Goal: Task Accomplishment & Management: Complete application form

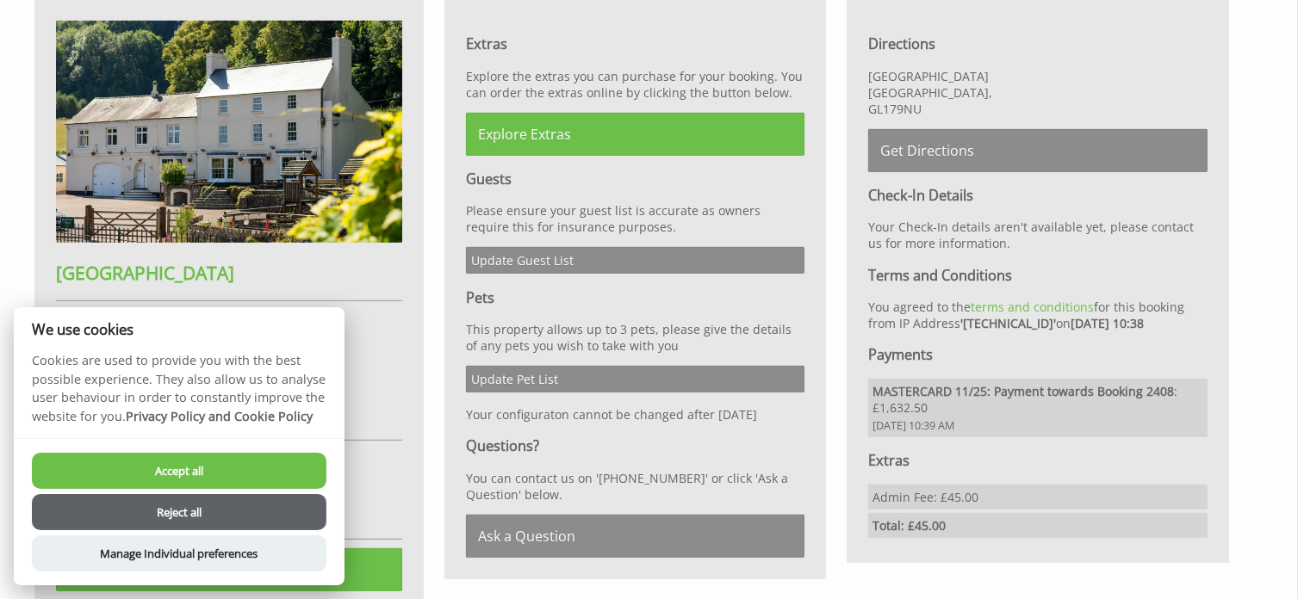
scroll to position [827, 0]
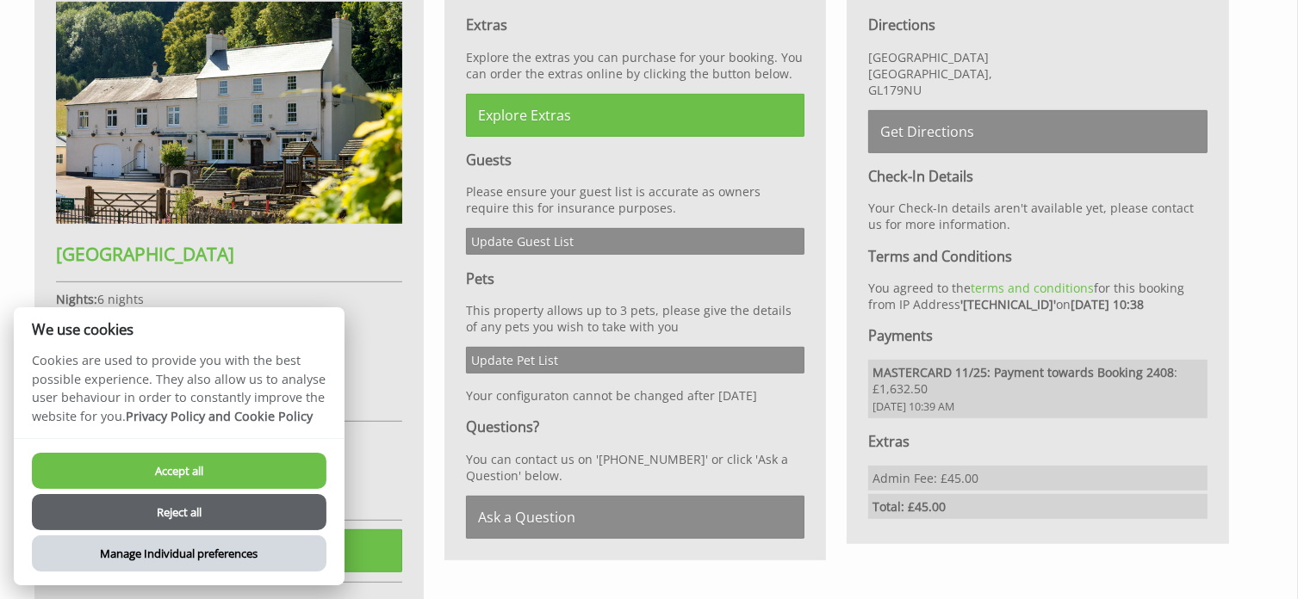
click at [241, 554] on button "Manage Individual preferences" at bounding box center [179, 554] width 294 height 36
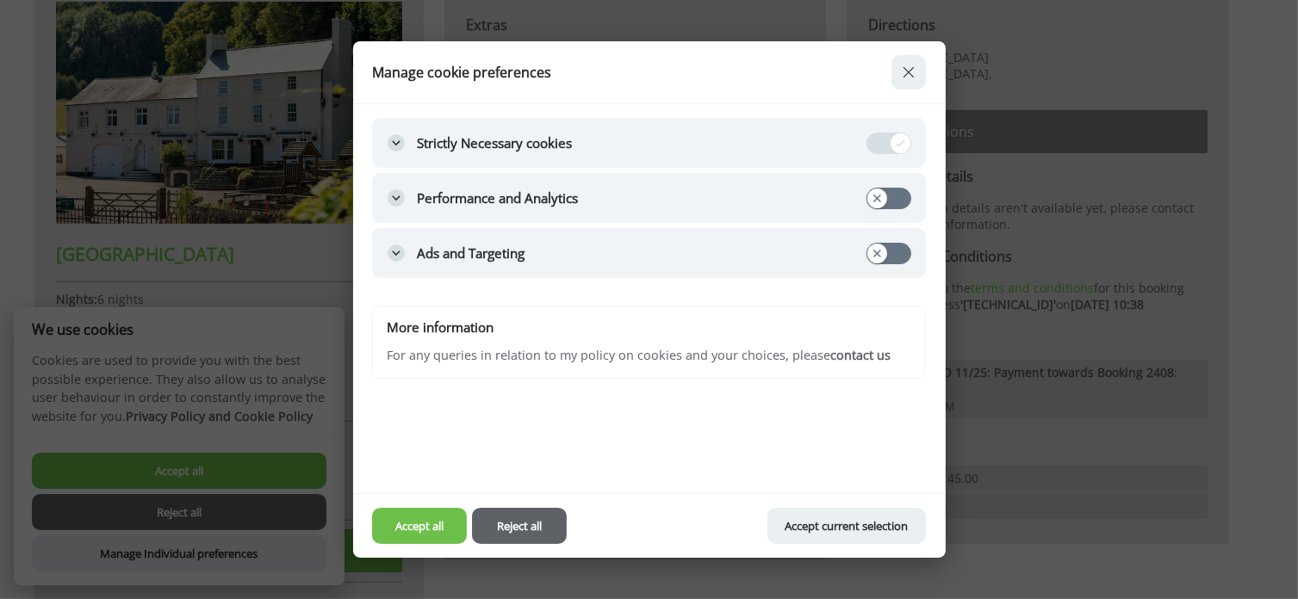
click at [875, 195] on input "Performance and Analytics" at bounding box center [888, 199] width 43 height 20
checkbox input "true"
click at [872, 248] on input "Ads and Targeting" at bounding box center [888, 254] width 43 height 20
checkbox input "true"
click at [864, 520] on button "Accept current selection" at bounding box center [846, 526] width 158 height 36
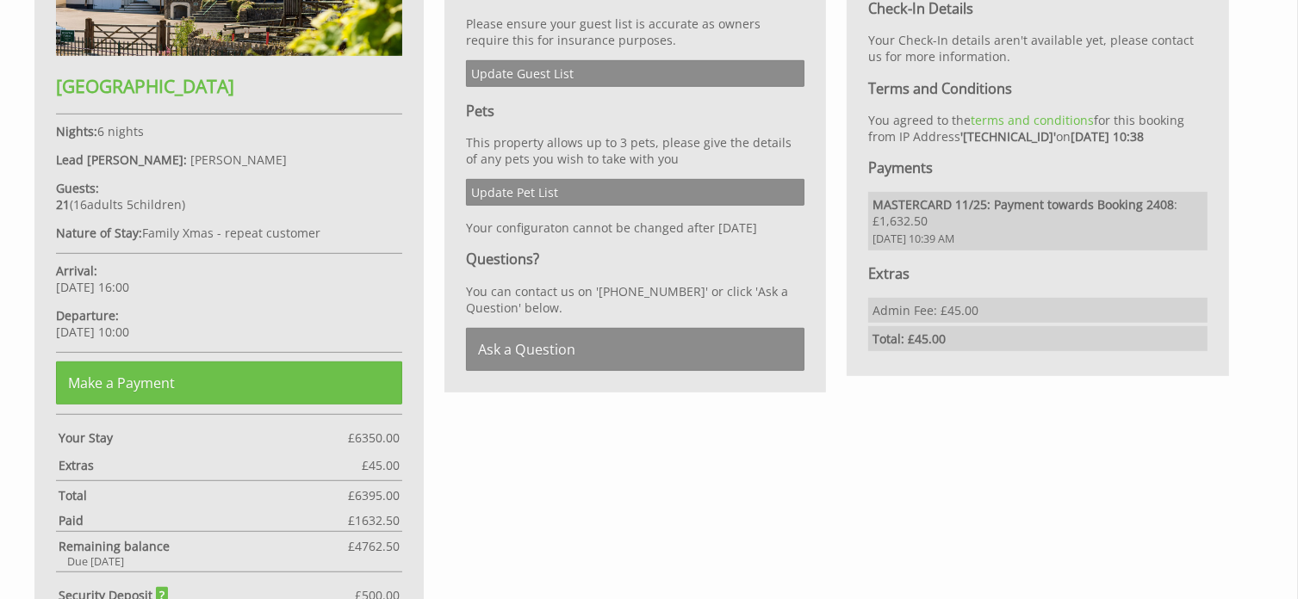
scroll to position [964, 0]
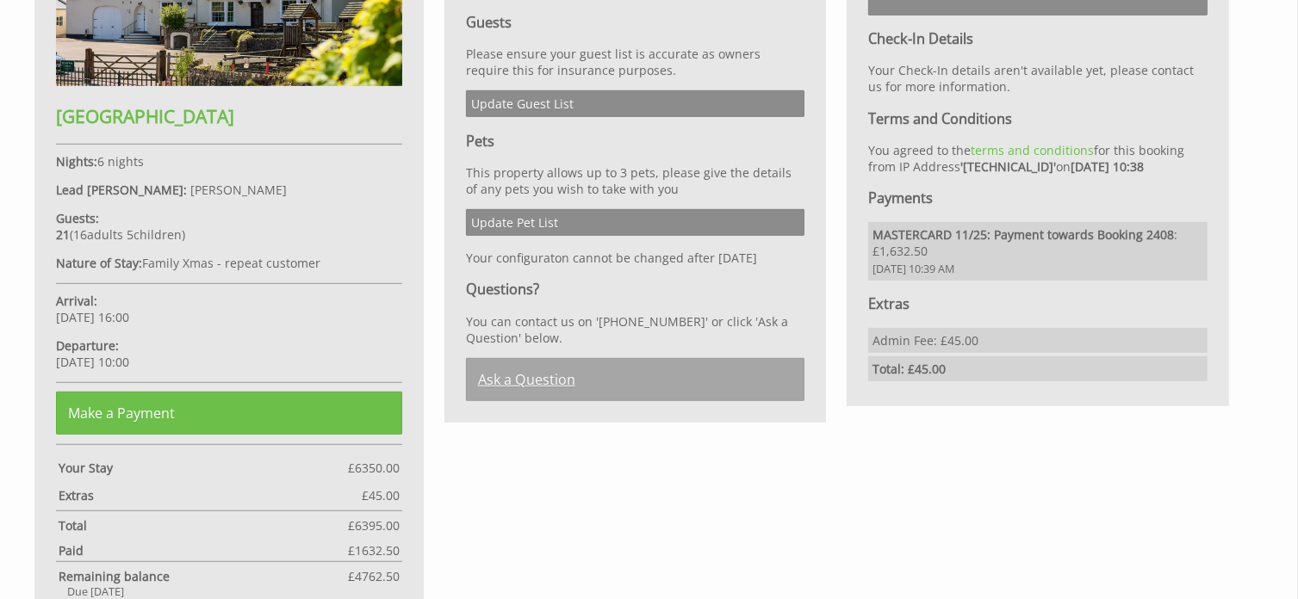
click at [532, 393] on link "Ask a Question" at bounding box center [635, 379] width 339 height 43
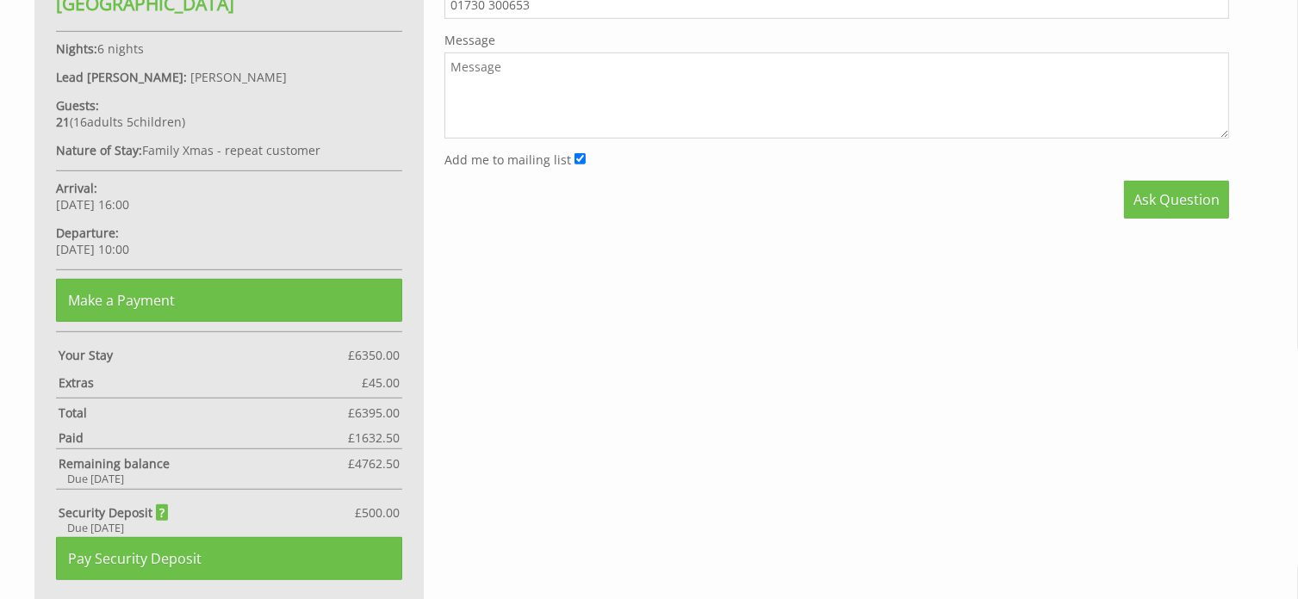
scroll to position [629, 0]
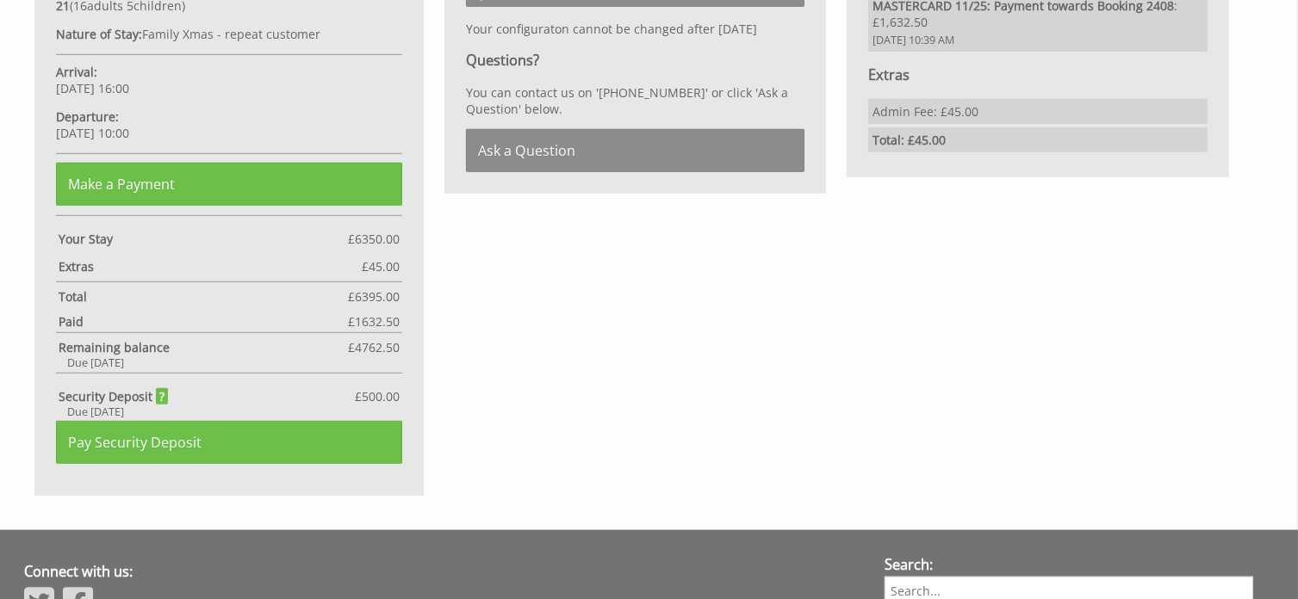
scroll to position [1223, 0]
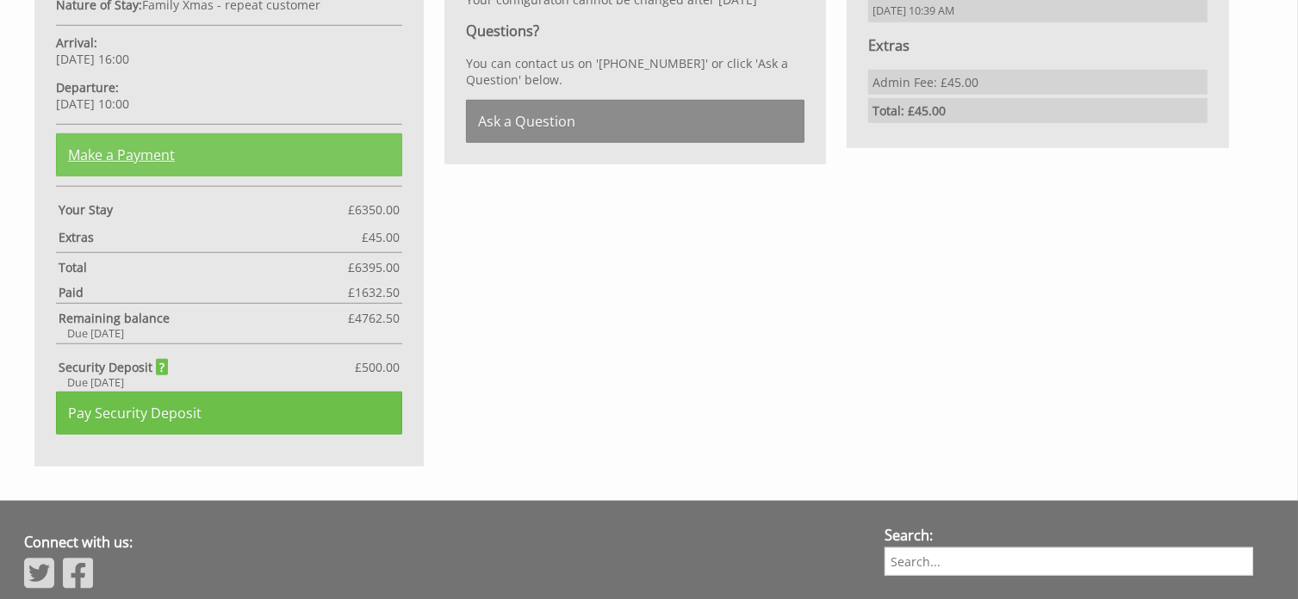
click at [261, 153] on link "Make a Payment" at bounding box center [229, 154] width 346 height 43
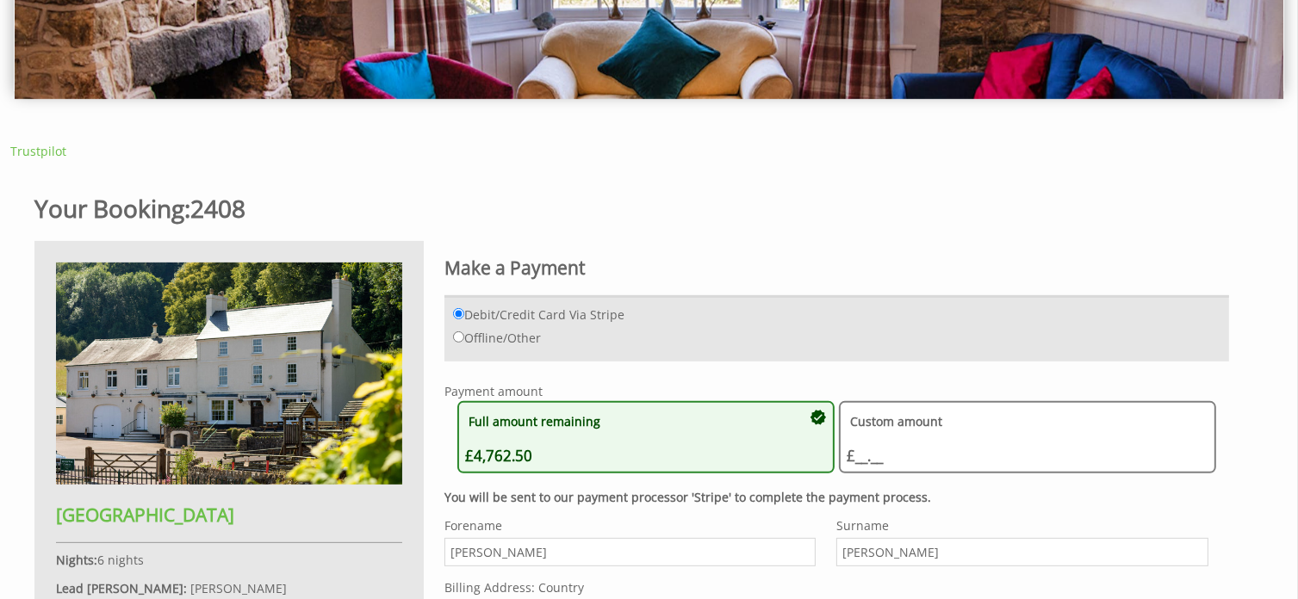
scroll to position [198, 0]
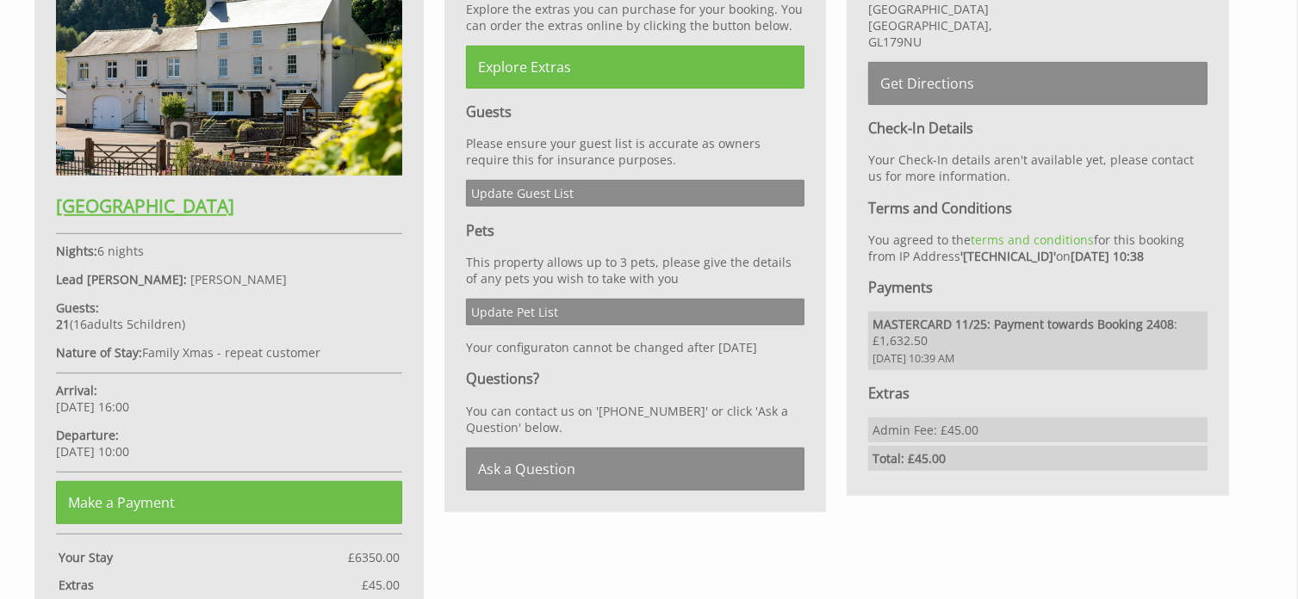
scroll to position [878, 0]
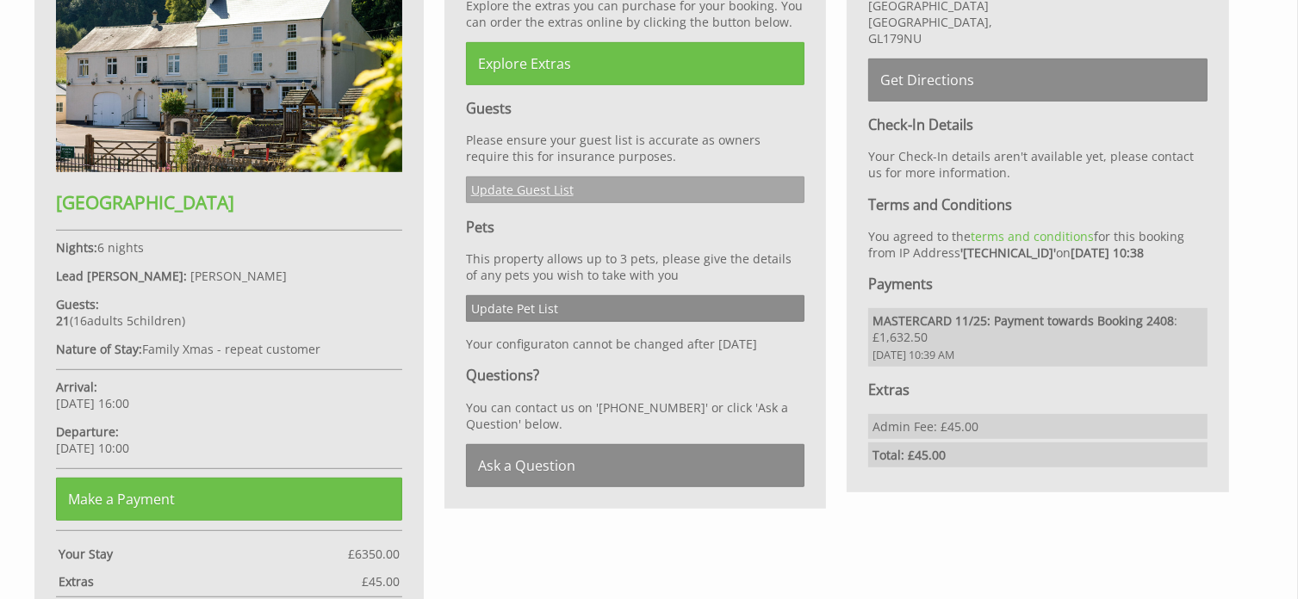
click at [554, 187] on link "Update Guest List" at bounding box center [635, 190] width 339 height 27
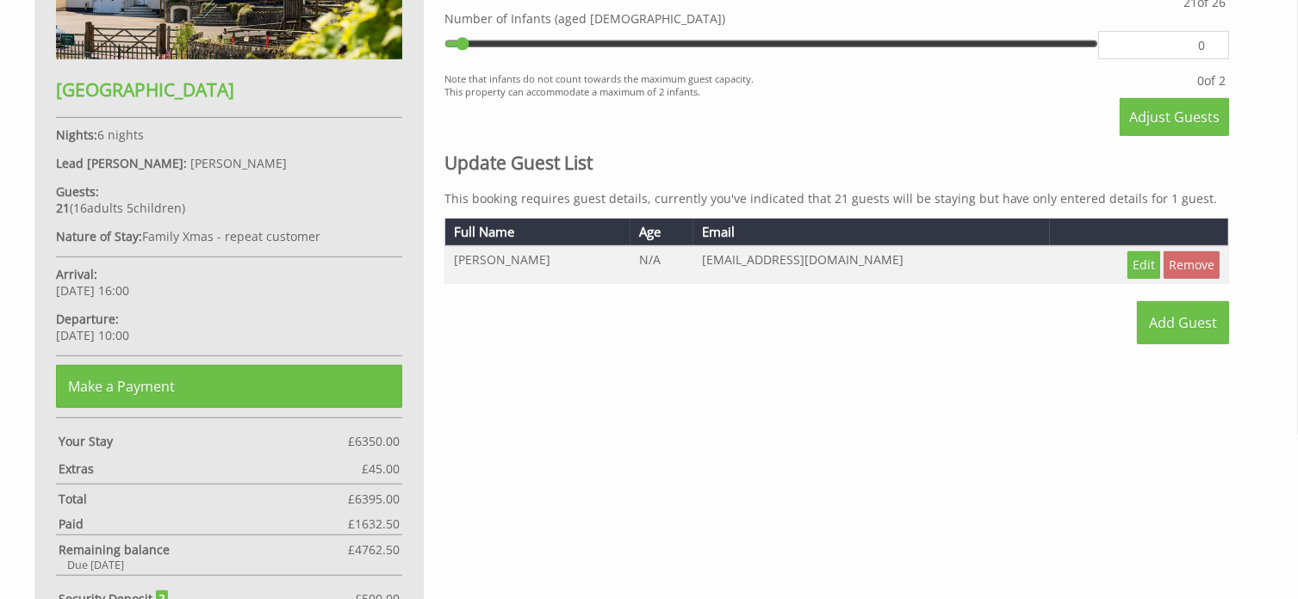
scroll to position [629, 0]
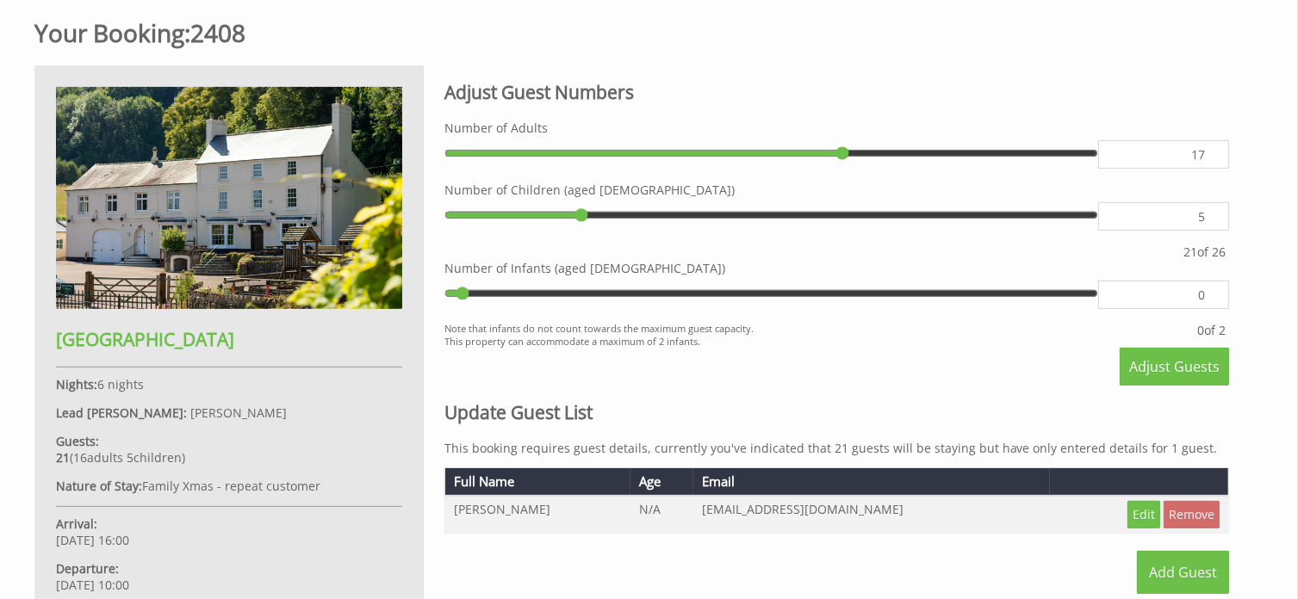
type input "17"
click at [1211, 151] on input "17" at bounding box center [1163, 154] width 131 height 28
type input "17"
type input "16"
click at [1209, 156] on input "16" at bounding box center [1163, 154] width 131 height 28
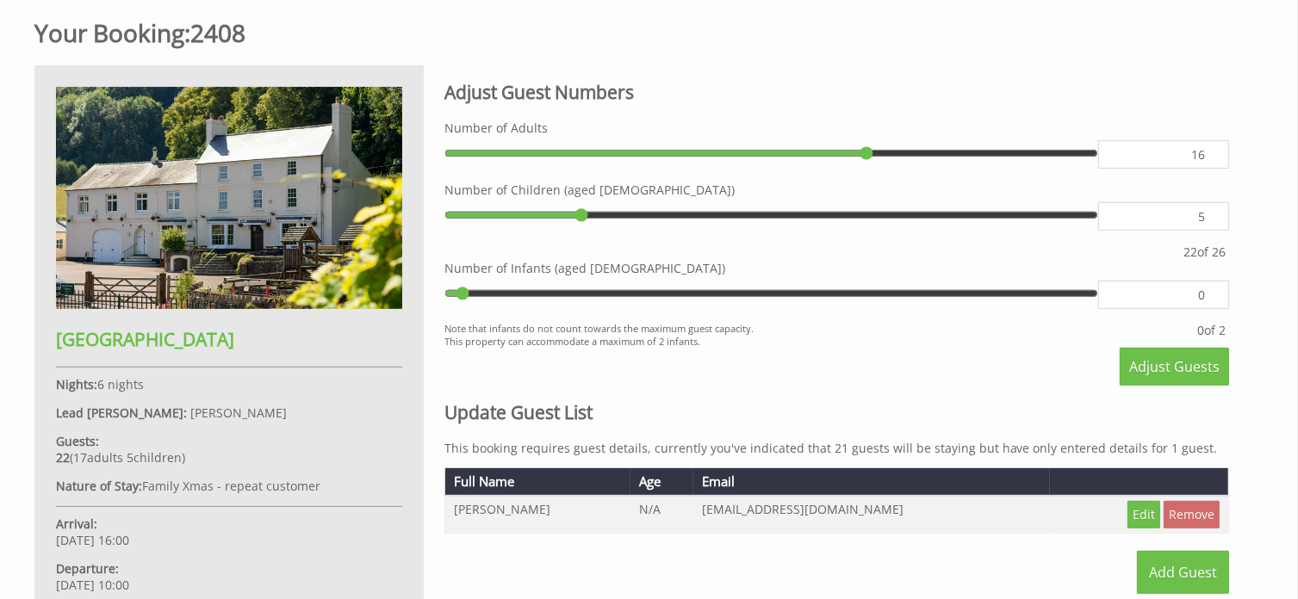
type input "16"
type input "15"
click at [1209, 156] on input "15" at bounding box center [1163, 154] width 131 height 28
type input "15"
type input "14"
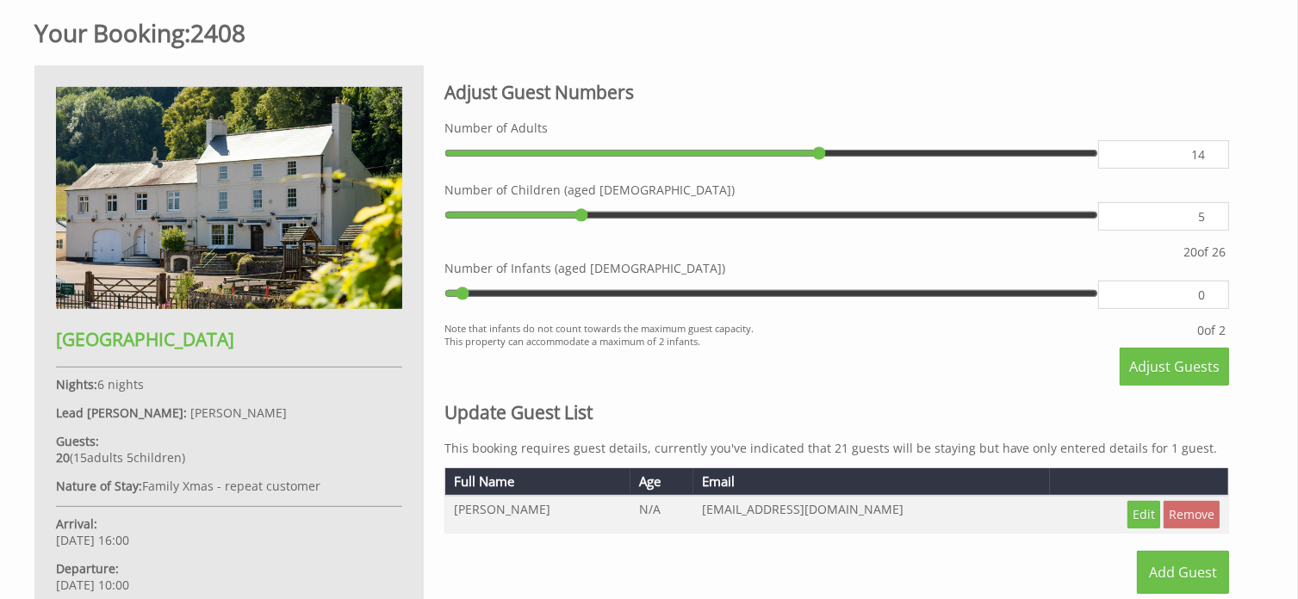
click at [1209, 156] on input "14" at bounding box center [1163, 154] width 131 height 28
type input "14"
type input "13"
click at [1209, 156] on input "13" at bounding box center [1163, 154] width 131 height 28
type input "13"
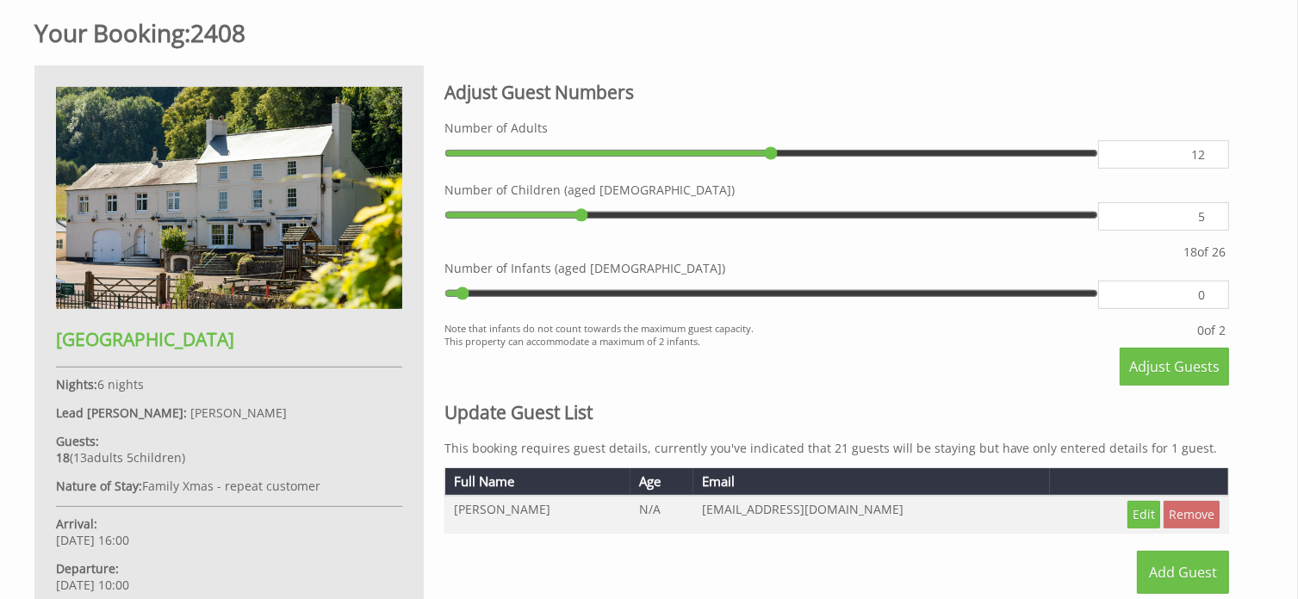
type input "12"
click at [1210, 157] on input "12" at bounding box center [1163, 154] width 131 height 28
type input "12"
type input "4"
click at [1215, 222] on input "4" at bounding box center [1163, 216] width 131 height 28
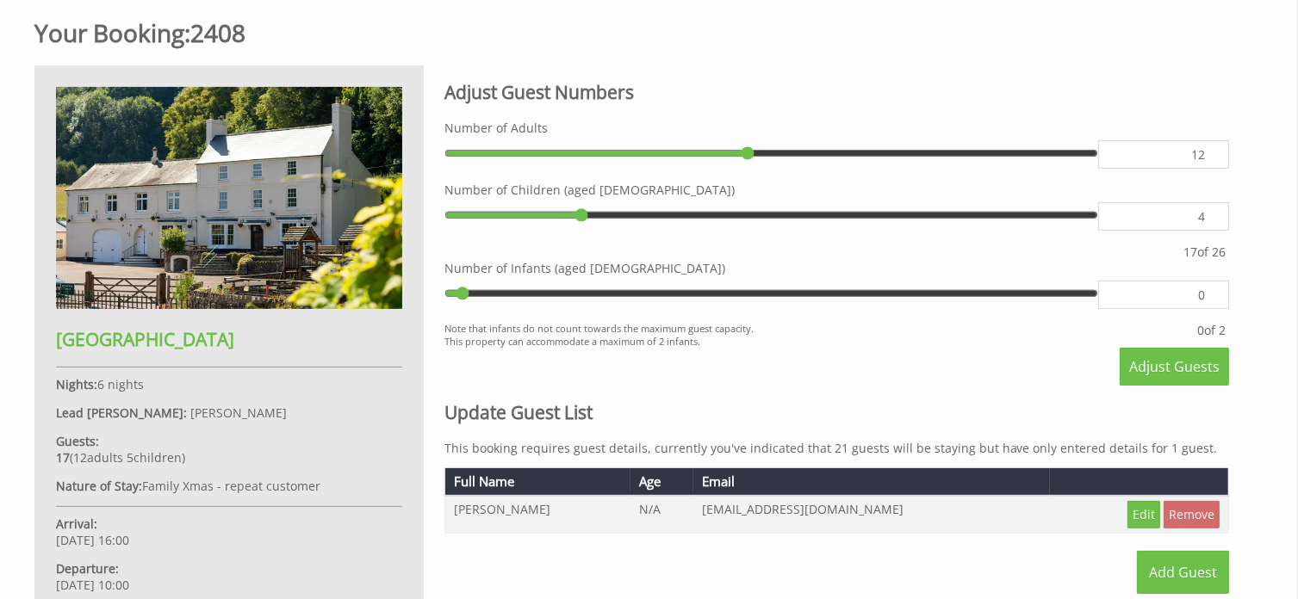
type input "4"
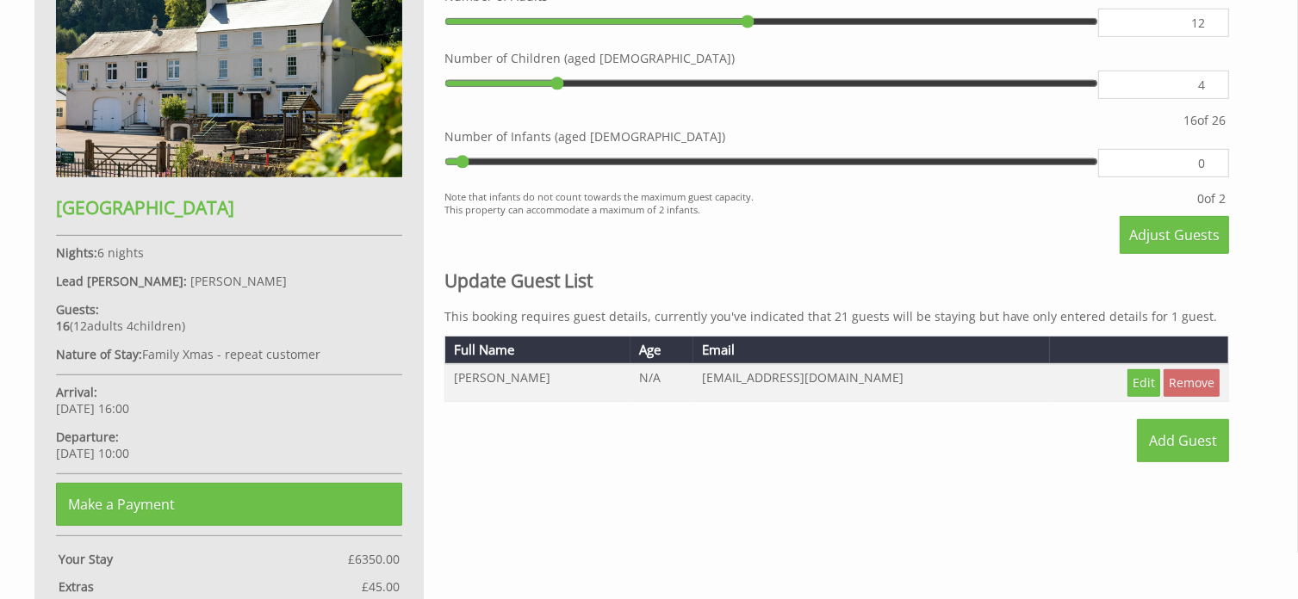
scroll to position [801, 0]
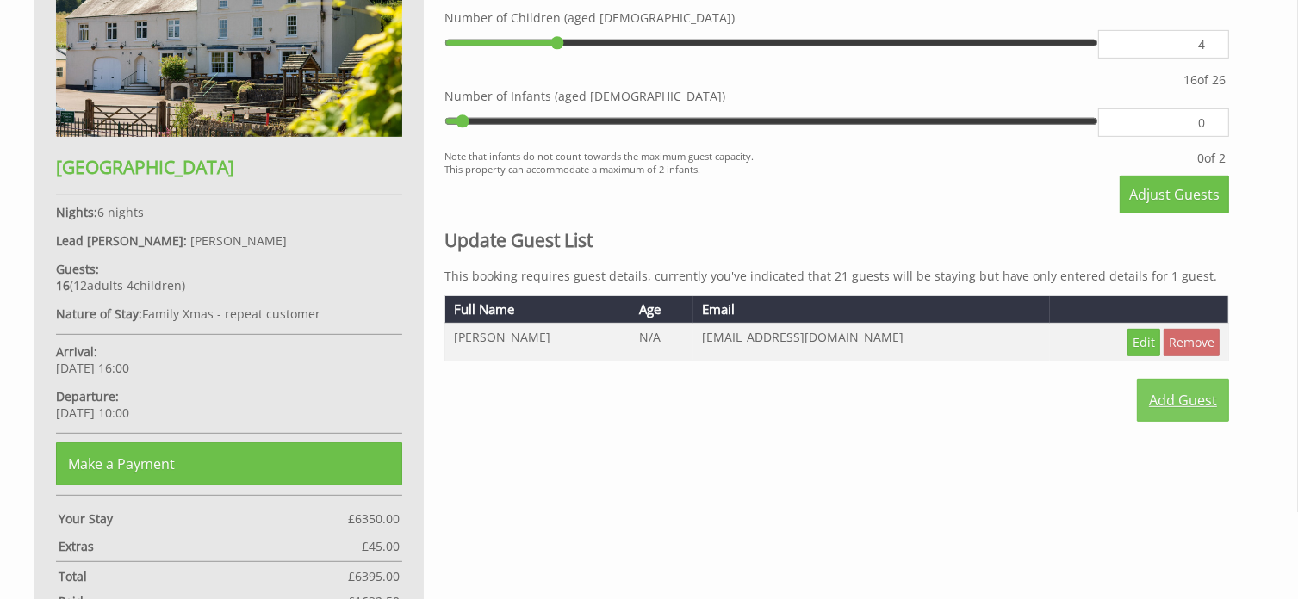
click at [1175, 396] on link "Add Guest" at bounding box center [1183, 400] width 92 height 43
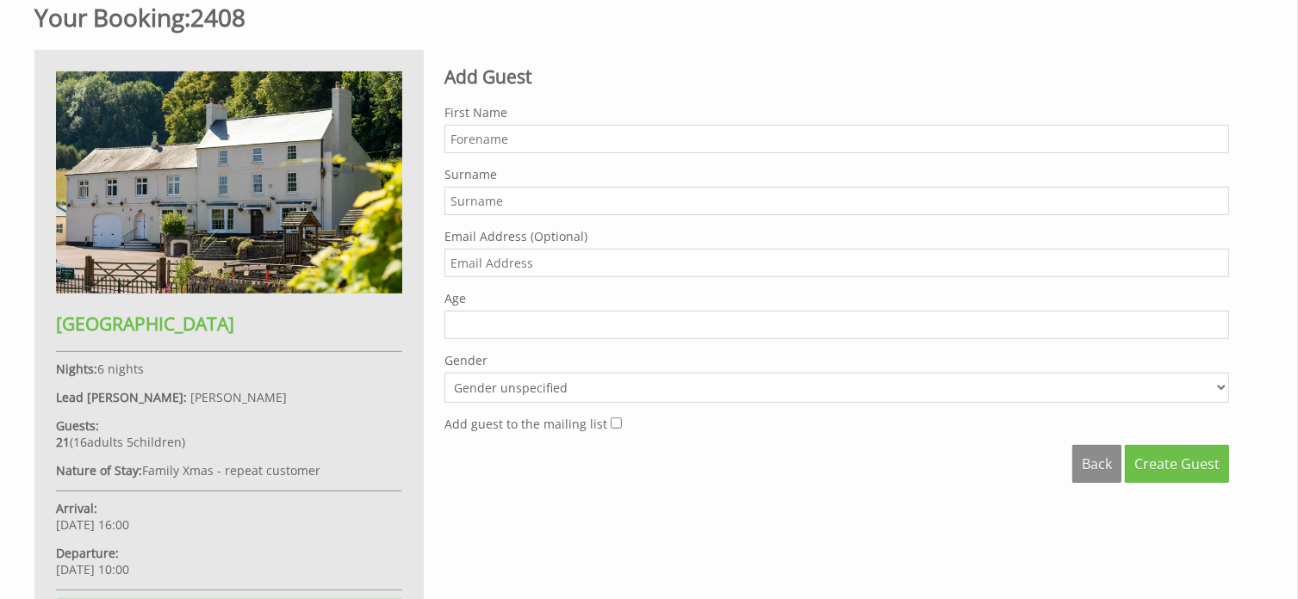
scroll to position [603, 0]
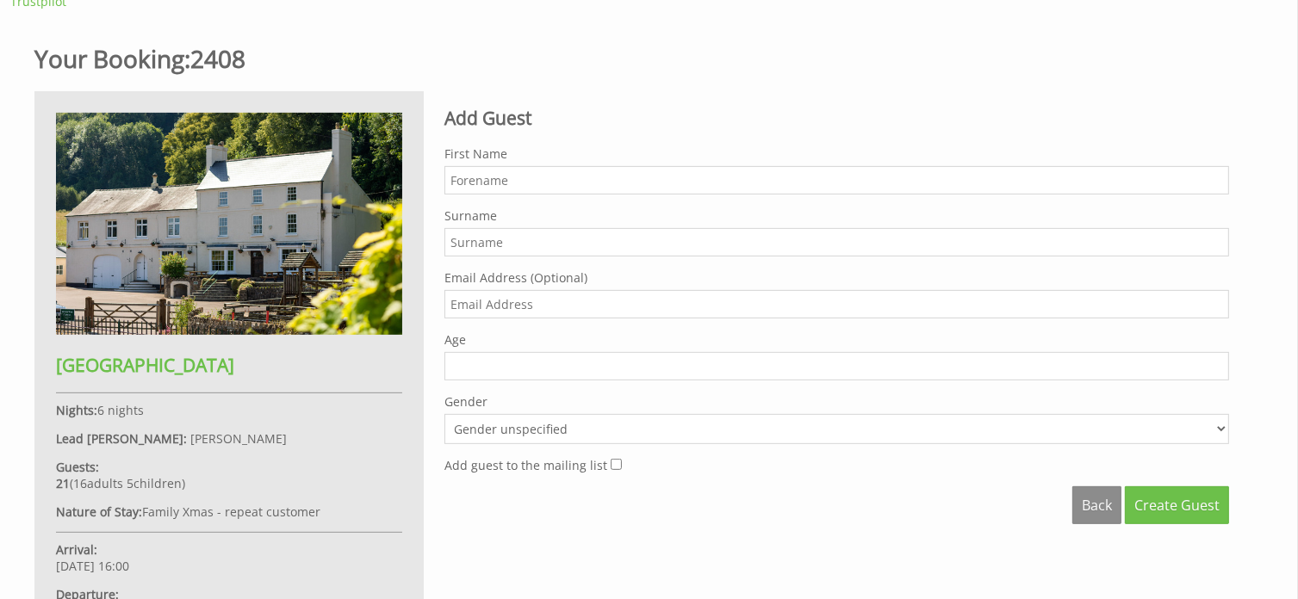
click at [464, 181] on input "First Name" at bounding box center [836, 180] width 784 height 28
type input "[PERSON_NAME]"
click at [468, 235] on input "Surname" at bounding box center [836, 242] width 784 height 28
type input "Framp"
click at [1174, 501] on span "Create Guest" at bounding box center [1176, 505] width 85 height 19
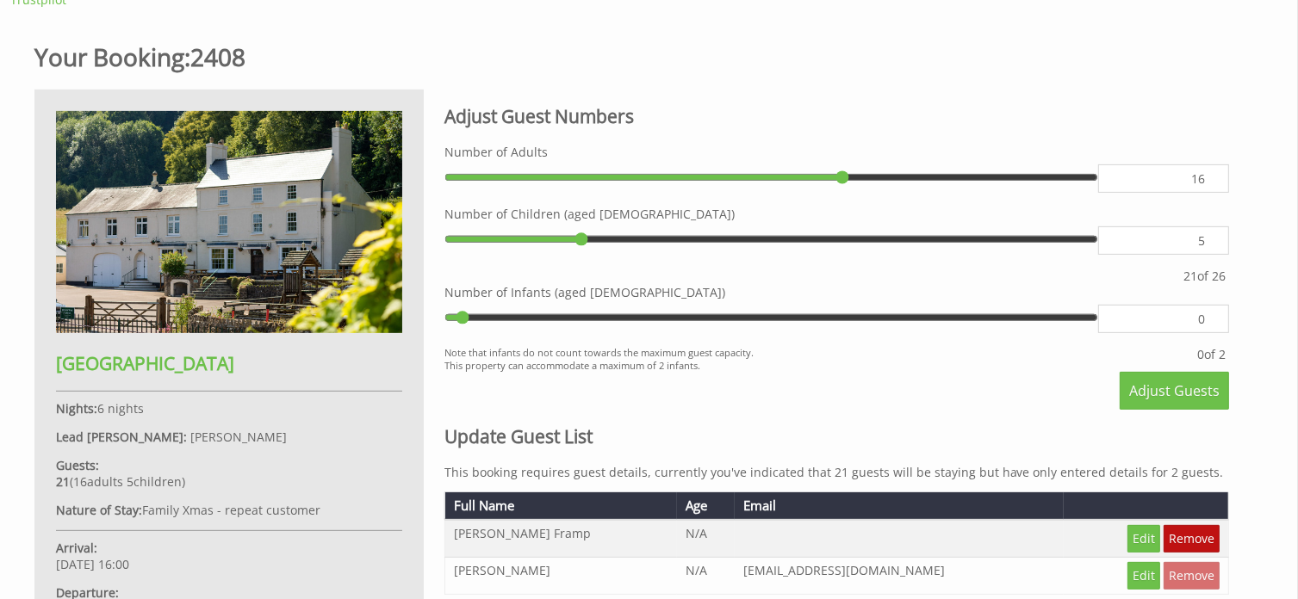
scroll to position [603, 0]
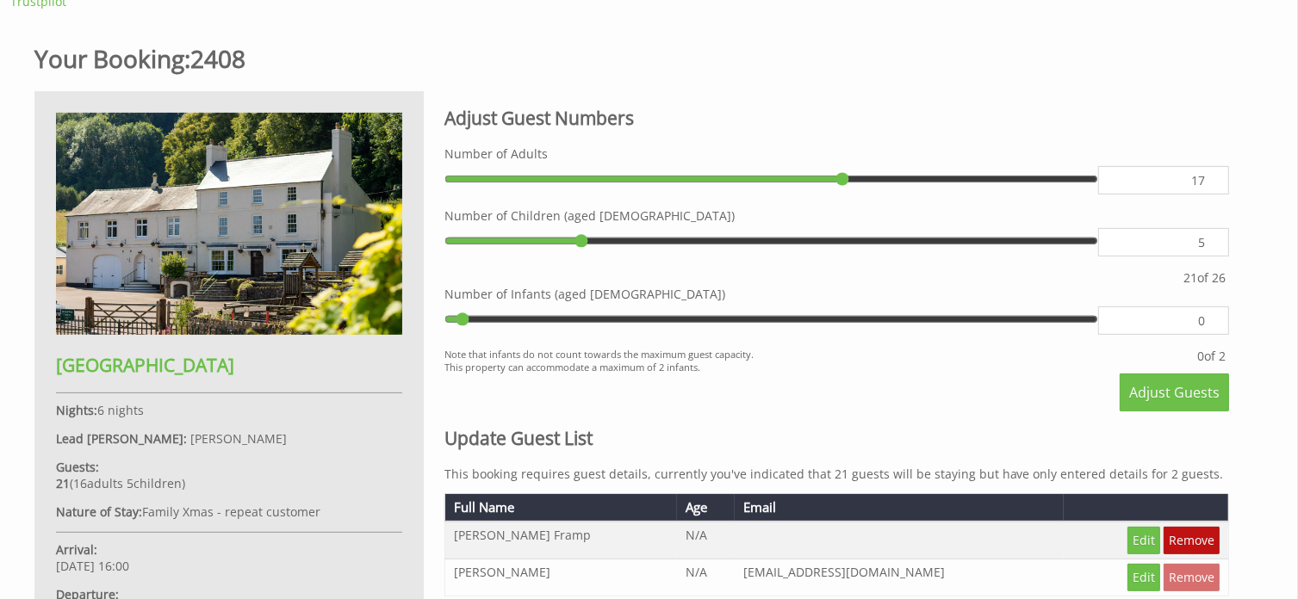
type input "17"
click at [1212, 177] on input "17" at bounding box center [1163, 180] width 131 height 28
type input "17"
type input "16"
click at [1209, 186] on input "16" at bounding box center [1163, 180] width 131 height 28
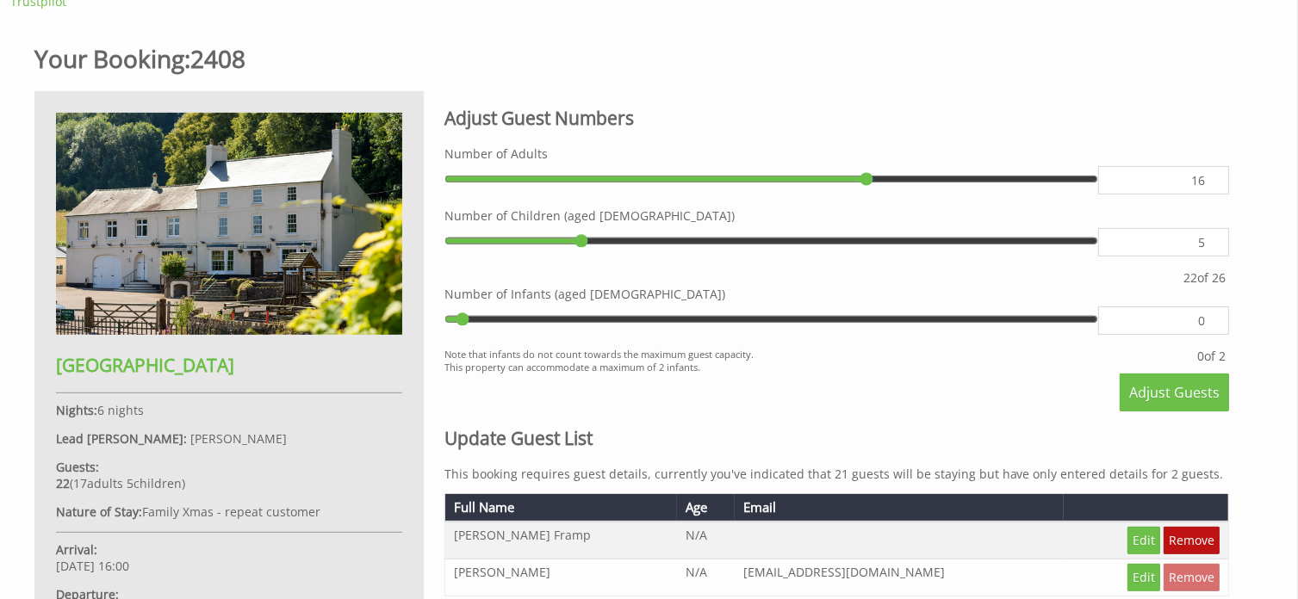
type input "16"
type input "15"
click at [1209, 186] on input "15" at bounding box center [1163, 180] width 131 height 28
type input "15"
type input "14"
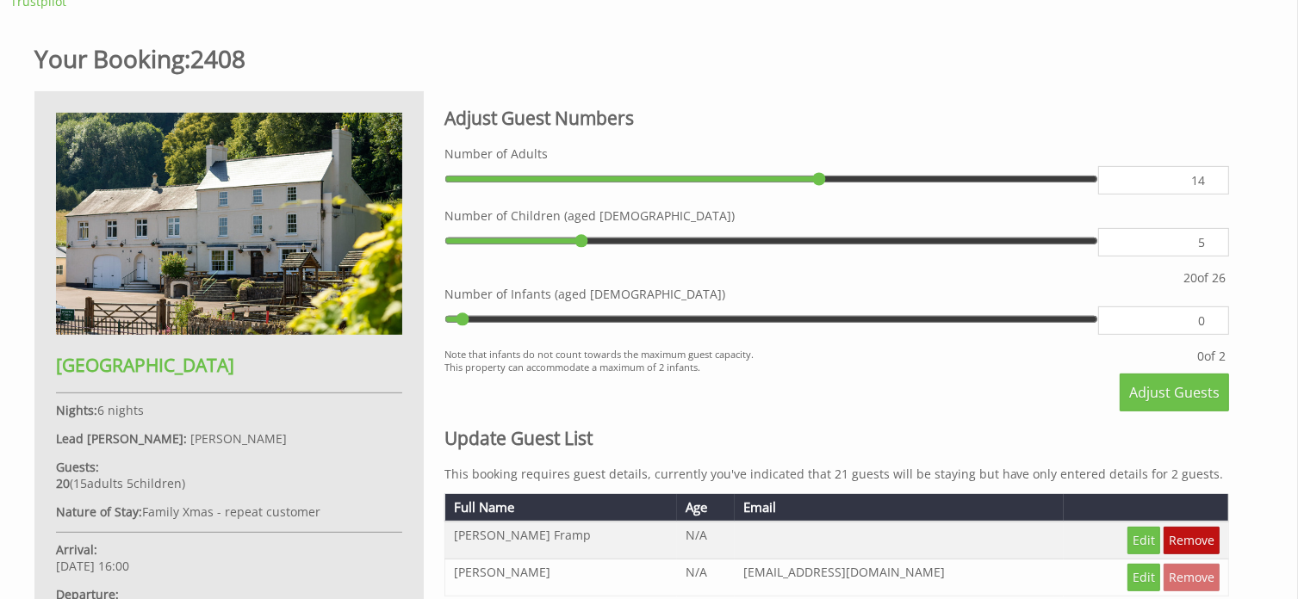
click at [1209, 186] on input "14" at bounding box center [1163, 180] width 131 height 28
type input "14"
type input "13"
click at [1209, 186] on input "13" at bounding box center [1163, 180] width 131 height 28
type input "13"
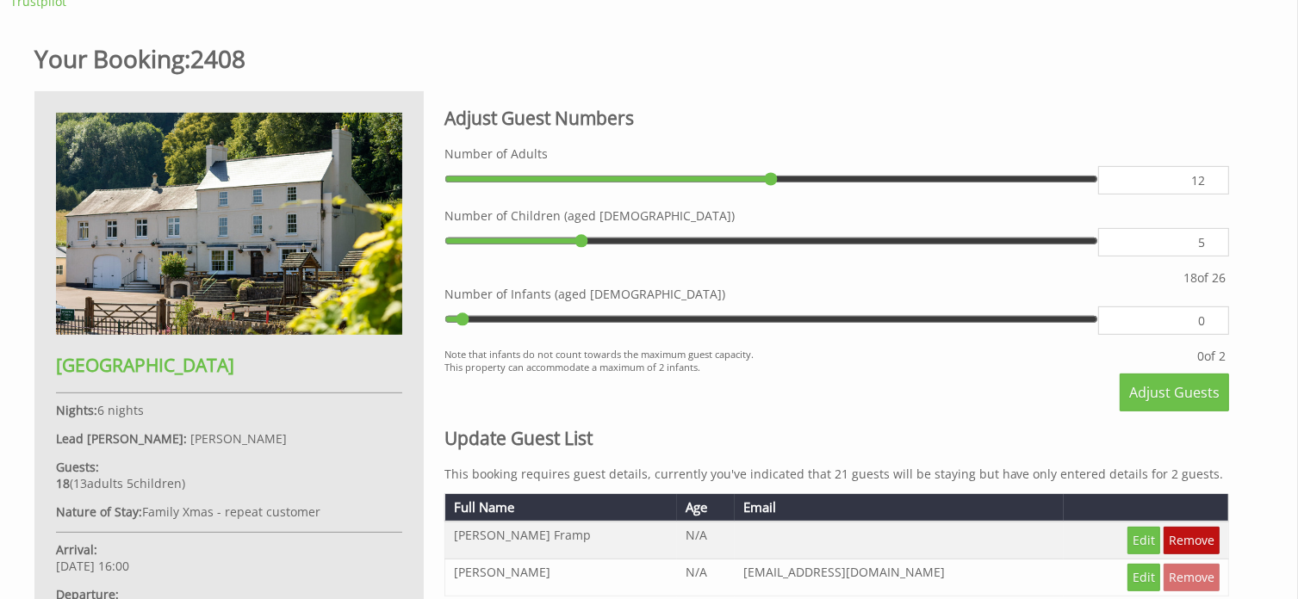
type input "12"
click at [1208, 186] on input "12" at bounding box center [1163, 180] width 131 height 28
type input "12"
click at [1179, 387] on span "Adjust Guests" at bounding box center [1174, 392] width 90 height 19
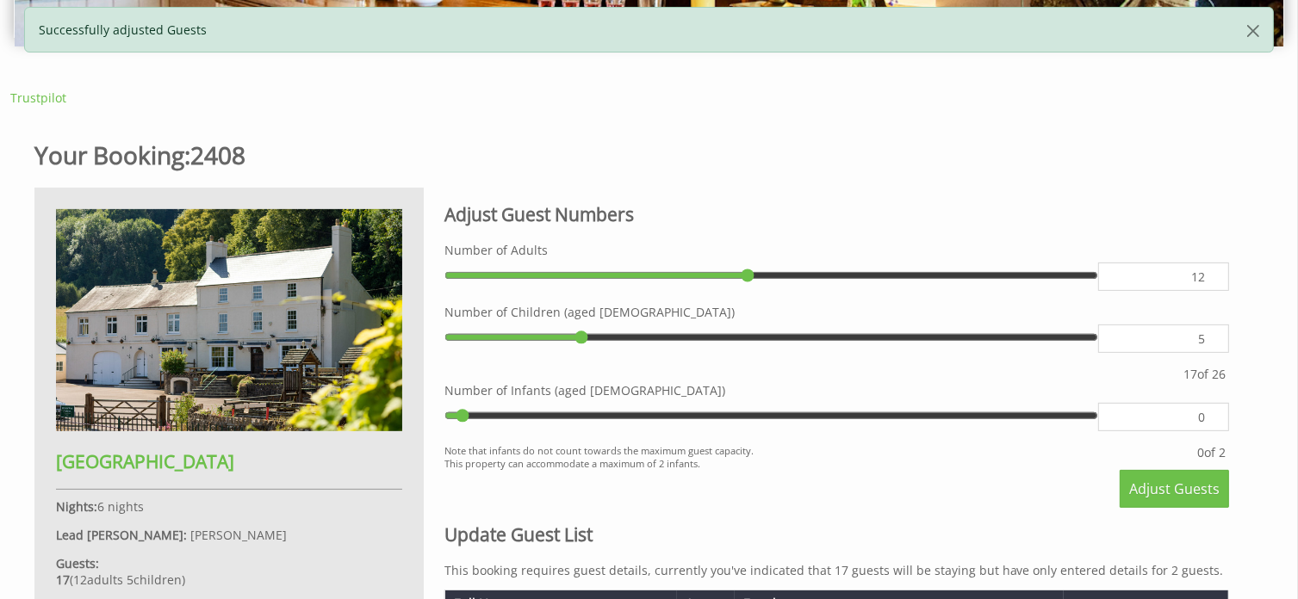
scroll to position [517, 0]
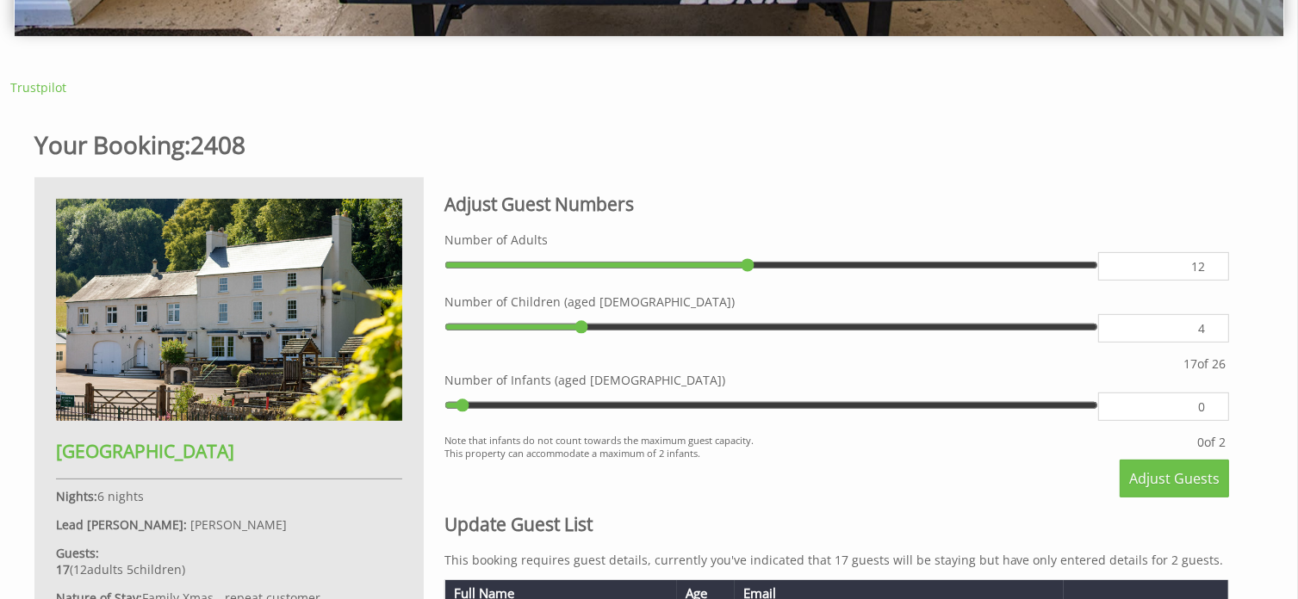
type input "4"
click at [1215, 334] on input "4" at bounding box center [1163, 328] width 131 height 28
type input "4"
click at [1188, 468] on button "Adjust Guests" at bounding box center [1173, 479] width 109 height 38
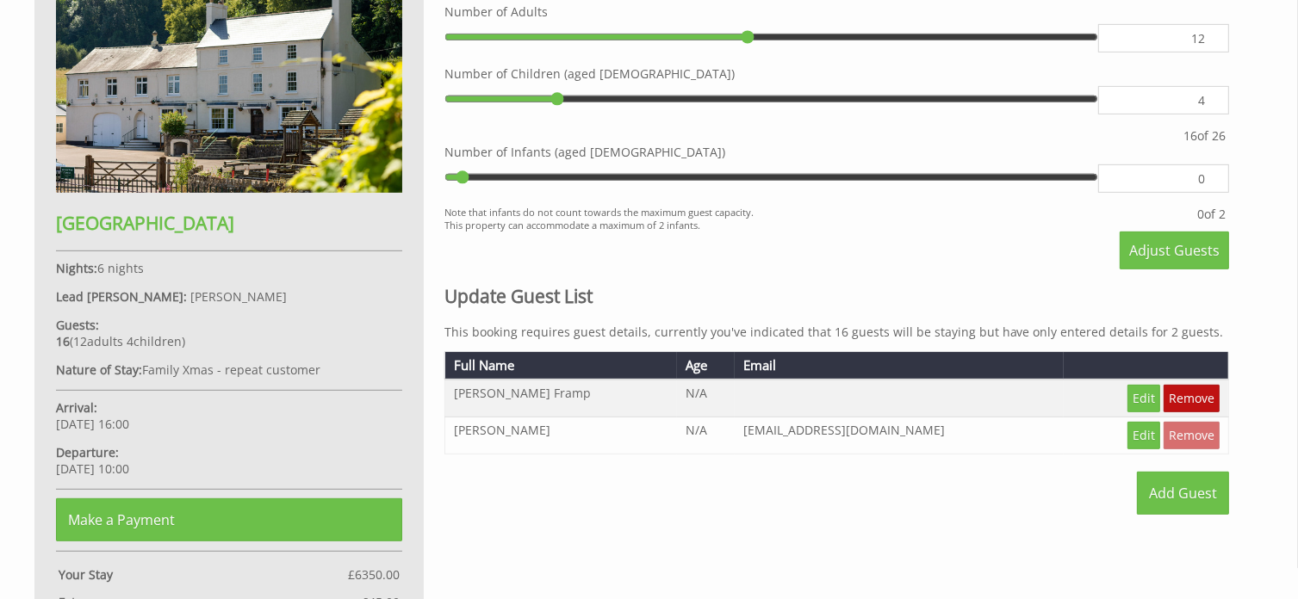
scroll to position [775, 0]
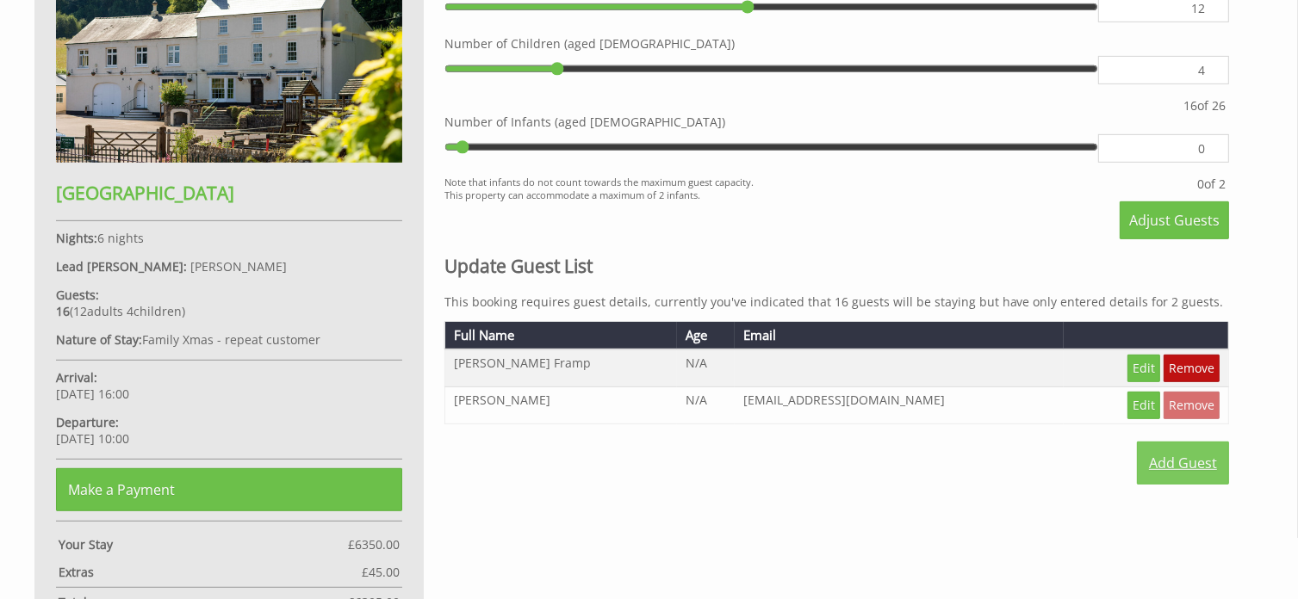
click at [1180, 463] on link "Add Guest" at bounding box center [1183, 463] width 92 height 43
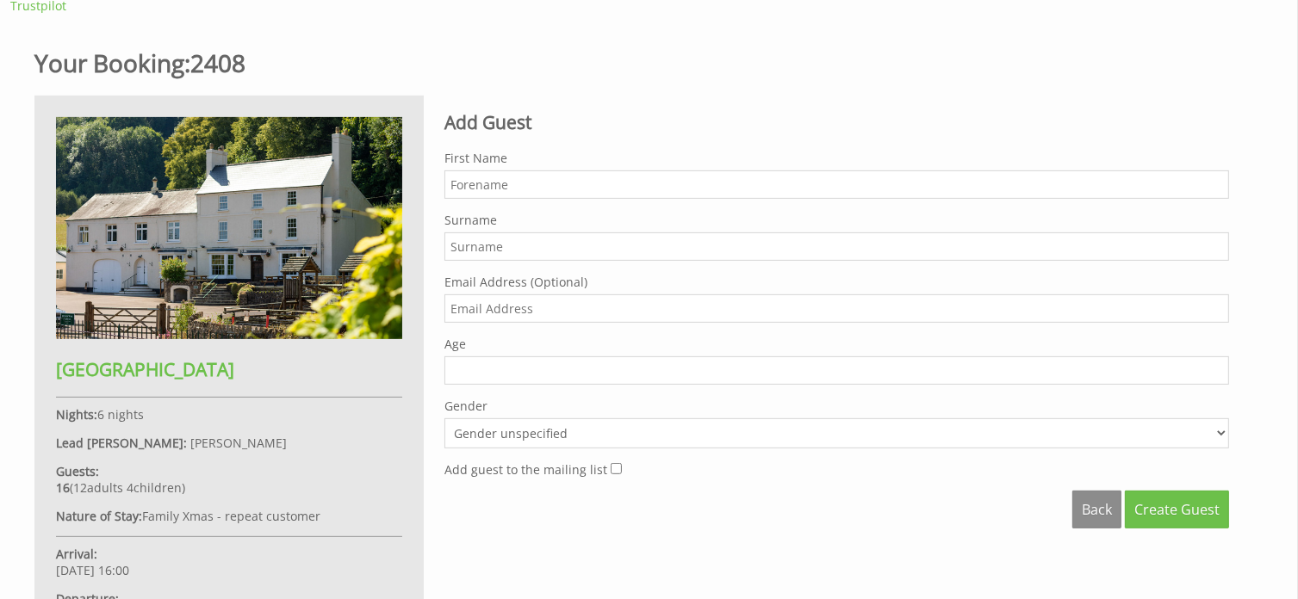
scroll to position [603, 0]
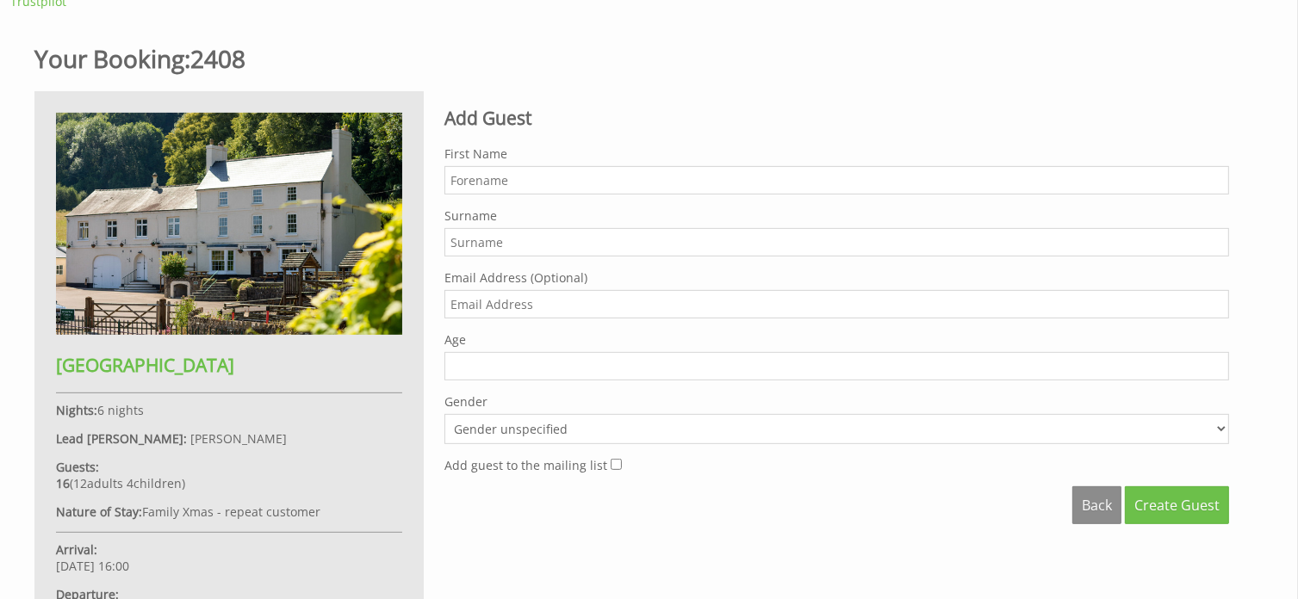
click at [480, 182] on input "First Name" at bounding box center [836, 180] width 784 height 28
type input "Shem"
click at [475, 232] on input "Surname" at bounding box center [836, 242] width 784 height 28
type input "[PERSON_NAME]"
click at [1202, 505] on span "Create Guest" at bounding box center [1176, 505] width 85 height 19
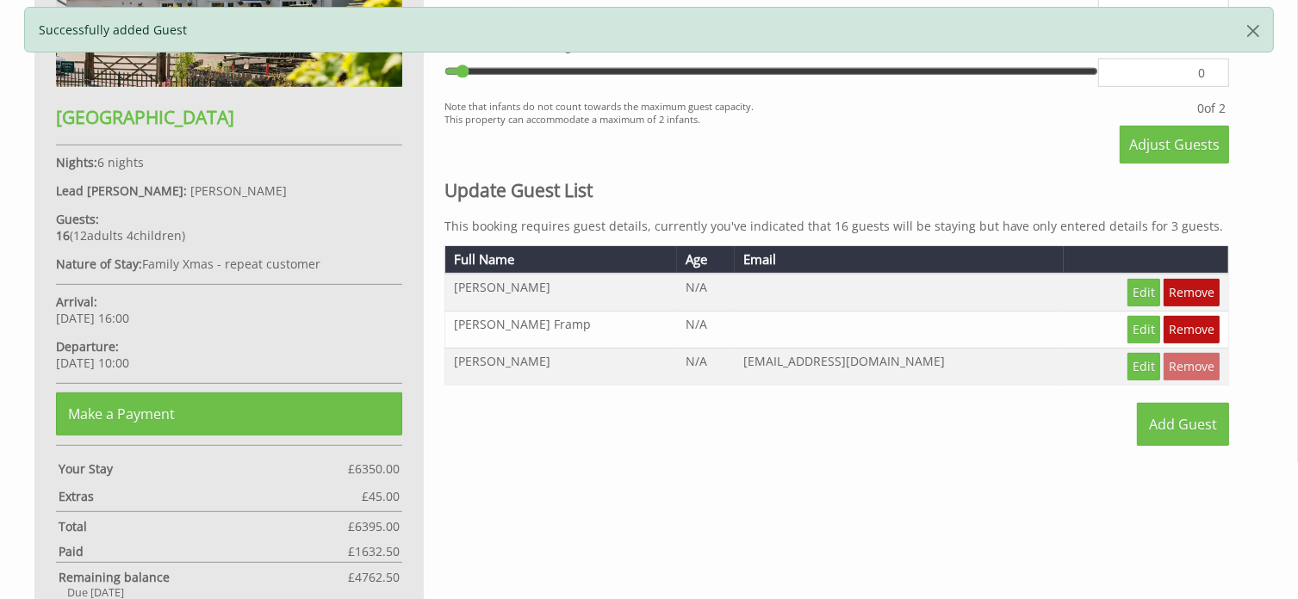
scroll to position [861, 0]
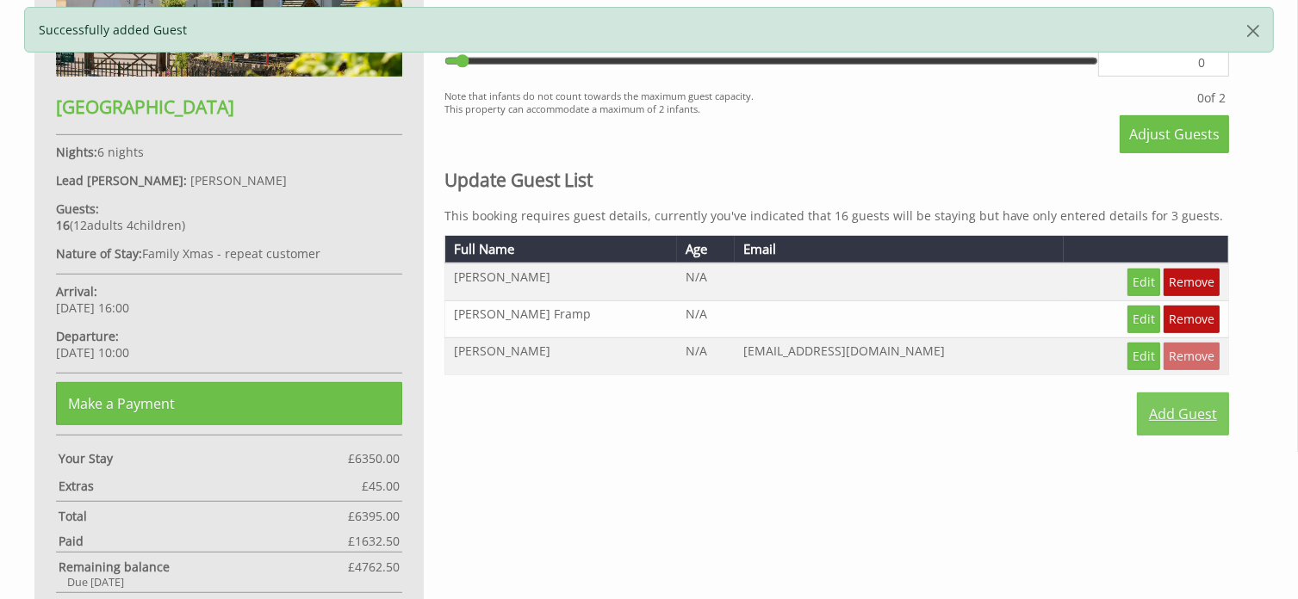
click at [1188, 410] on link "Add Guest" at bounding box center [1183, 414] width 92 height 43
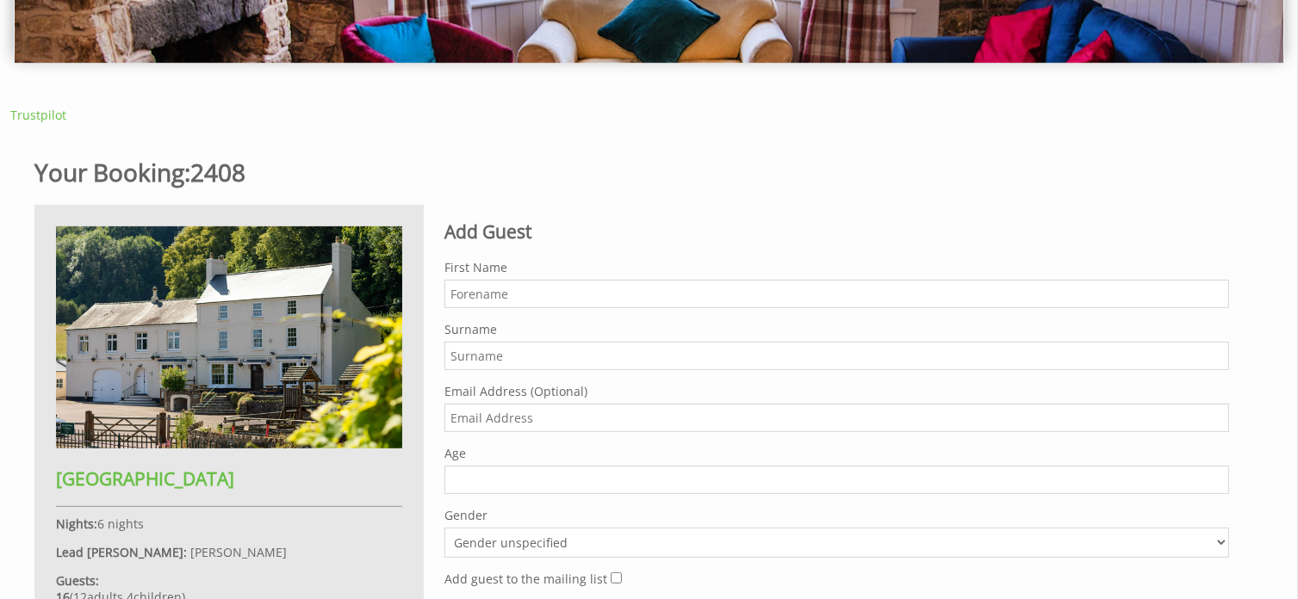
scroll to position [517, 0]
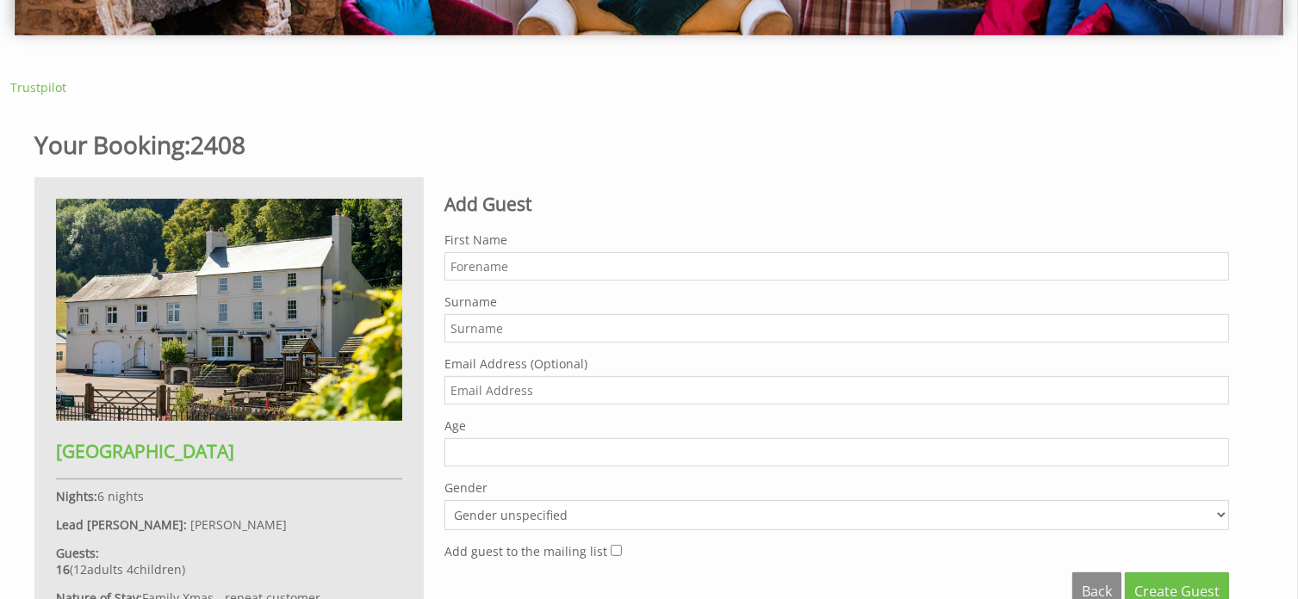
click at [472, 268] on input "First Name" at bounding box center [836, 266] width 784 height 28
type input "[PERSON_NAME]"
click at [474, 324] on input "Surname" at bounding box center [836, 328] width 784 height 28
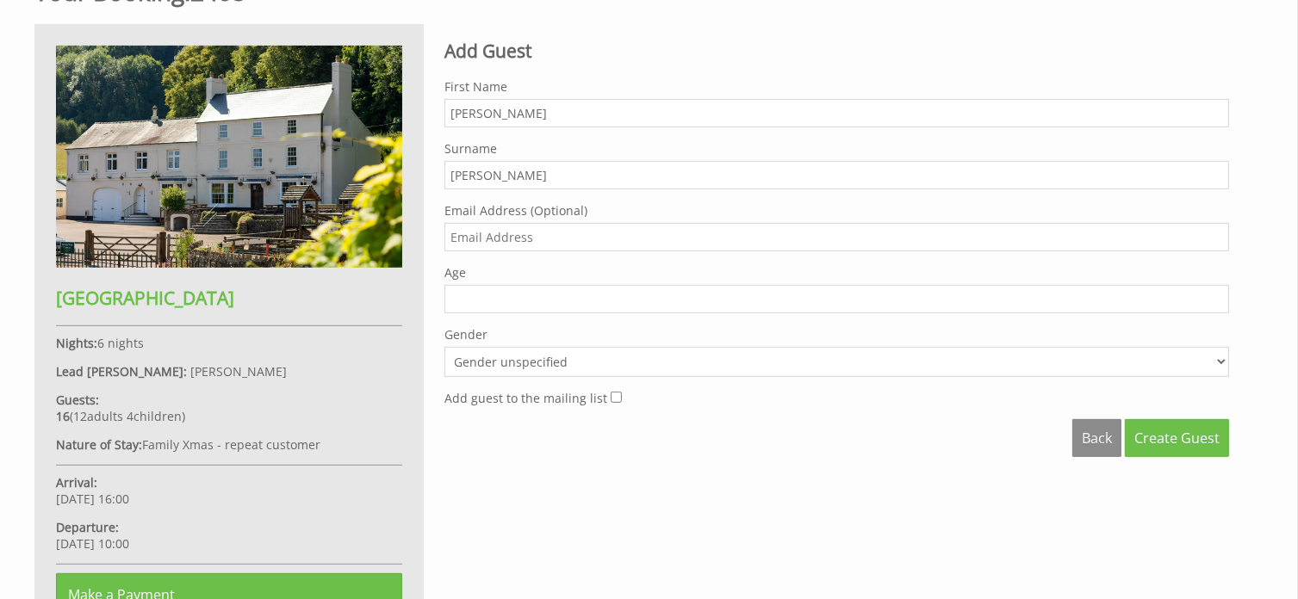
scroll to position [689, 0]
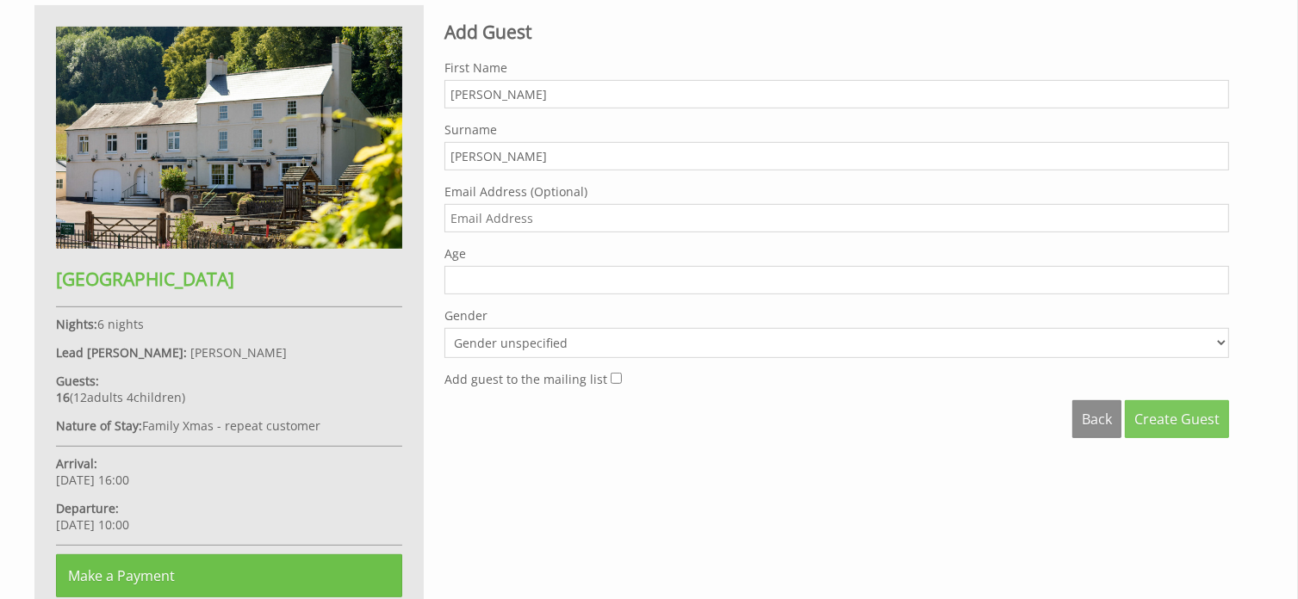
type input "[PERSON_NAME]"
click at [1177, 412] on span "Create Guest" at bounding box center [1176, 419] width 85 height 19
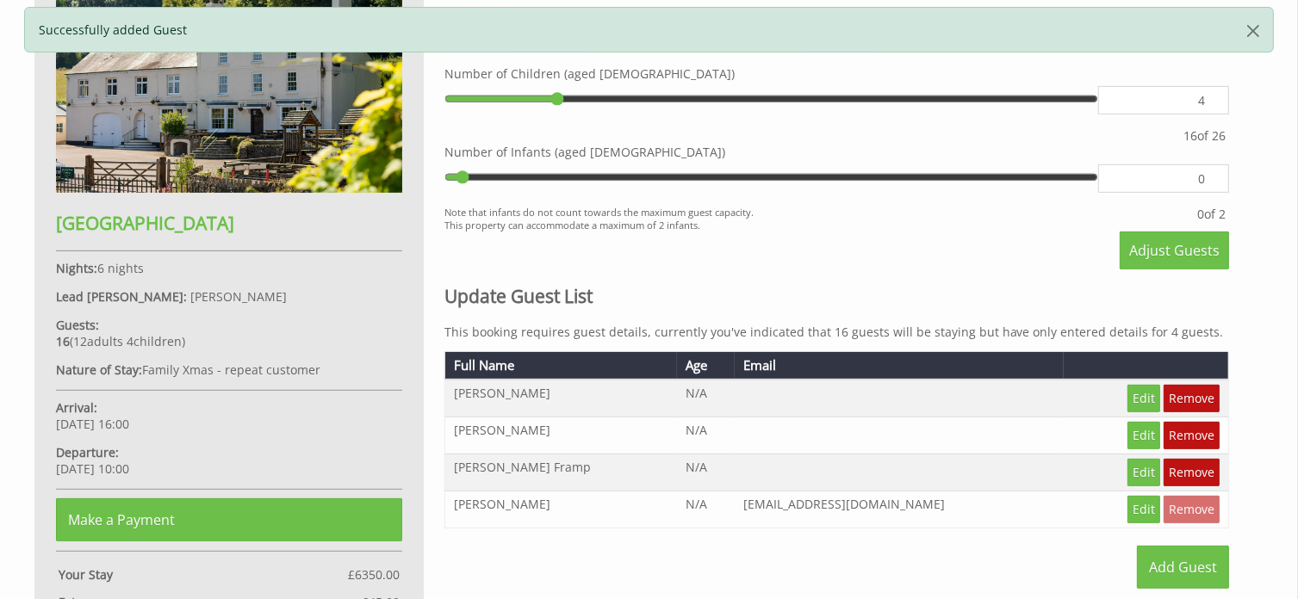
scroll to position [775, 0]
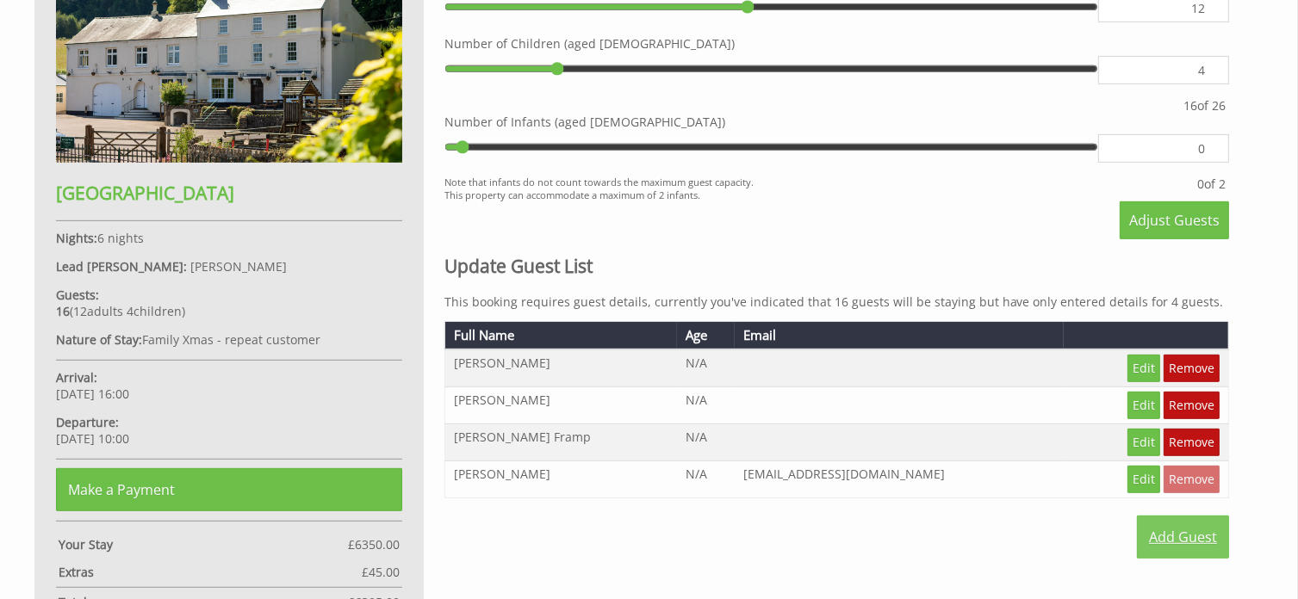
click at [1193, 529] on link "Add Guest" at bounding box center [1183, 537] width 92 height 43
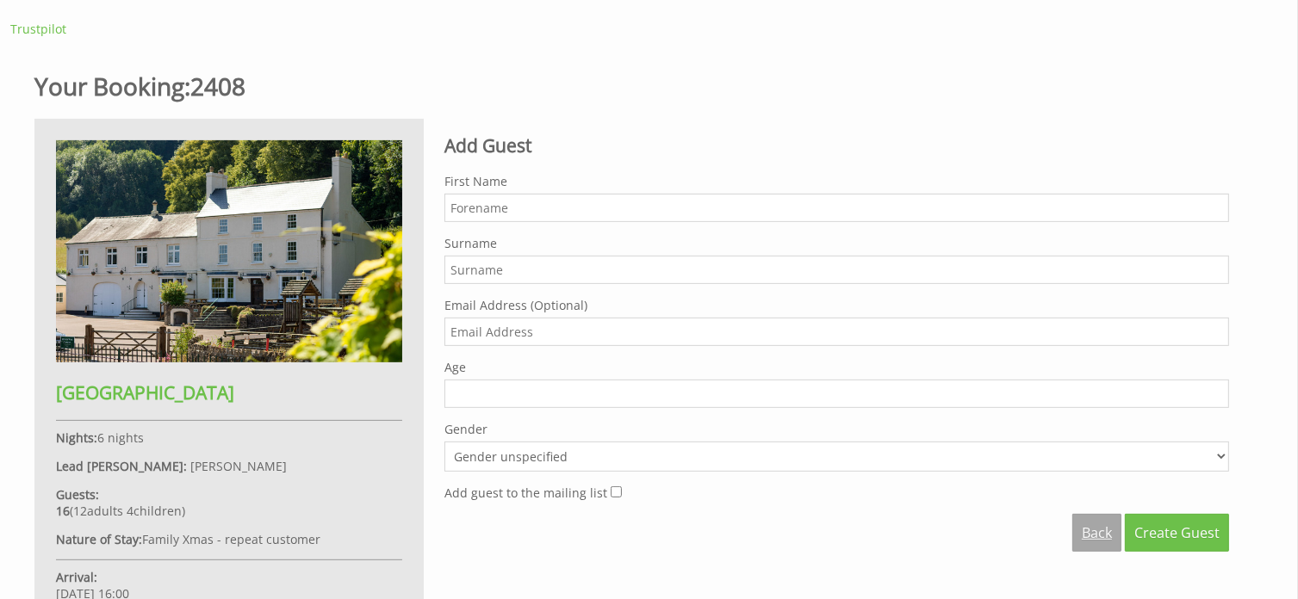
scroll to position [603, 0]
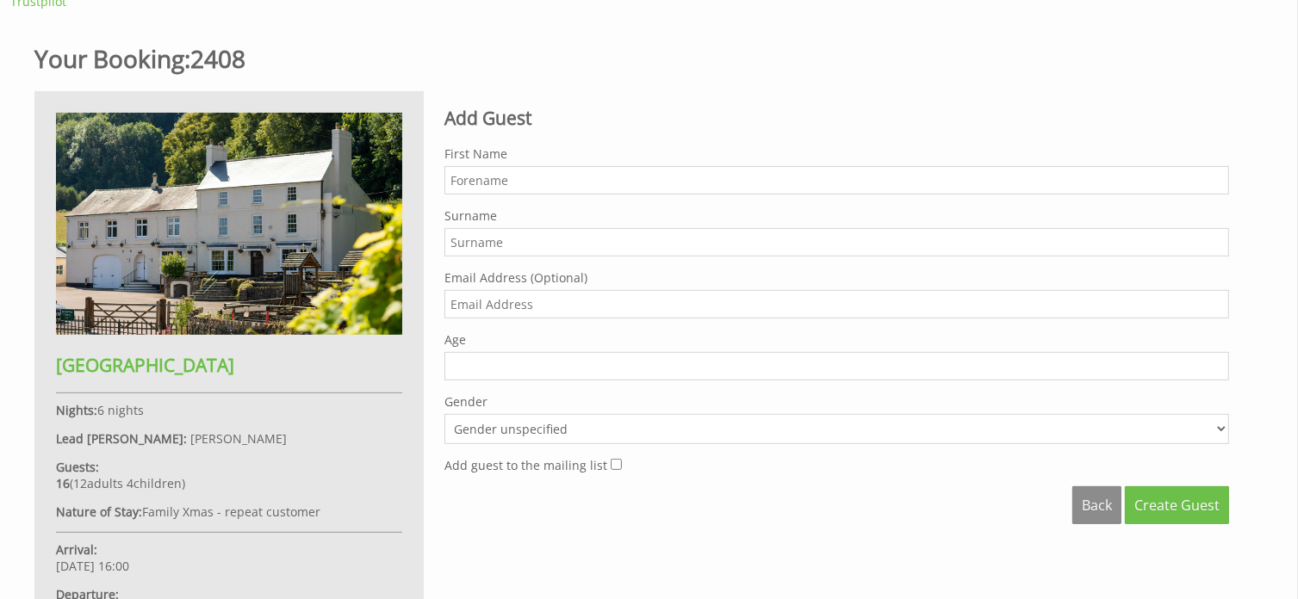
click at [491, 193] on input "First Name" at bounding box center [836, 180] width 784 height 28
type input "[PERSON_NAME]"
click at [475, 237] on input "Surname" at bounding box center [836, 242] width 784 height 28
type input "Street"
click at [1187, 496] on span "Create Guest" at bounding box center [1176, 505] width 85 height 19
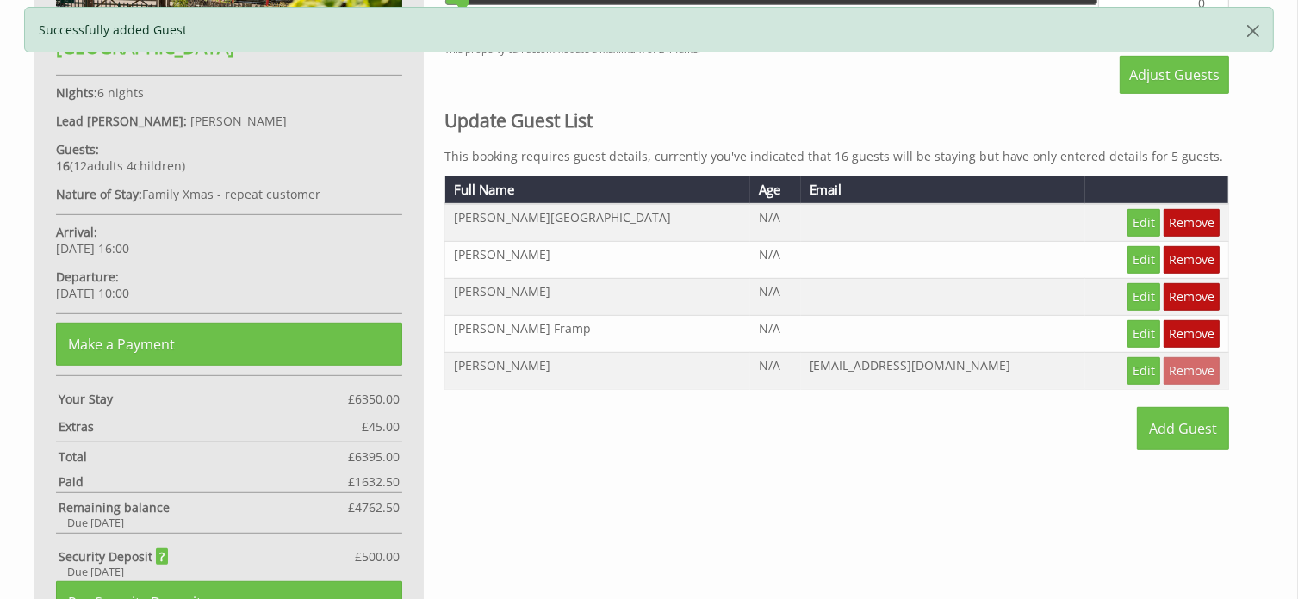
scroll to position [947, 0]
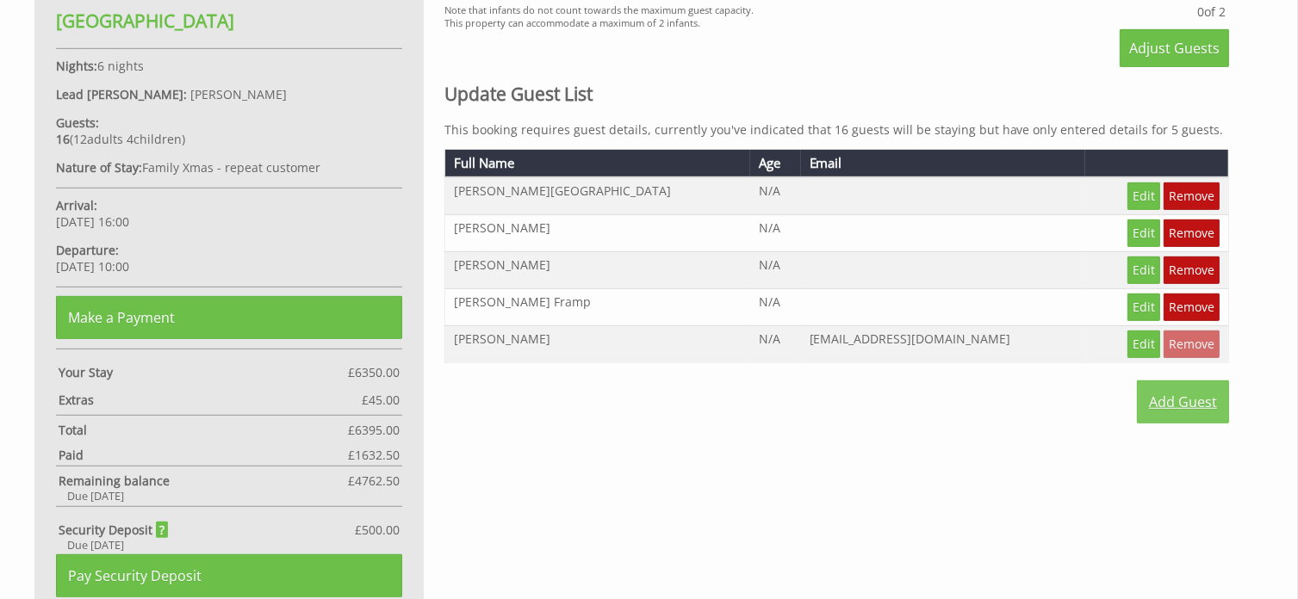
click at [1186, 395] on link "Add Guest" at bounding box center [1183, 402] width 92 height 43
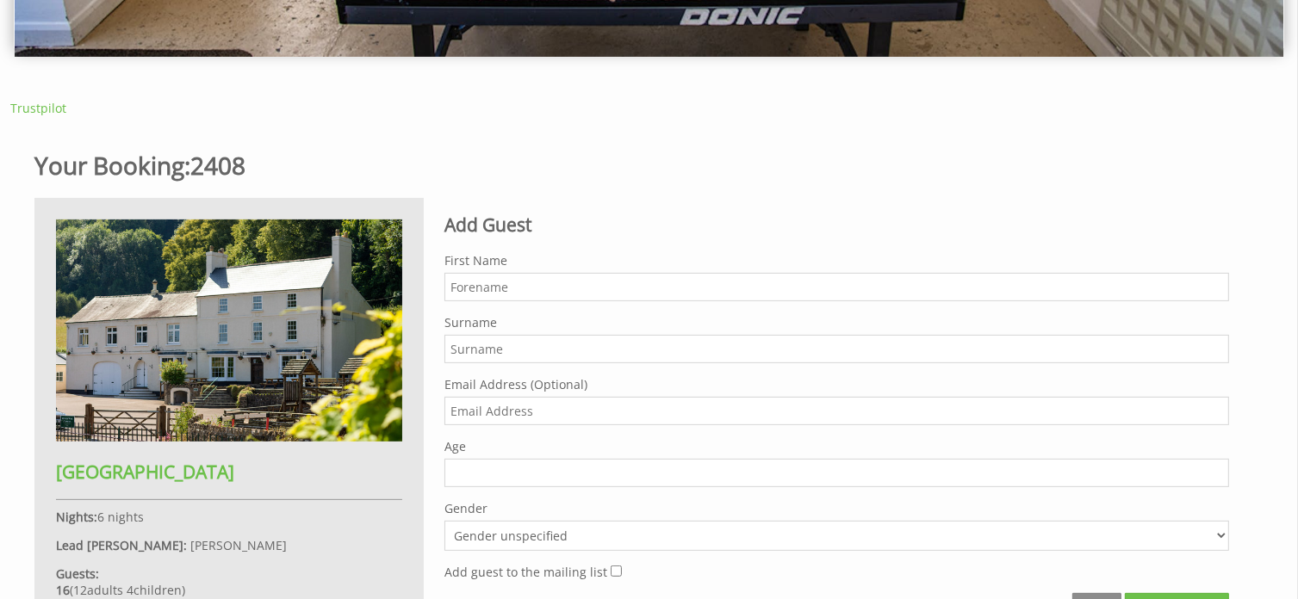
scroll to position [517, 0]
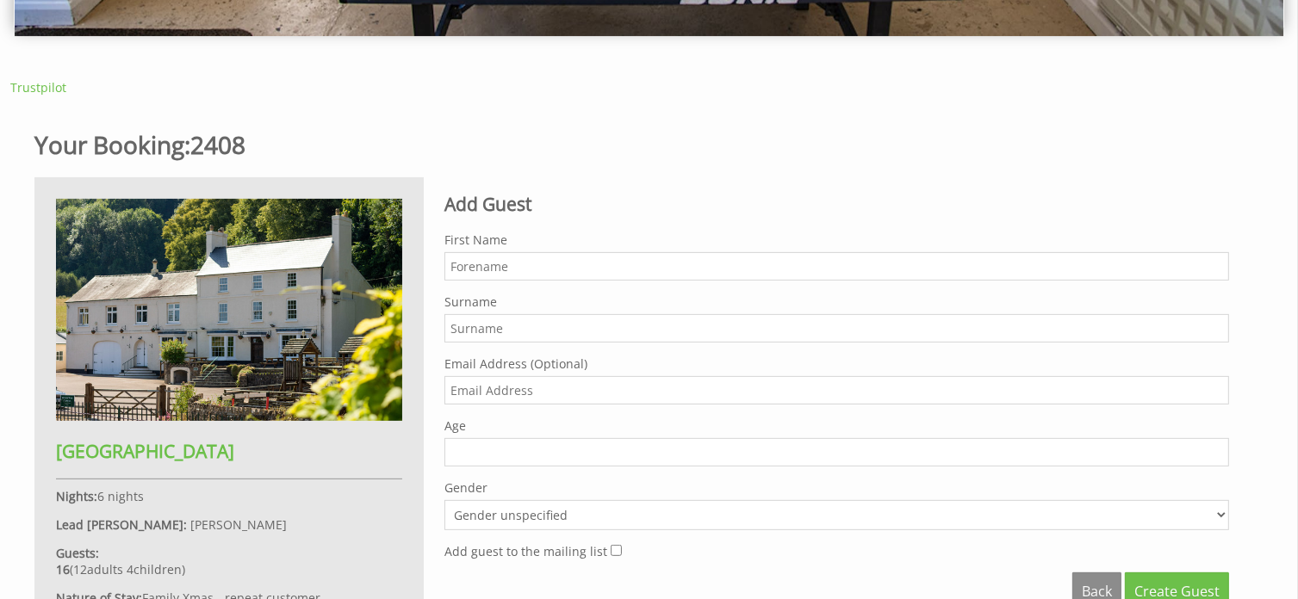
click at [483, 268] on input "First Name" at bounding box center [836, 266] width 784 height 28
type input "[PERSON_NAME]"
click at [462, 325] on input "Surname" at bounding box center [836, 328] width 784 height 28
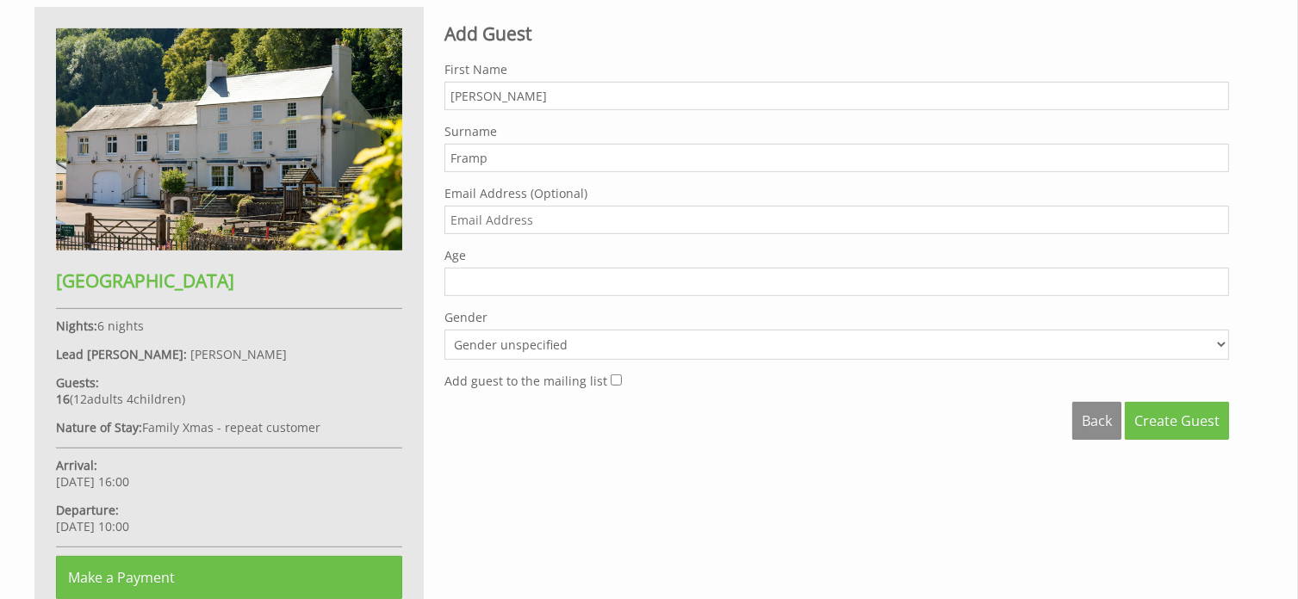
scroll to position [689, 0]
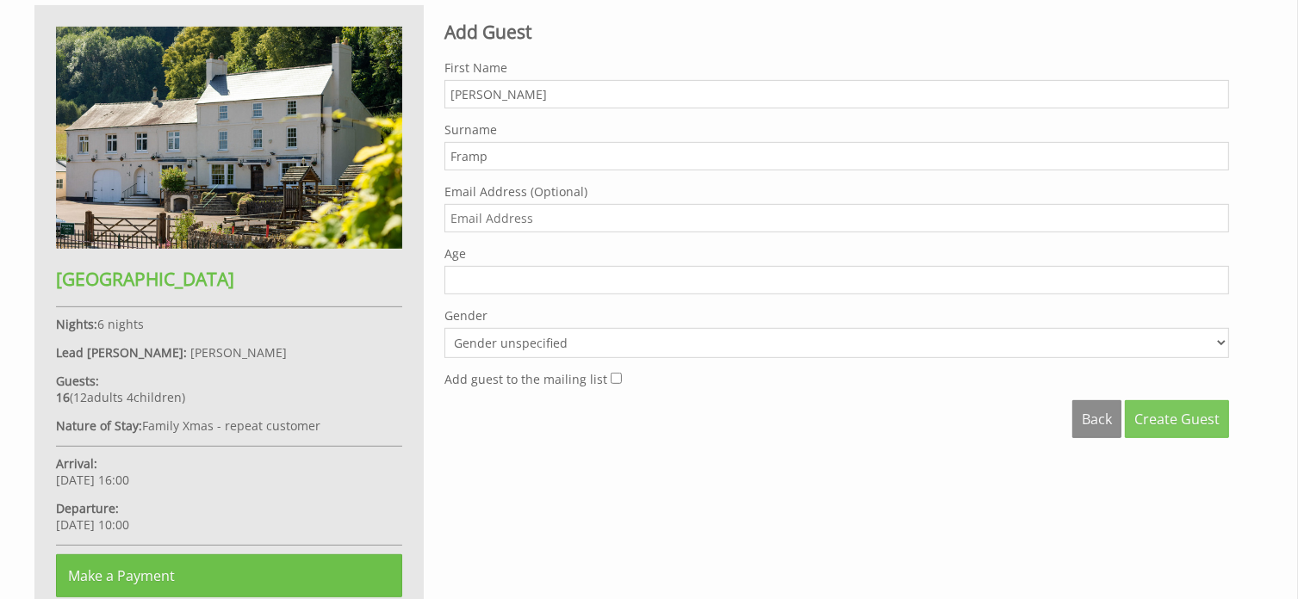
type input "Framp"
click at [1165, 411] on span "Create Guest" at bounding box center [1176, 419] width 85 height 19
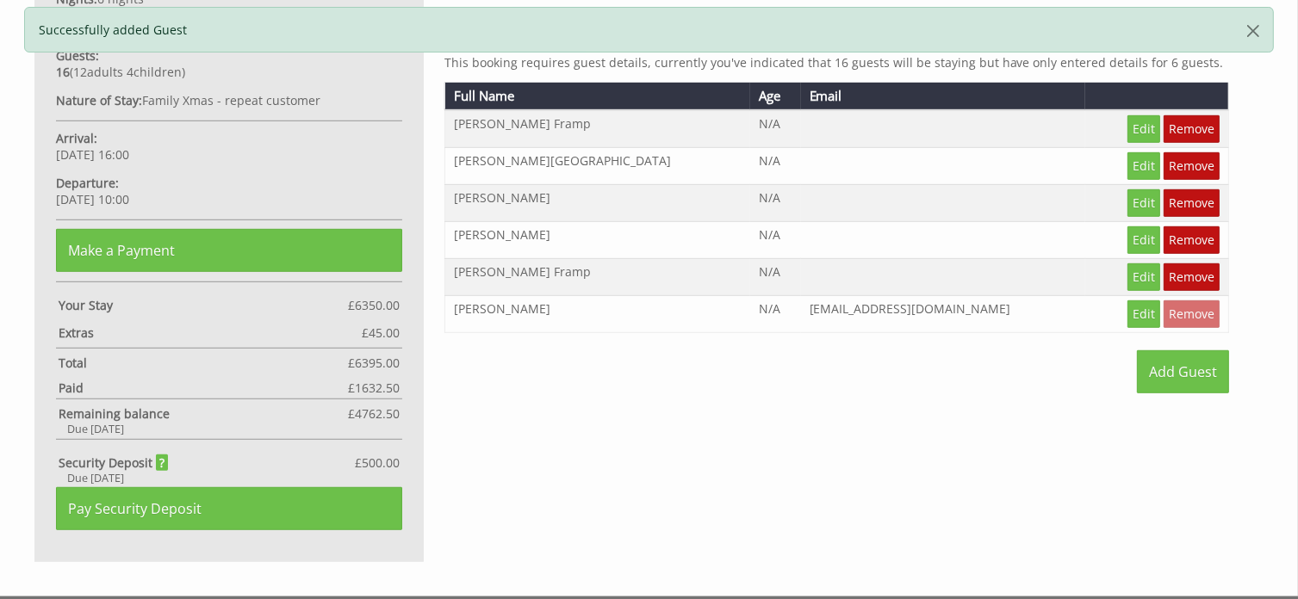
scroll to position [1033, 0]
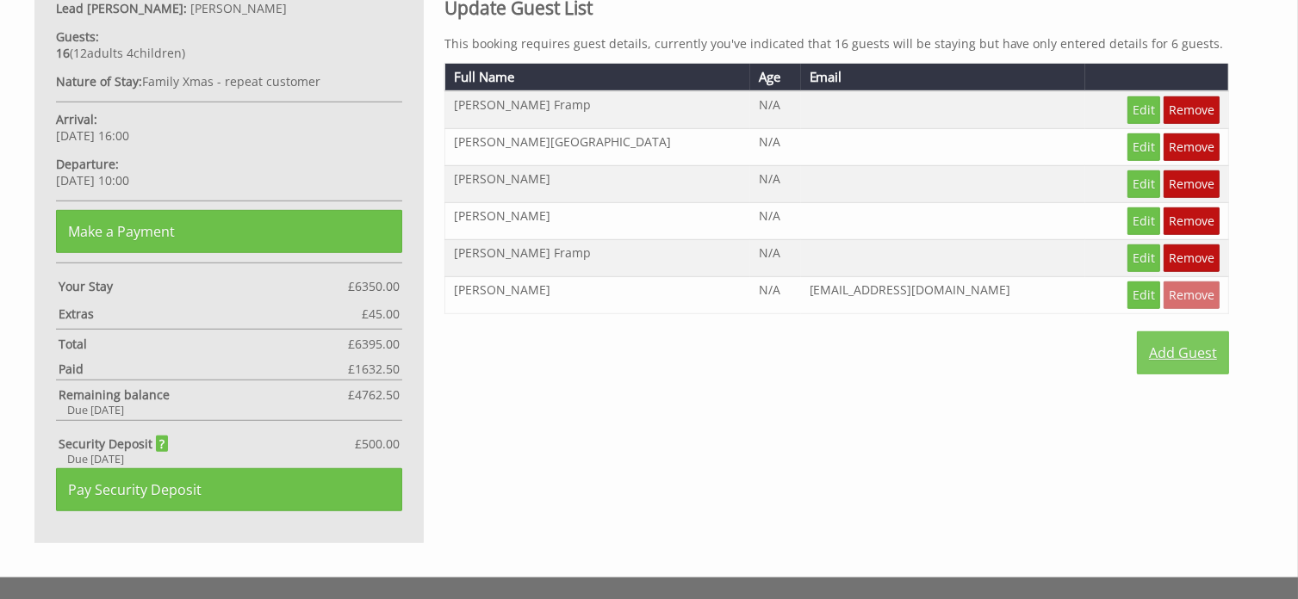
click at [1187, 350] on link "Add Guest" at bounding box center [1183, 352] width 92 height 43
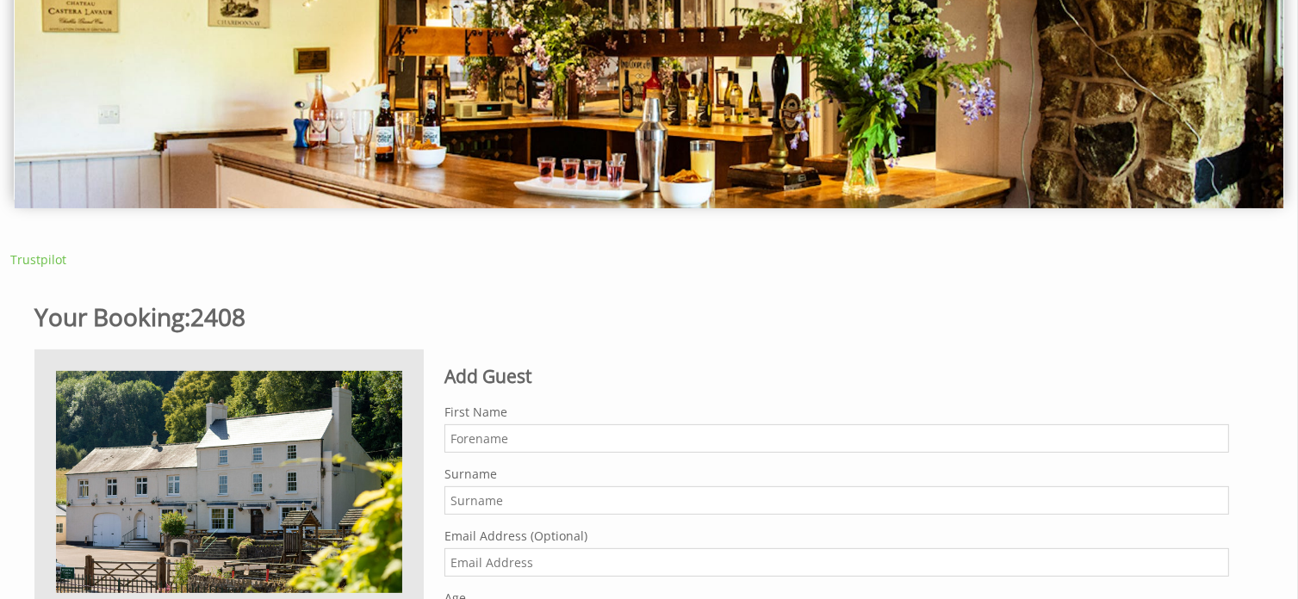
scroll to position [517, 0]
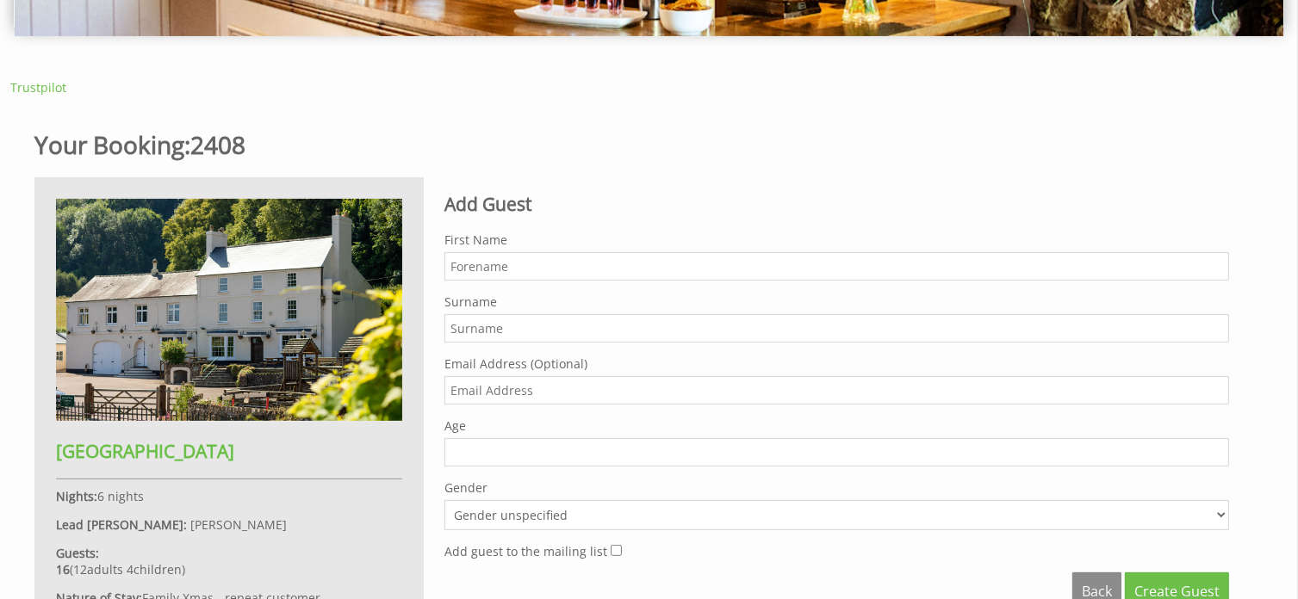
click at [470, 274] on input "First Name" at bounding box center [836, 266] width 784 height 28
type input "[PERSON_NAME]"
click at [469, 323] on input "Surname" at bounding box center [836, 328] width 784 height 28
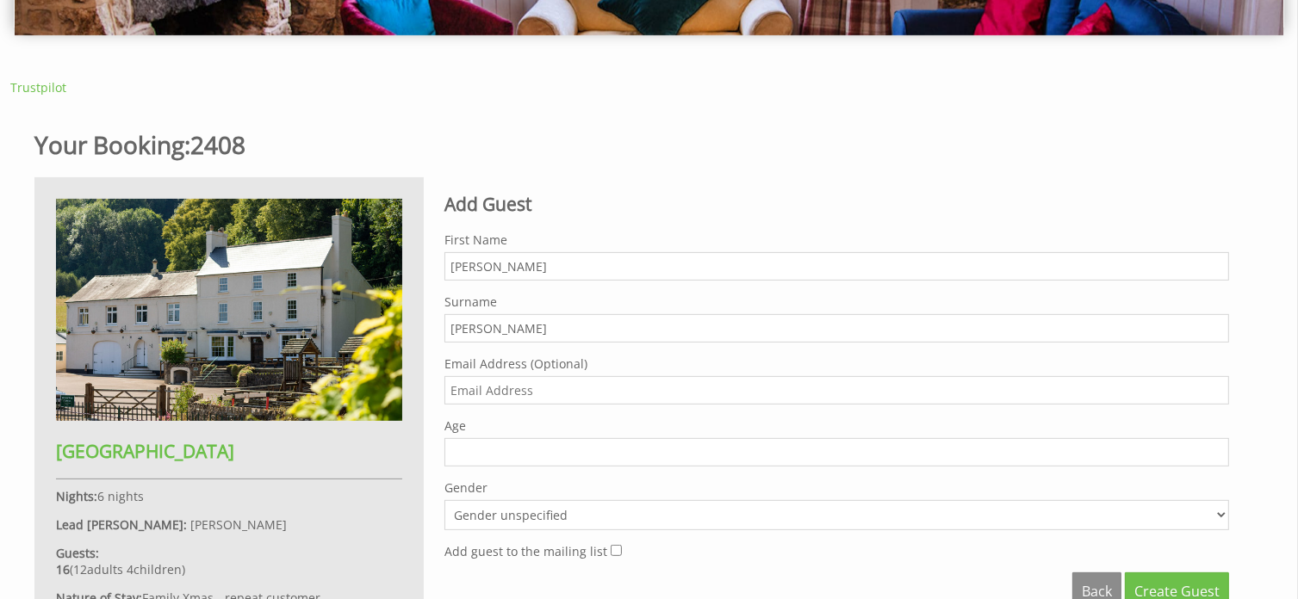
click at [475, 326] on input "[PERSON_NAME]" at bounding box center [836, 328] width 784 height 28
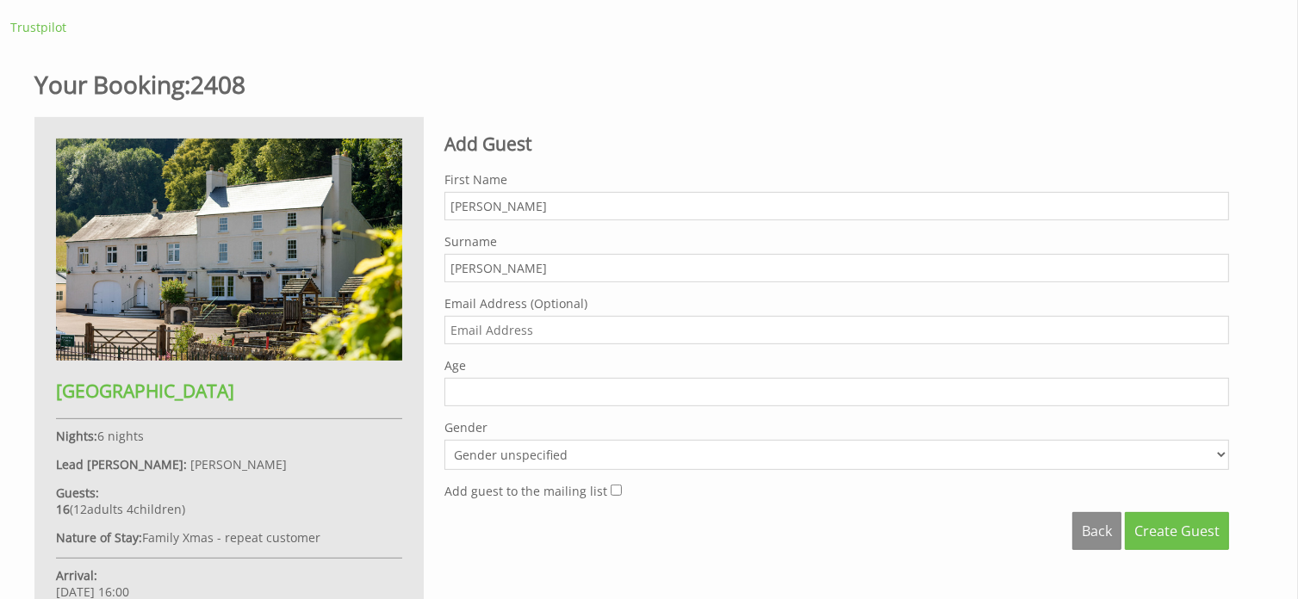
scroll to position [603, 0]
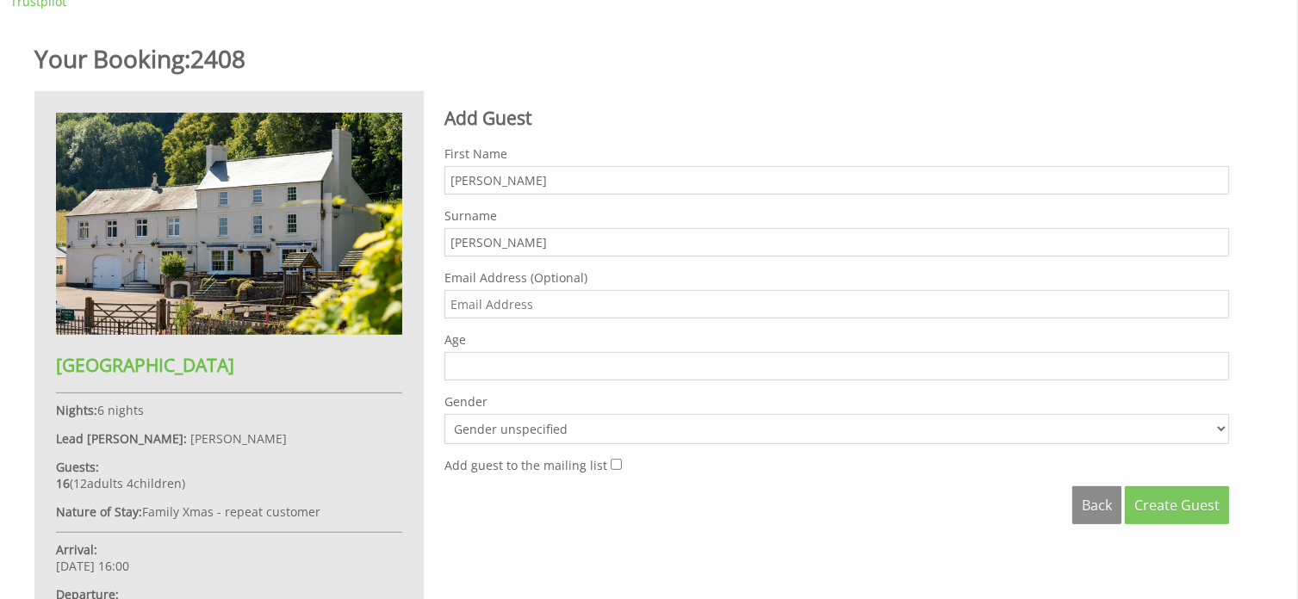
type input "[PERSON_NAME]"
click at [1167, 499] on span "Create Guest" at bounding box center [1176, 505] width 85 height 19
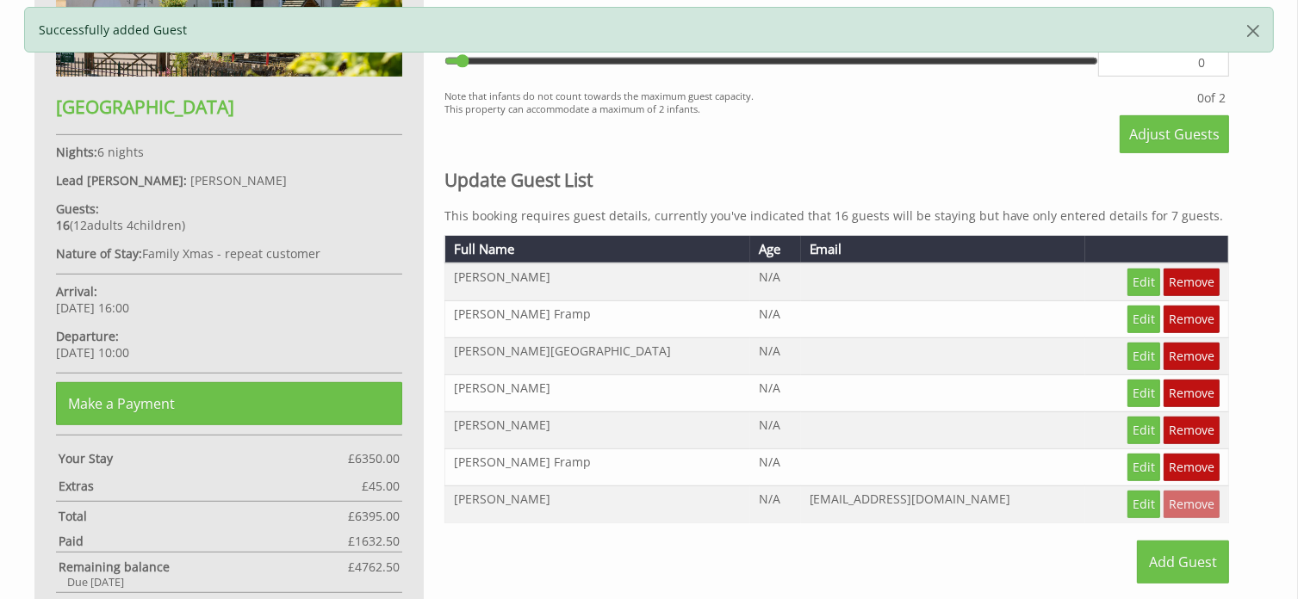
scroll to position [947, 0]
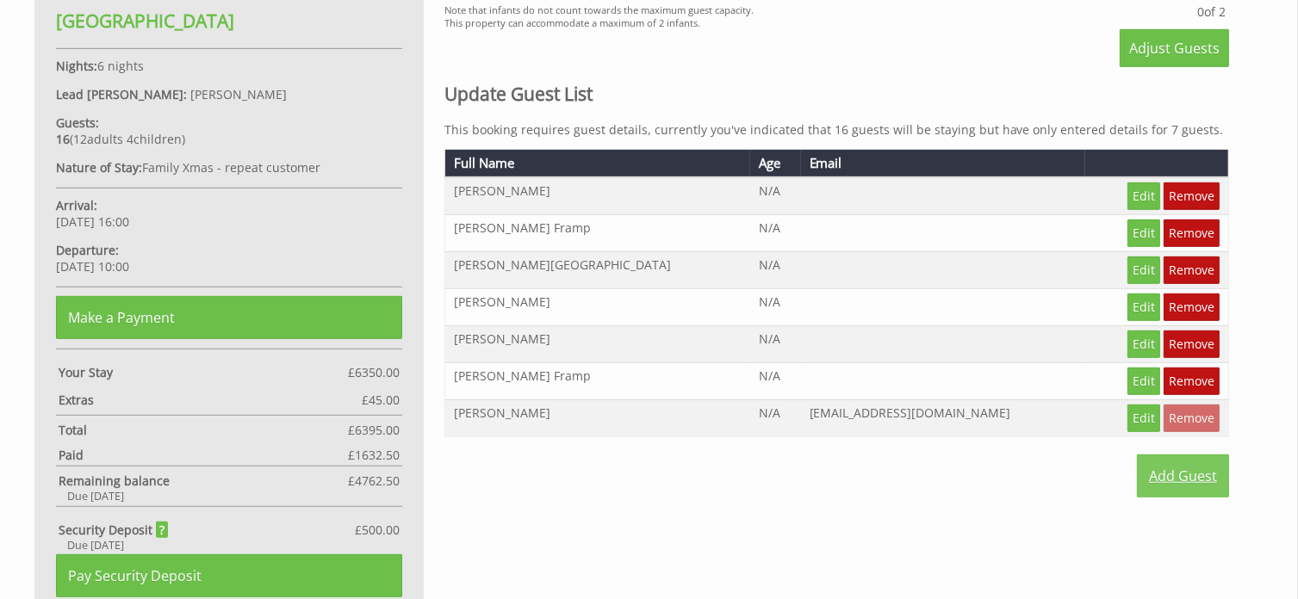
click at [1192, 472] on link "Add Guest" at bounding box center [1183, 476] width 92 height 43
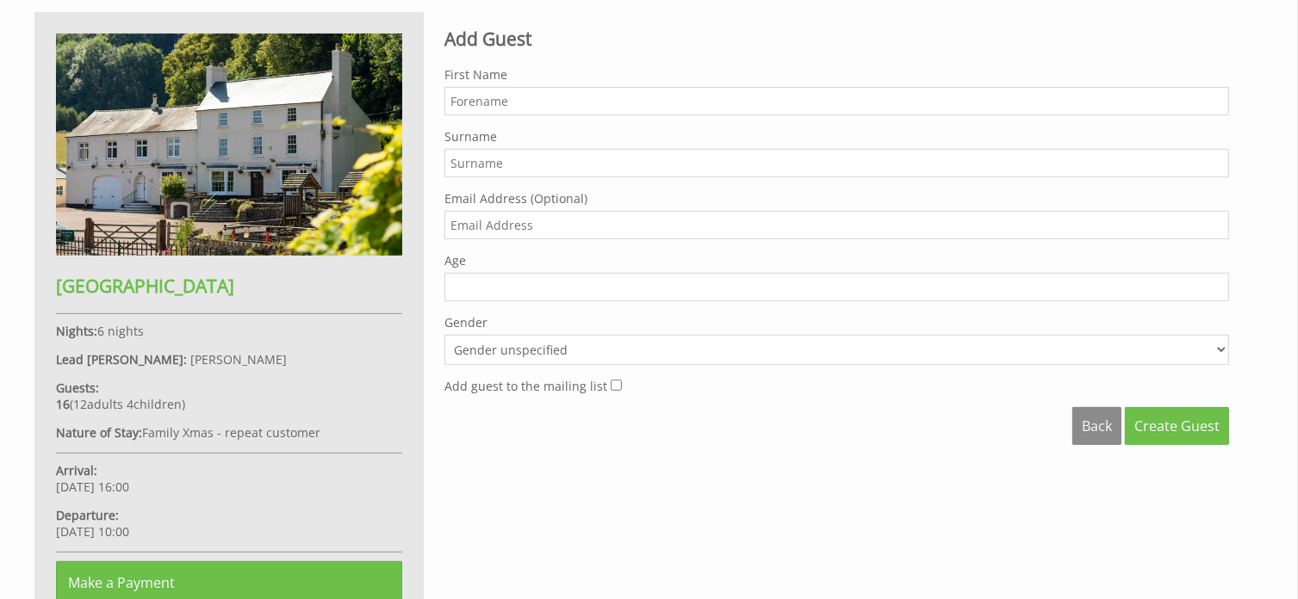
scroll to position [689, 0]
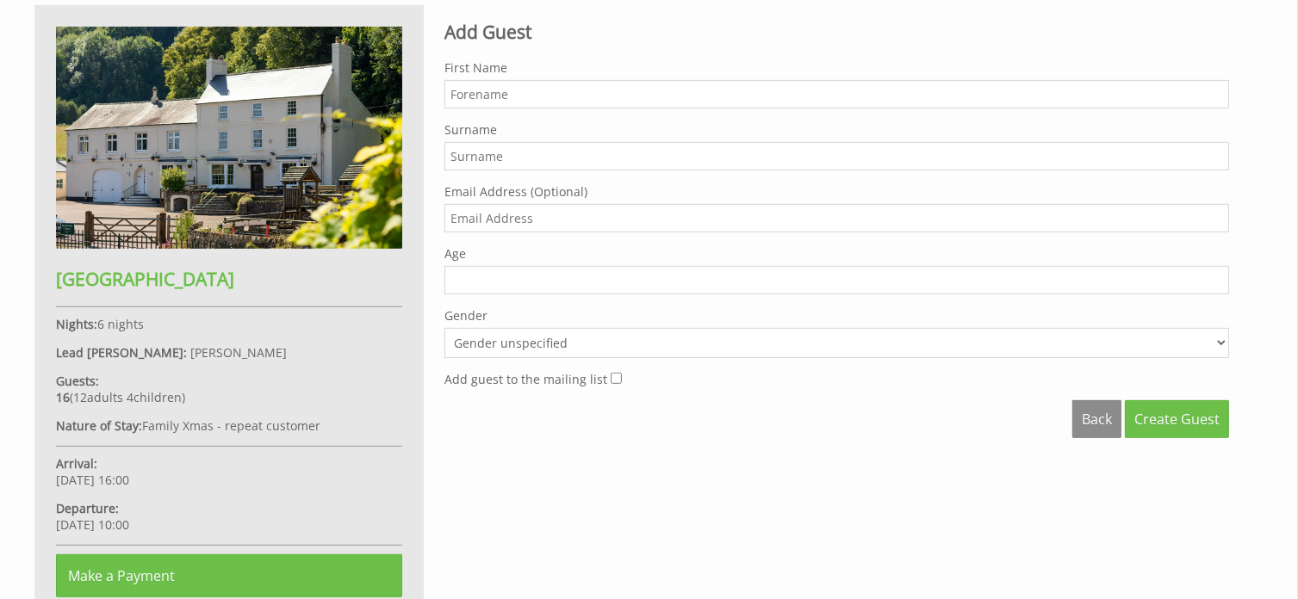
click at [503, 91] on input "First Name" at bounding box center [836, 94] width 784 height 28
type input "[PERSON_NAME]"
click at [493, 154] on input "Surname" at bounding box center [836, 156] width 784 height 28
type input "Warwick"
click at [454, 93] on input "[PERSON_NAME]" at bounding box center [836, 94] width 784 height 28
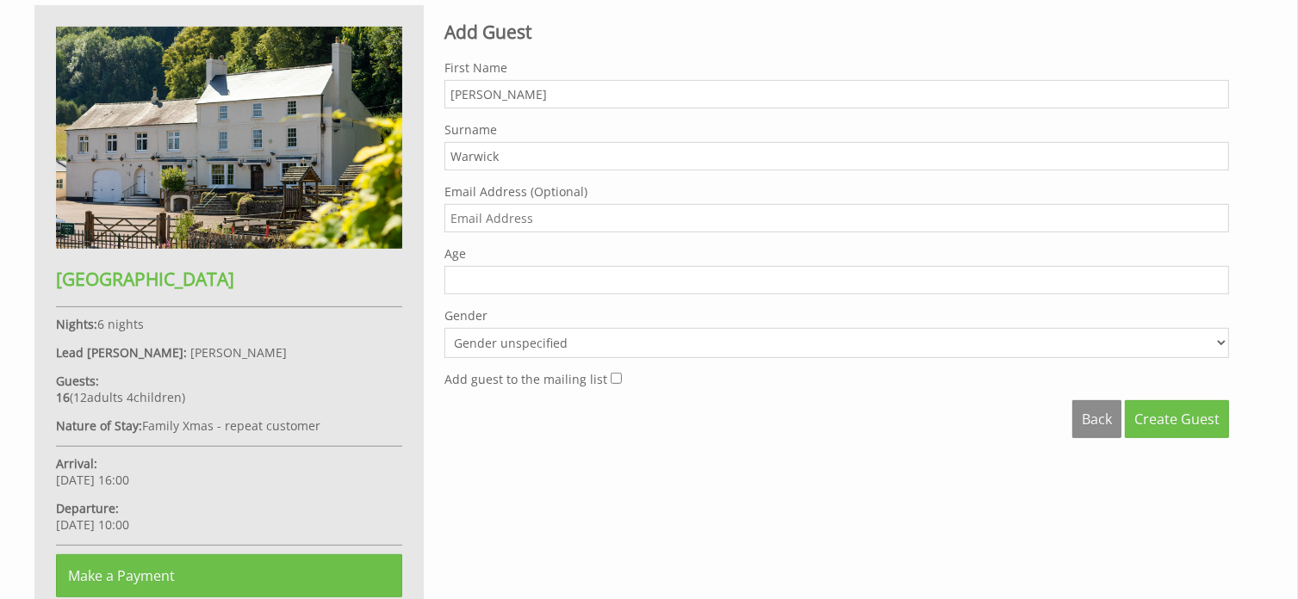
type input "[PERSON_NAME]"
click at [1179, 422] on span "Create Guest" at bounding box center [1176, 419] width 85 height 19
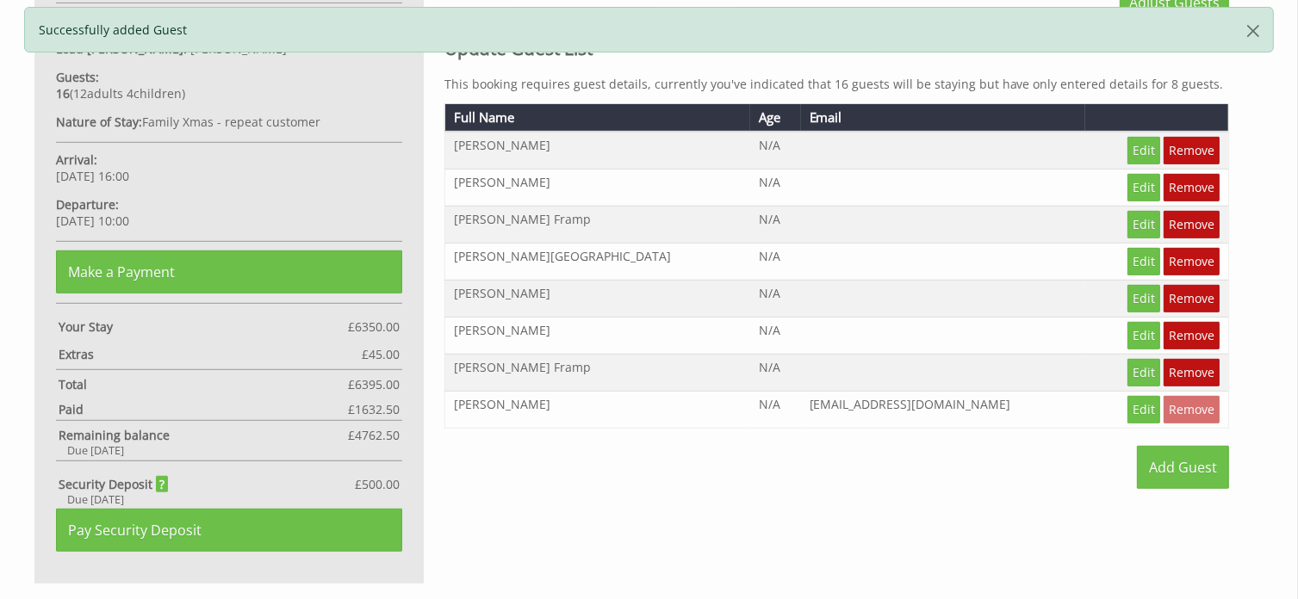
scroll to position [1033, 0]
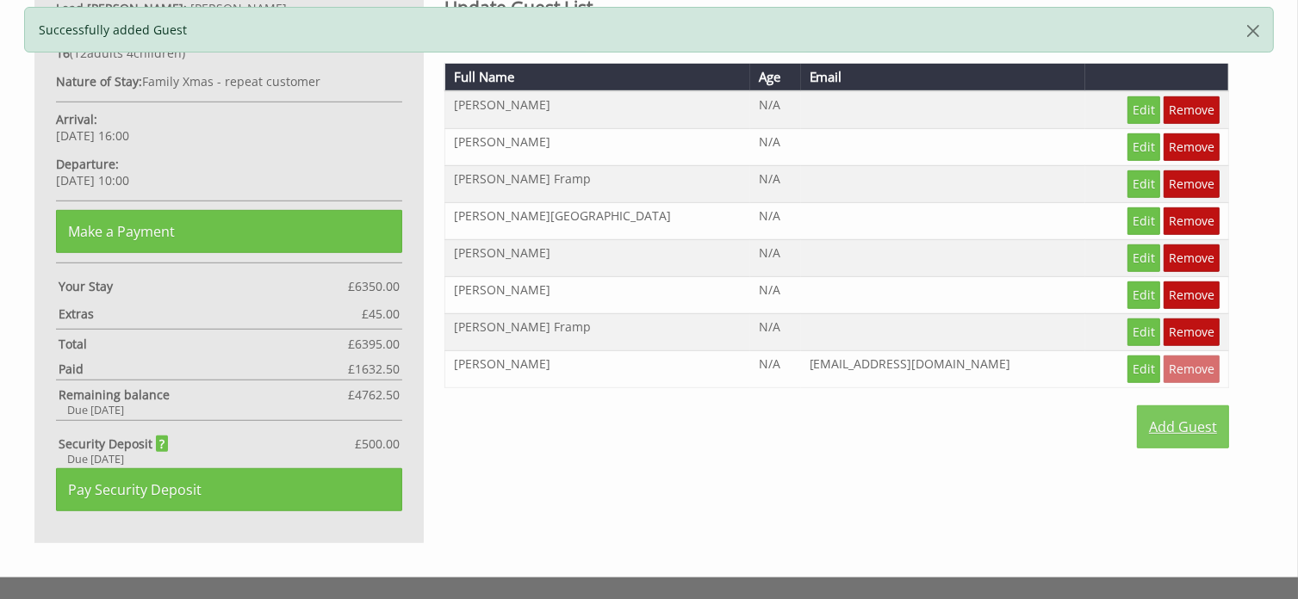
click at [1171, 423] on link "Add Guest" at bounding box center [1183, 427] width 92 height 43
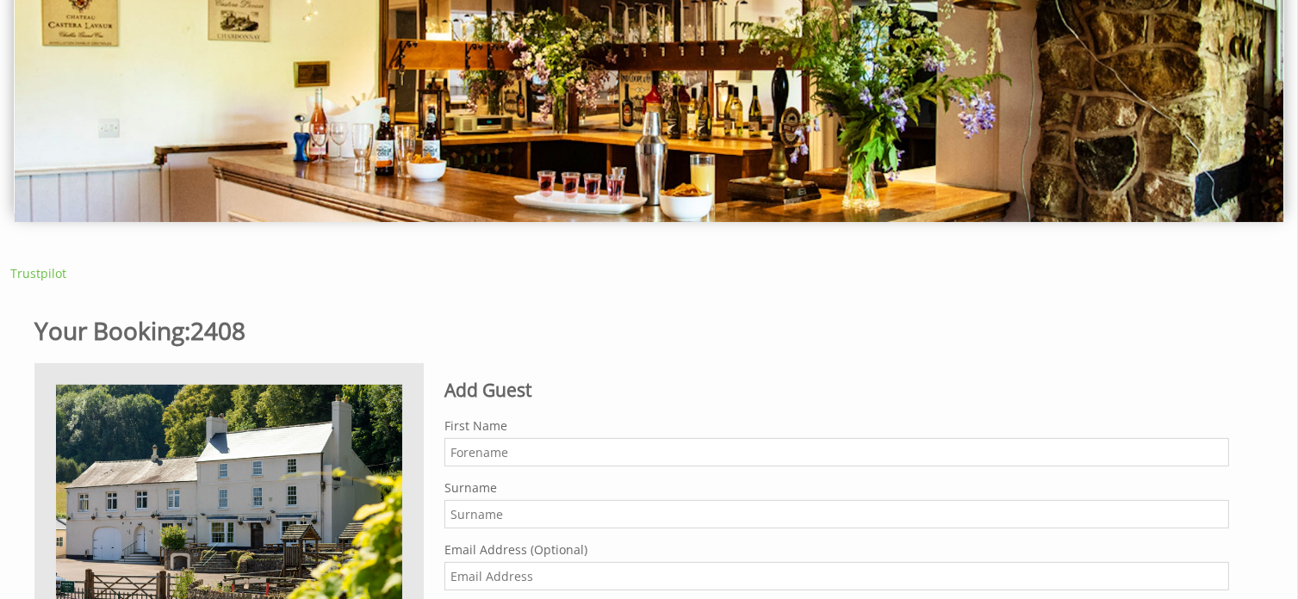
scroll to position [431, 0]
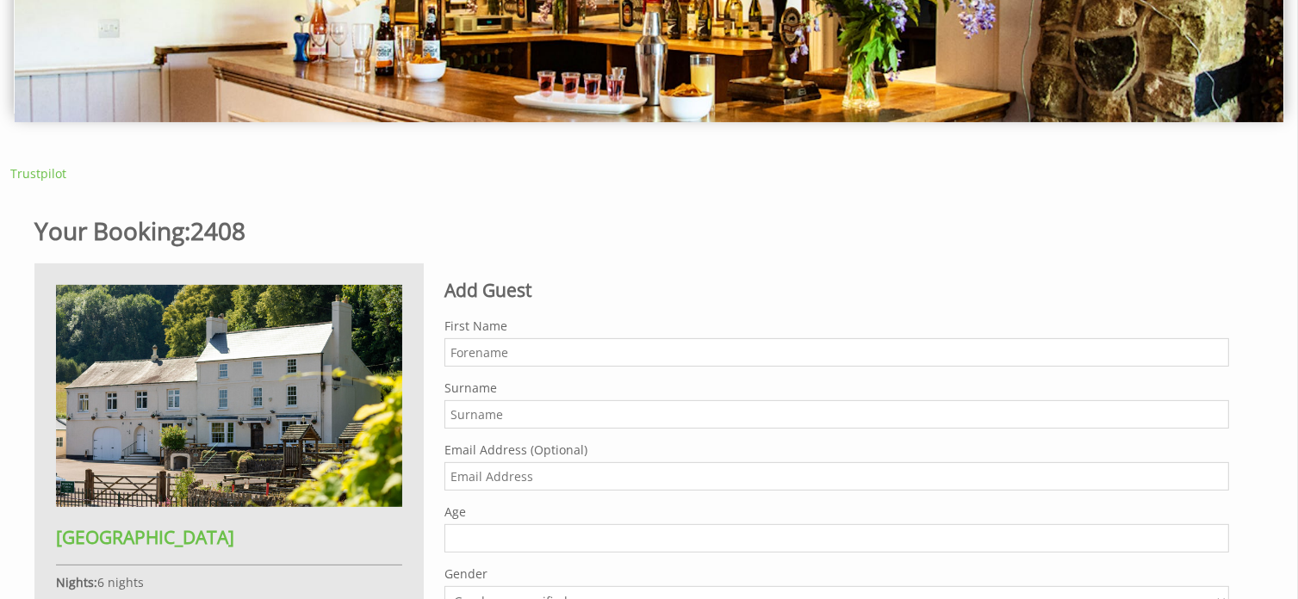
click at [478, 356] on input "First Name" at bounding box center [836, 352] width 784 height 28
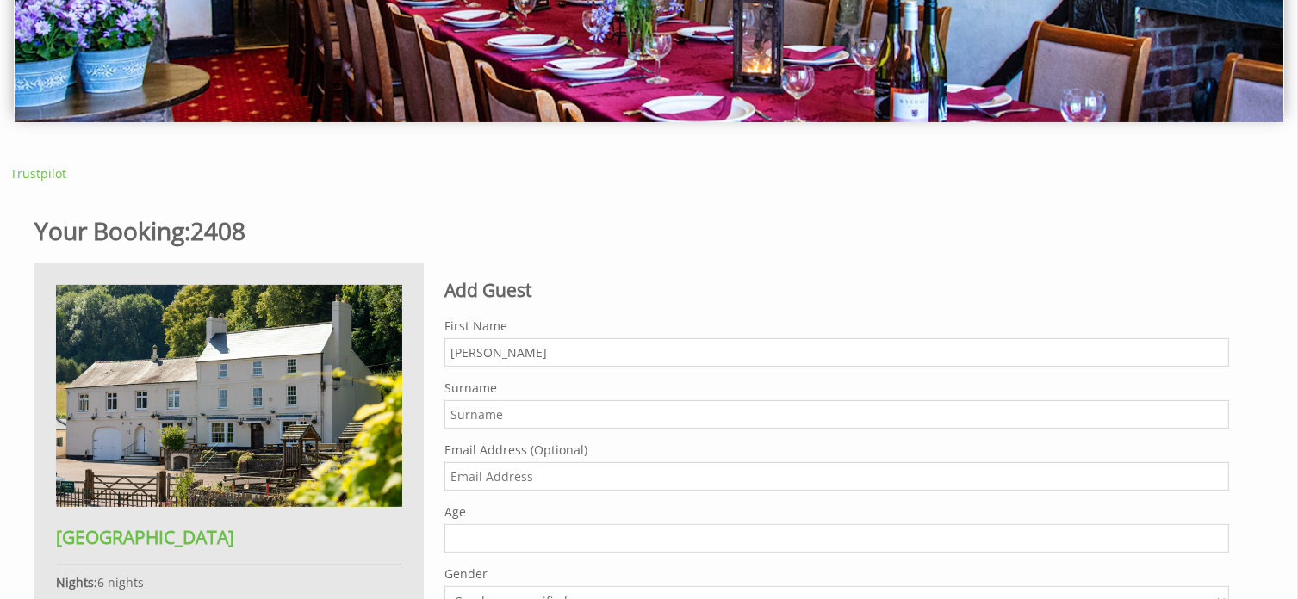
type input "[PERSON_NAME]"
click at [479, 422] on input "Surname" at bounding box center [836, 414] width 784 height 28
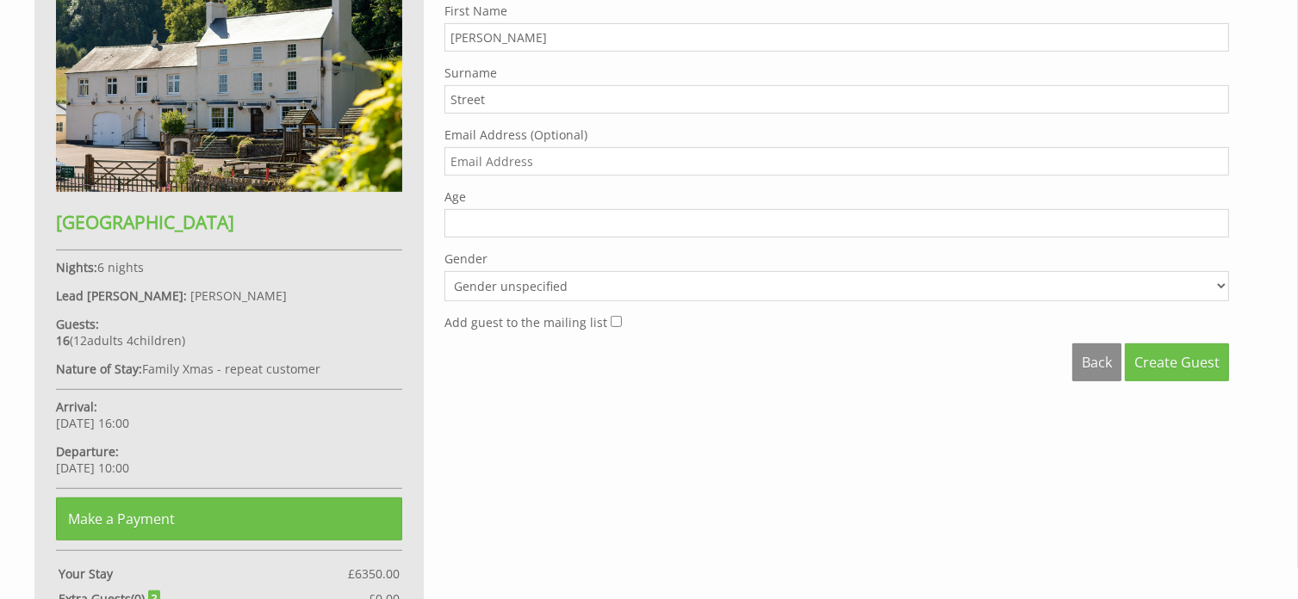
scroll to position [775, 0]
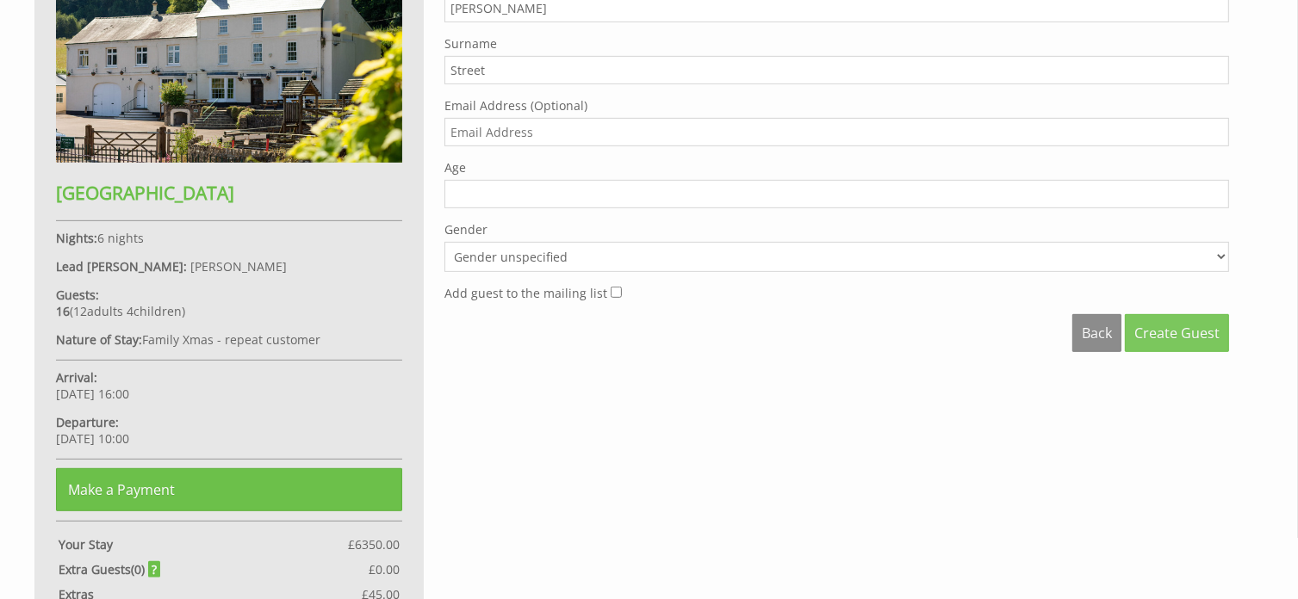
type input "Street"
click at [1161, 333] on span "Create Guest" at bounding box center [1176, 333] width 85 height 19
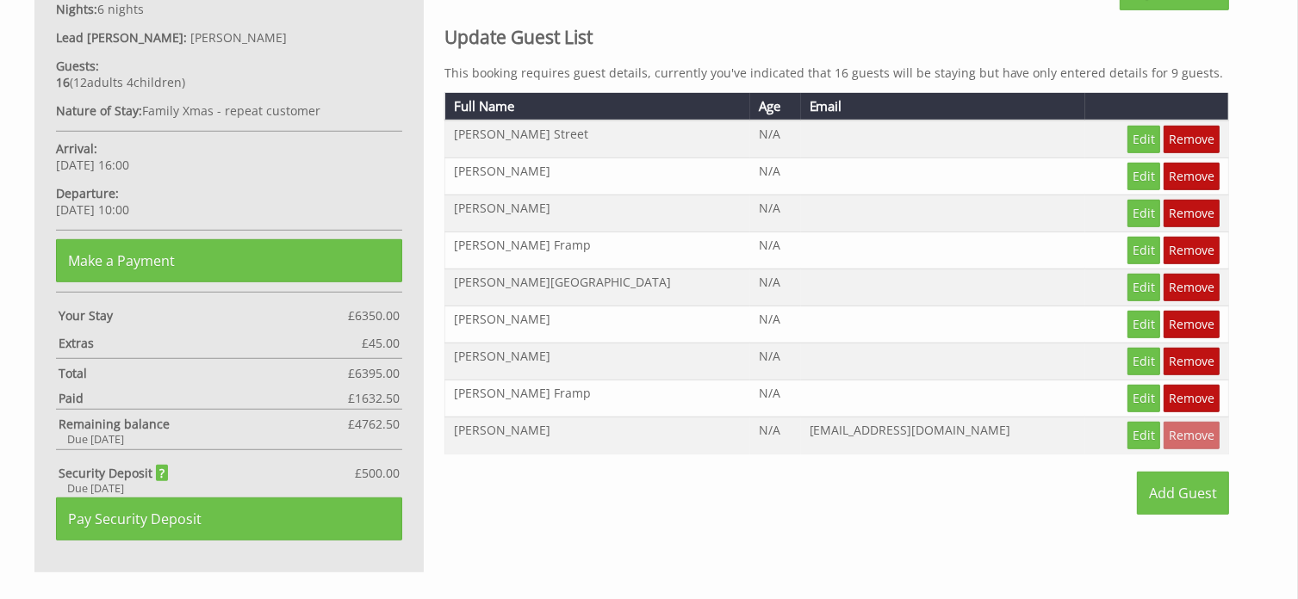
scroll to position [1033, 0]
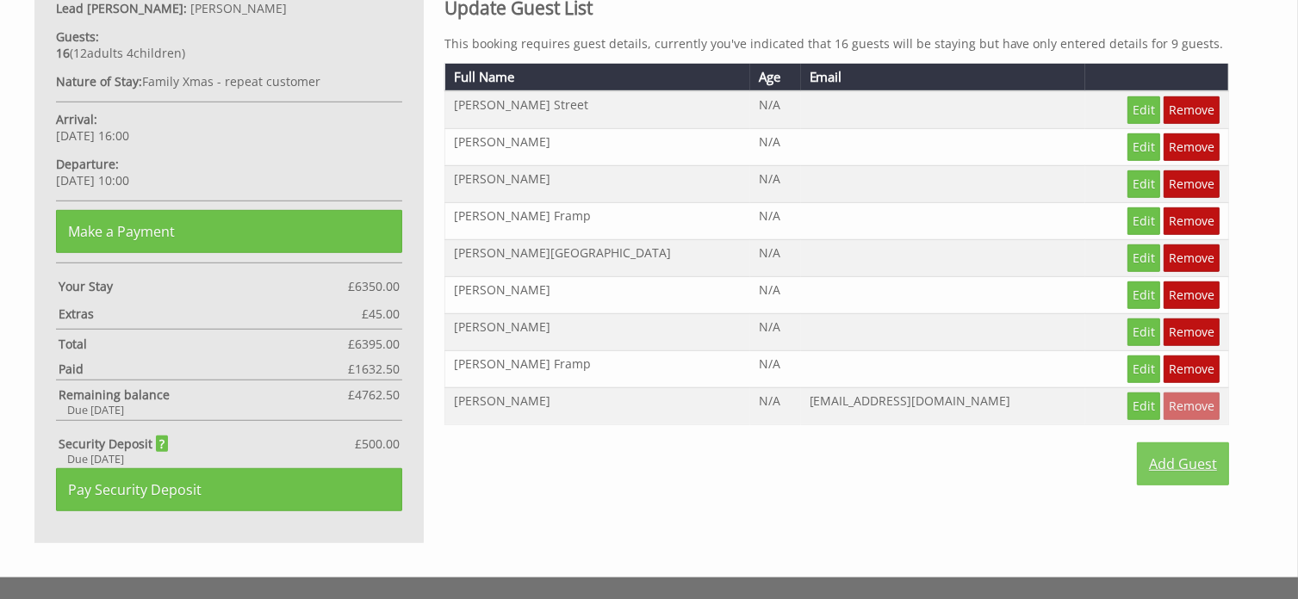
click at [1182, 455] on link "Add Guest" at bounding box center [1183, 464] width 92 height 43
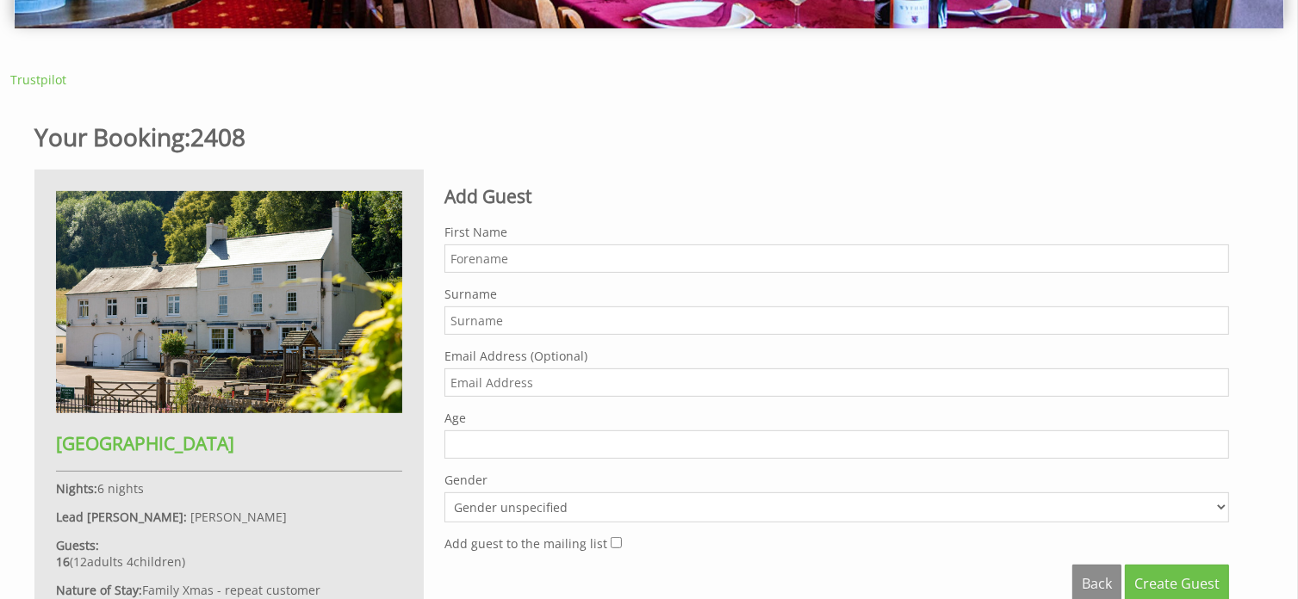
scroll to position [517, 0]
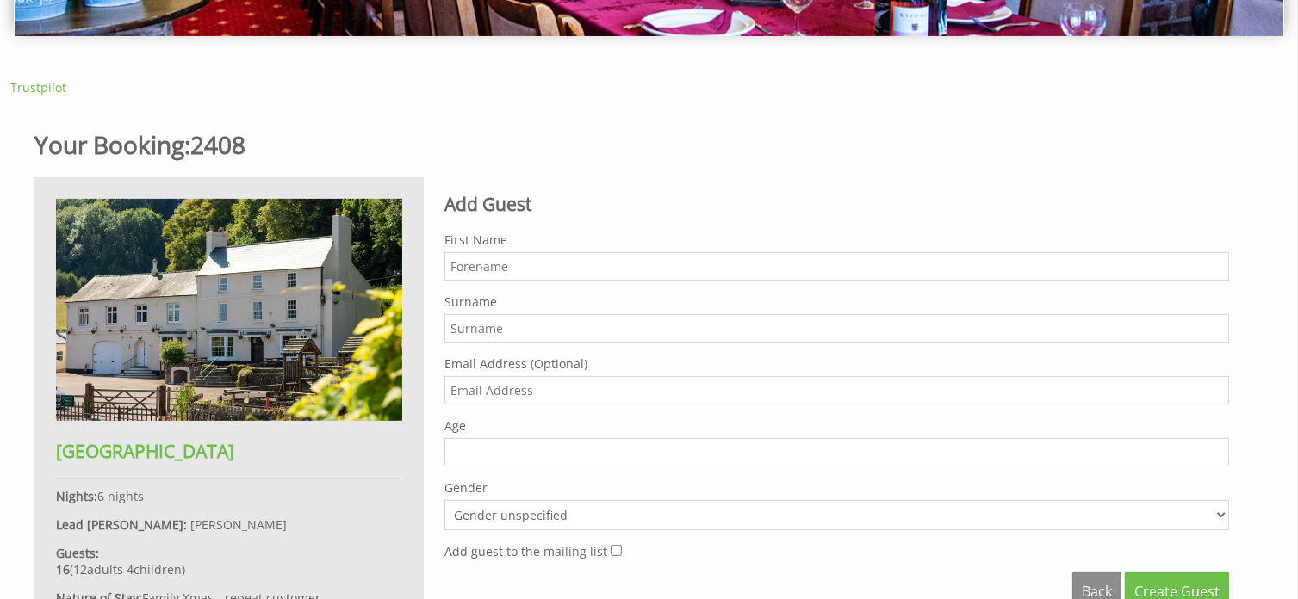
click at [466, 269] on input "First Name" at bounding box center [836, 266] width 784 height 28
type input "Son"
click at [464, 330] on input "Surname" at bounding box center [836, 328] width 784 height 28
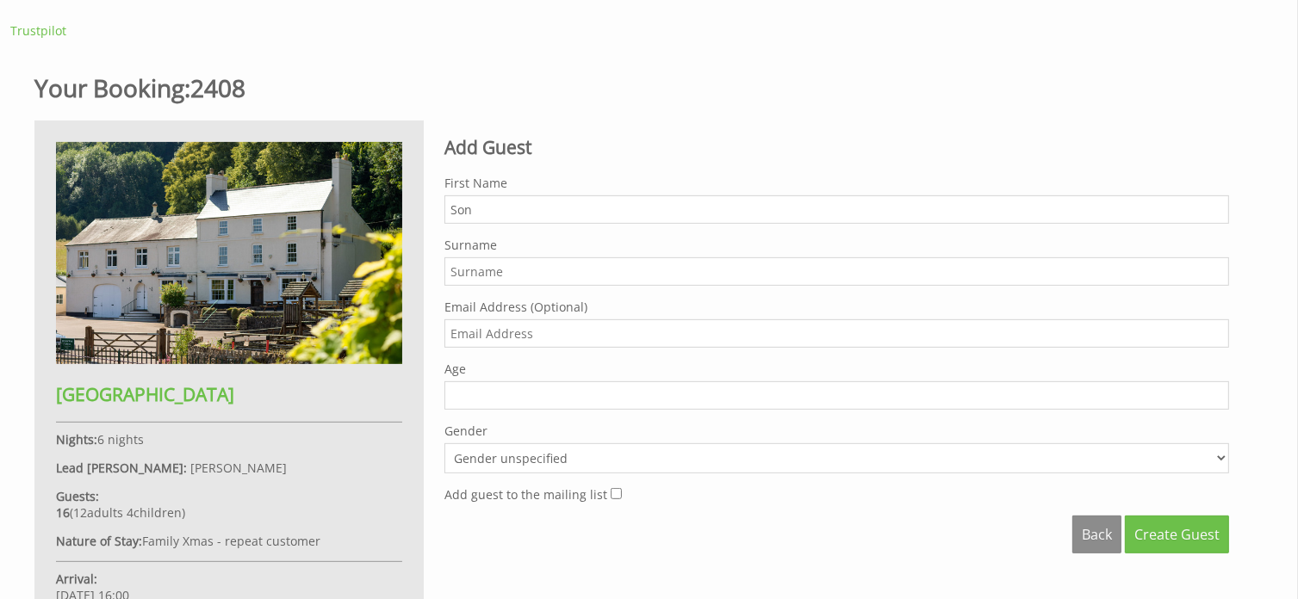
scroll to position [603, 0]
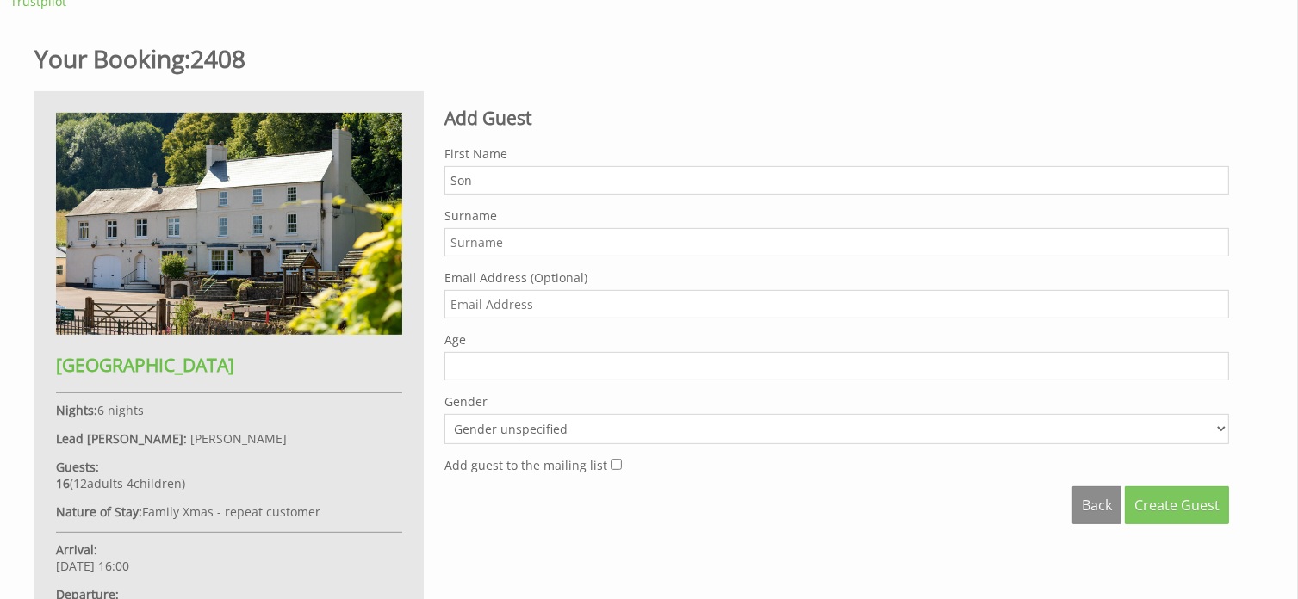
click at [1168, 499] on span "Create Guest" at bounding box center [1176, 505] width 85 height 19
click at [1095, 505] on link "Back" at bounding box center [1096, 505] width 49 height 38
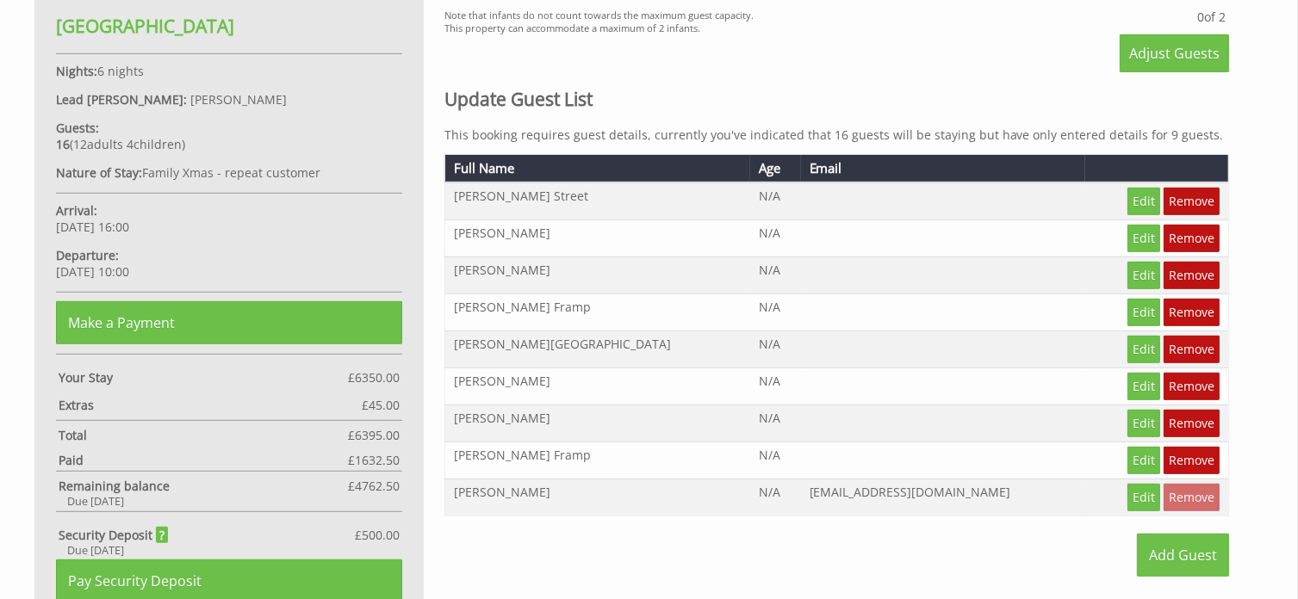
scroll to position [1028, 0]
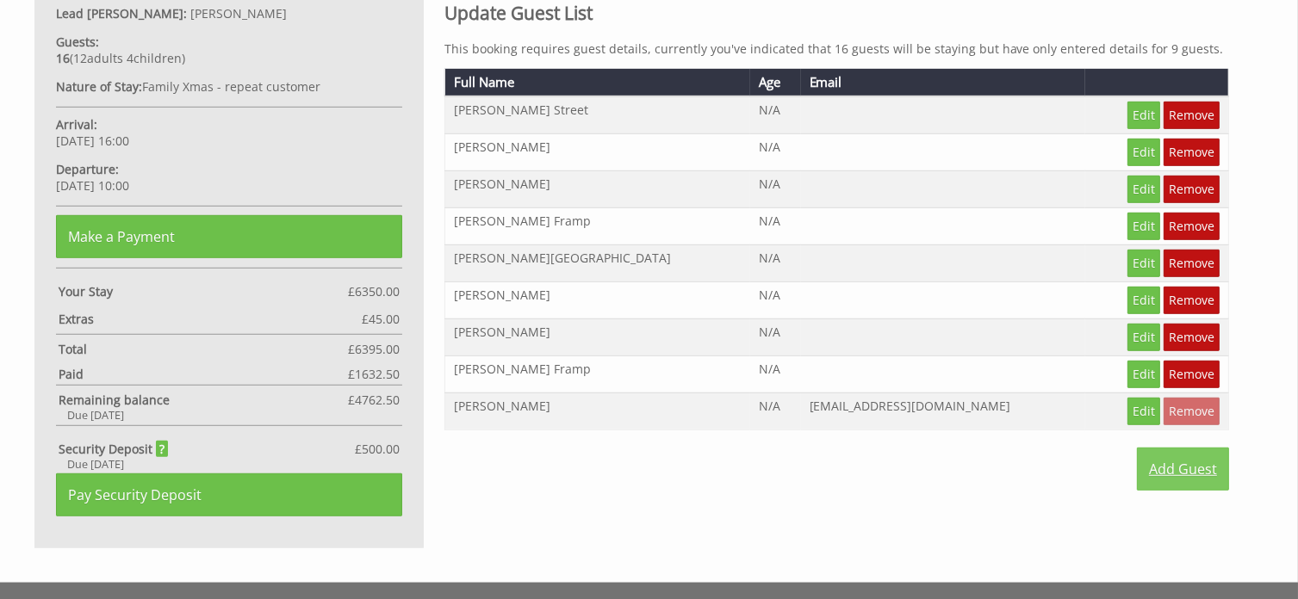
click at [1175, 461] on link "Add Guest" at bounding box center [1183, 469] width 92 height 43
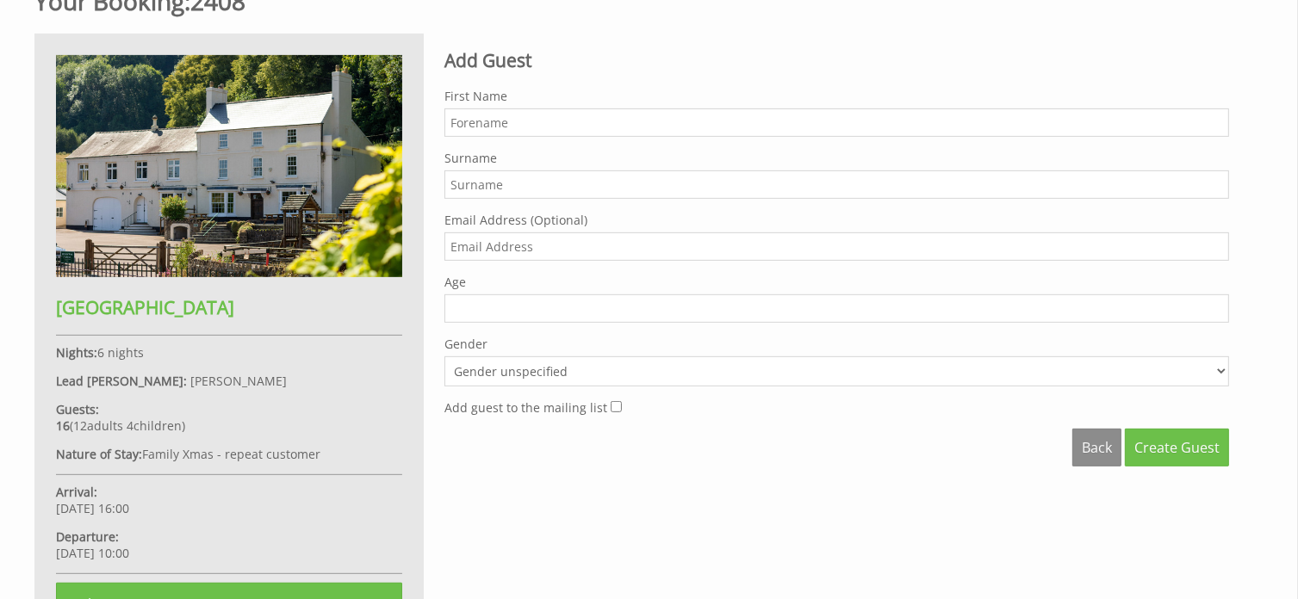
scroll to position [689, 0]
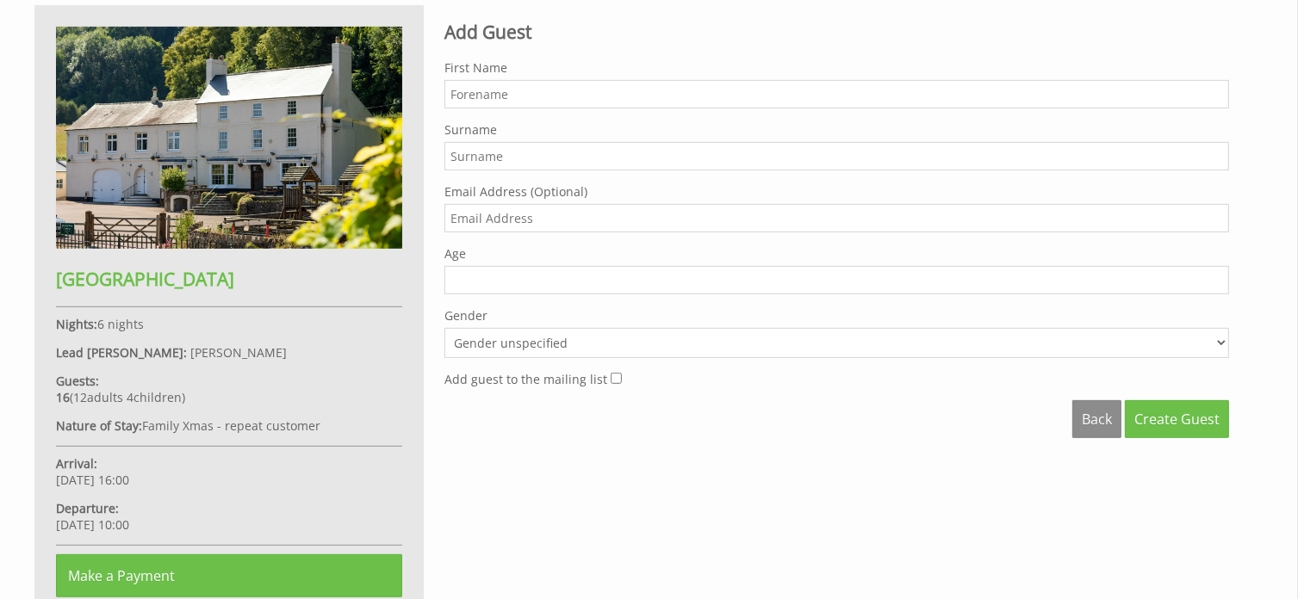
click at [486, 94] on input "First Name" at bounding box center [836, 94] width 784 height 28
type input "[PERSON_NAME]"
click at [490, 154] on input "Surname" at bounding box center [836, 156] width 784 height 28
type input "[PERSON_NAME]"
click at [1157, 417] on span "Create Guest" at bounding box center [1176, 419] width 85 height 19
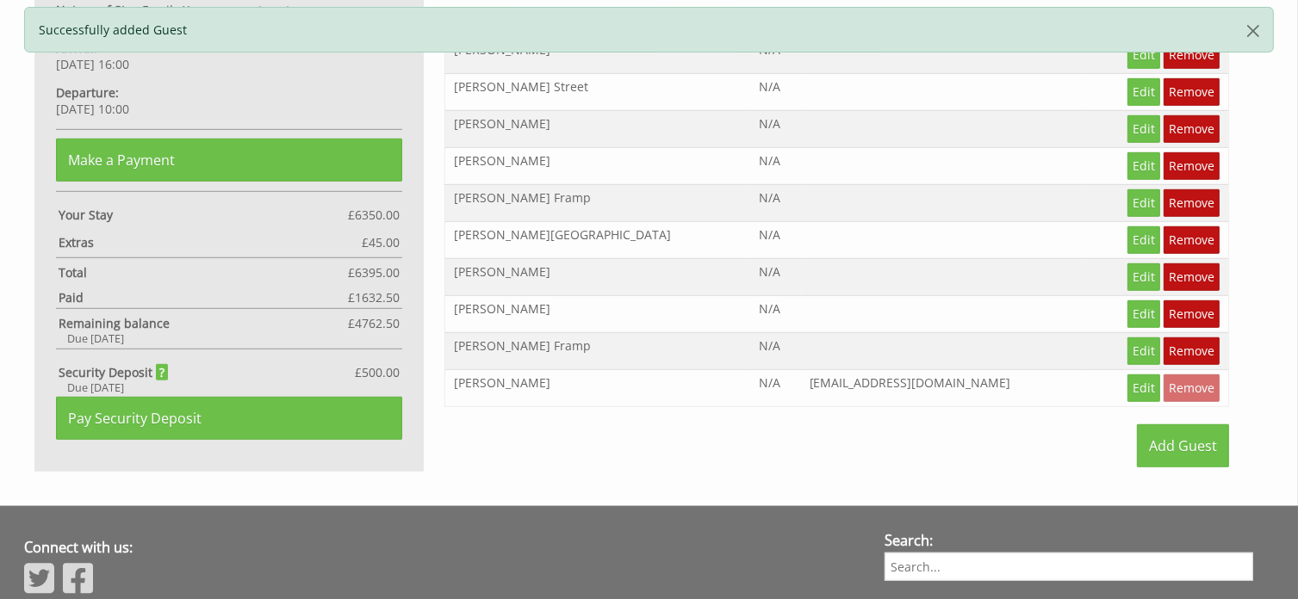
scroll to position [1119, 0]
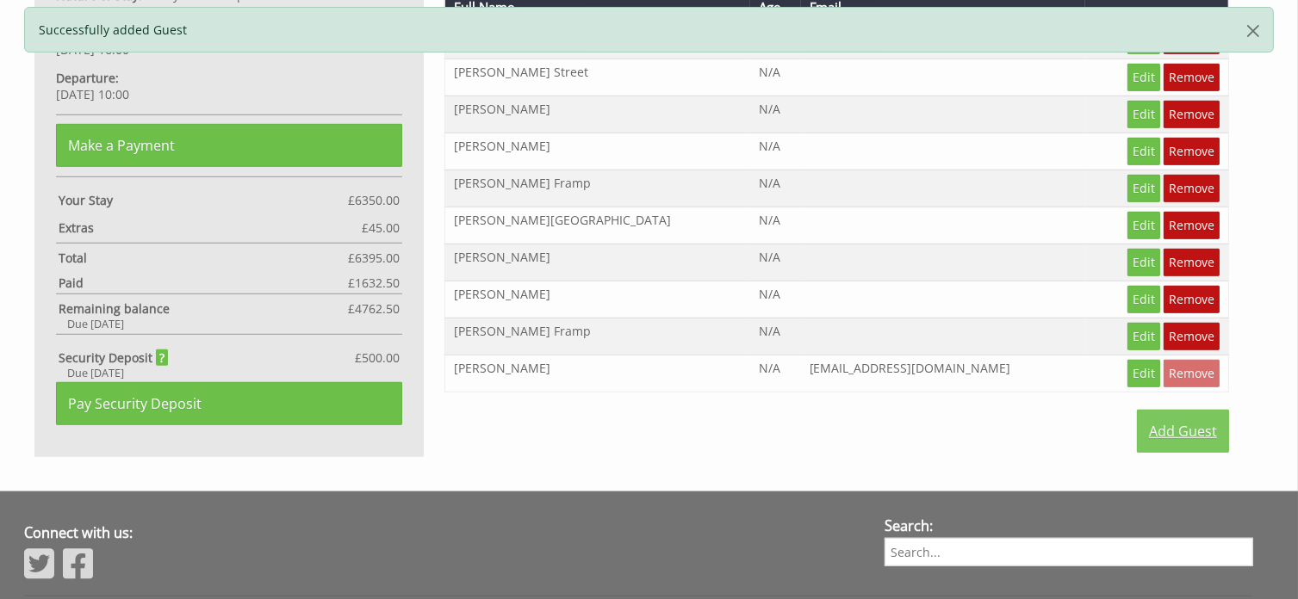
click at [1199, 411] on link "Add Guest" at bounding box center [1183, 431] width 92 height 43
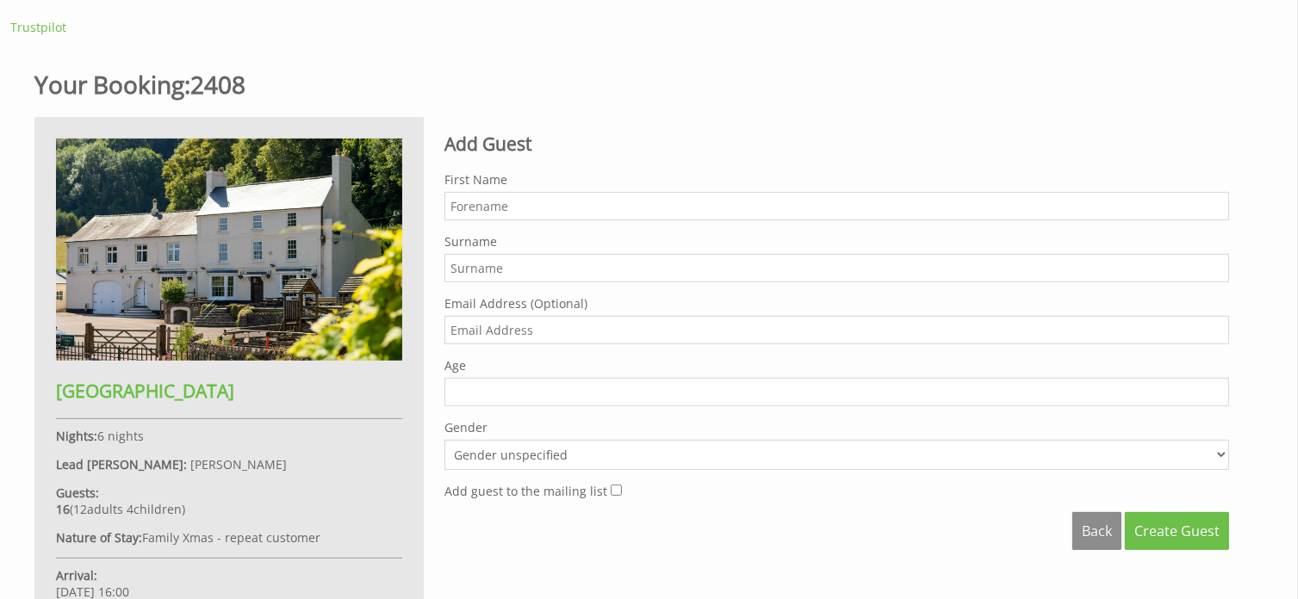
scroll to position [689, 0]
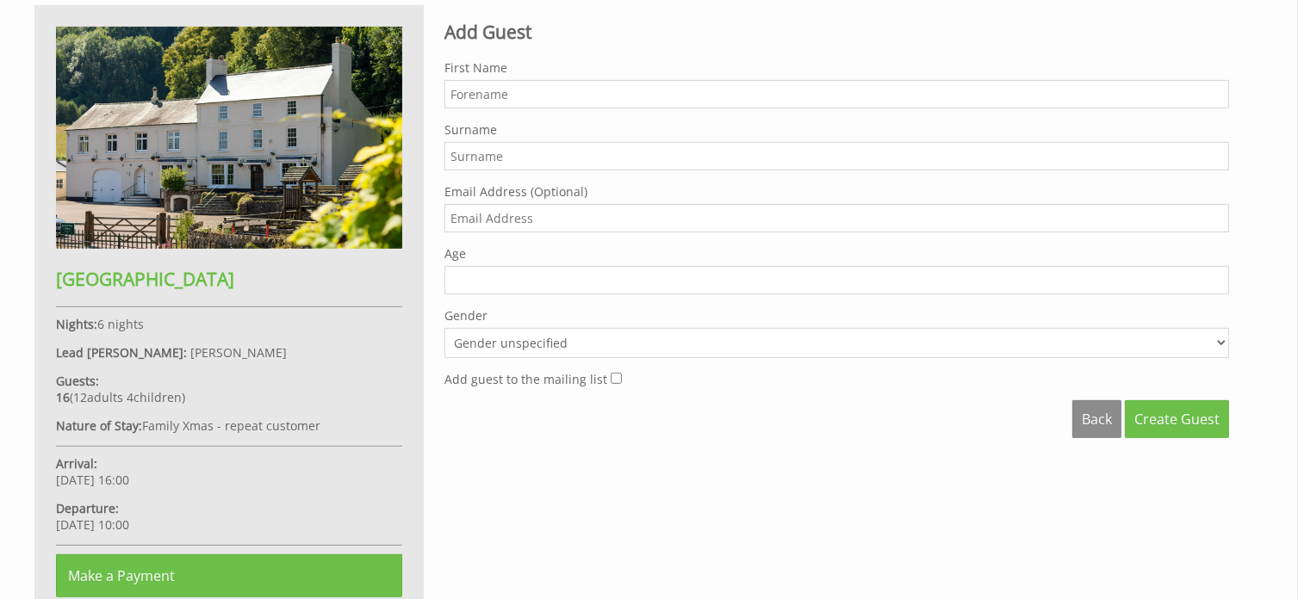
click at [483, 96] on input "First Name" at bounding box center [836, 94] width 784 height 28
type input "Oscar"
click at [470, 158] on input "Surname" at bounding box center [836, 156] width 784 height 28
type input "[PERSON_NAME]"
click at [1168, 415] on span "Create Guest" at bounding box center [1176, 419] width 85 height 19
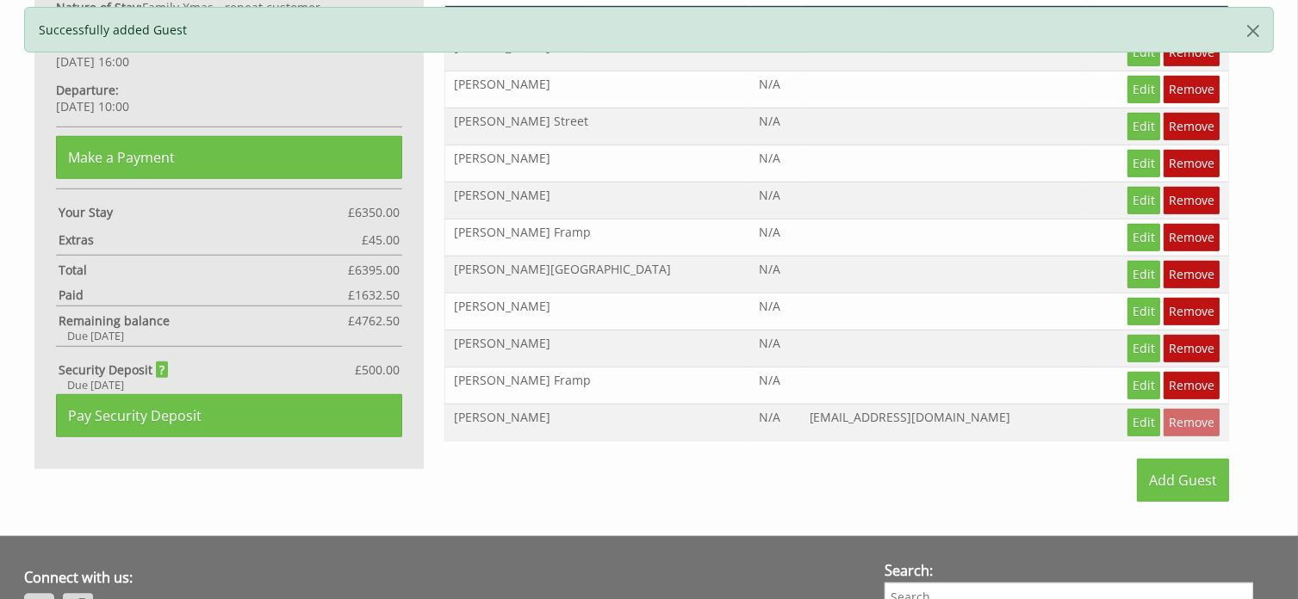
scroll to position [1119, 0]
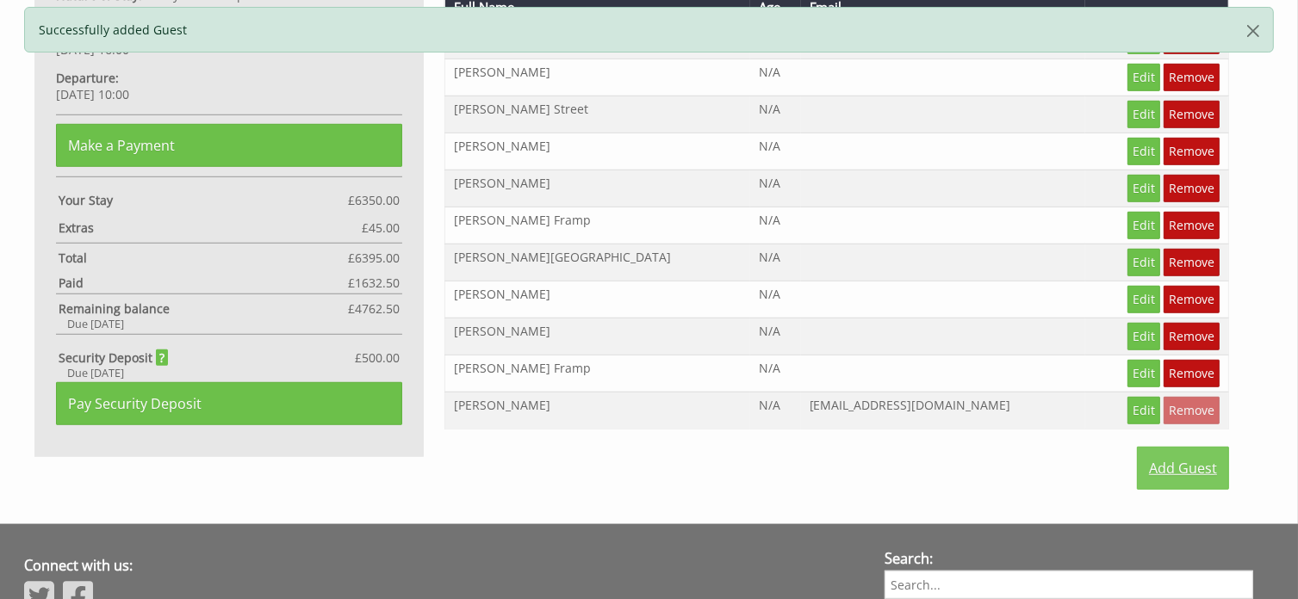
click at [1165, 447] on link "Add Guest" at bounding box center [1183, 468] width 92 height 43
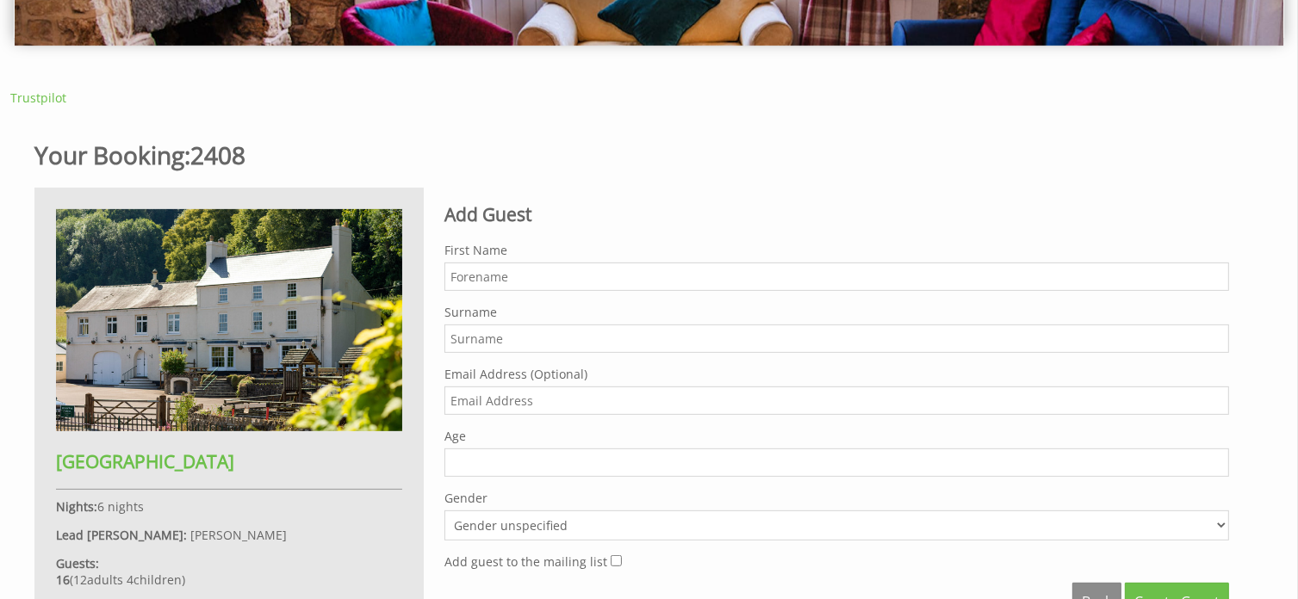
scroll to position [517, 0]
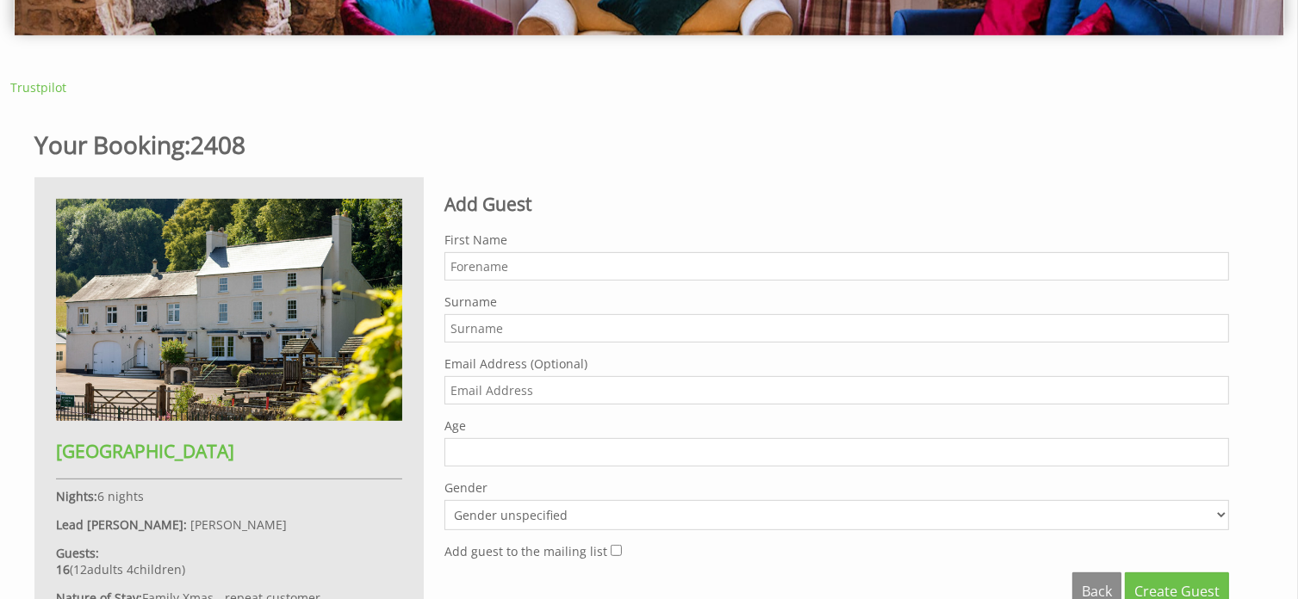
click at [486, 264] on input "First Name" at bounding box center [836, 266] width 784 height 28
type input "[PERSON_NAME]"
click at [484, 334] on input "Surname" at bounding box center [836, 328] width 784 height 28
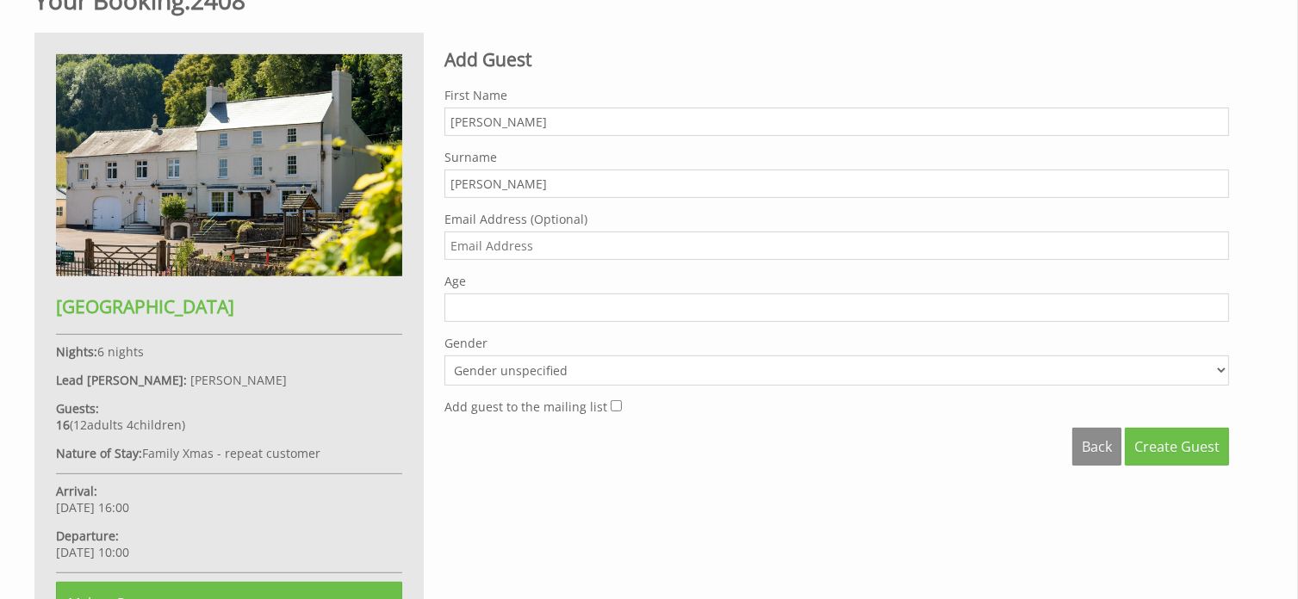
scroll to position [689, 0]
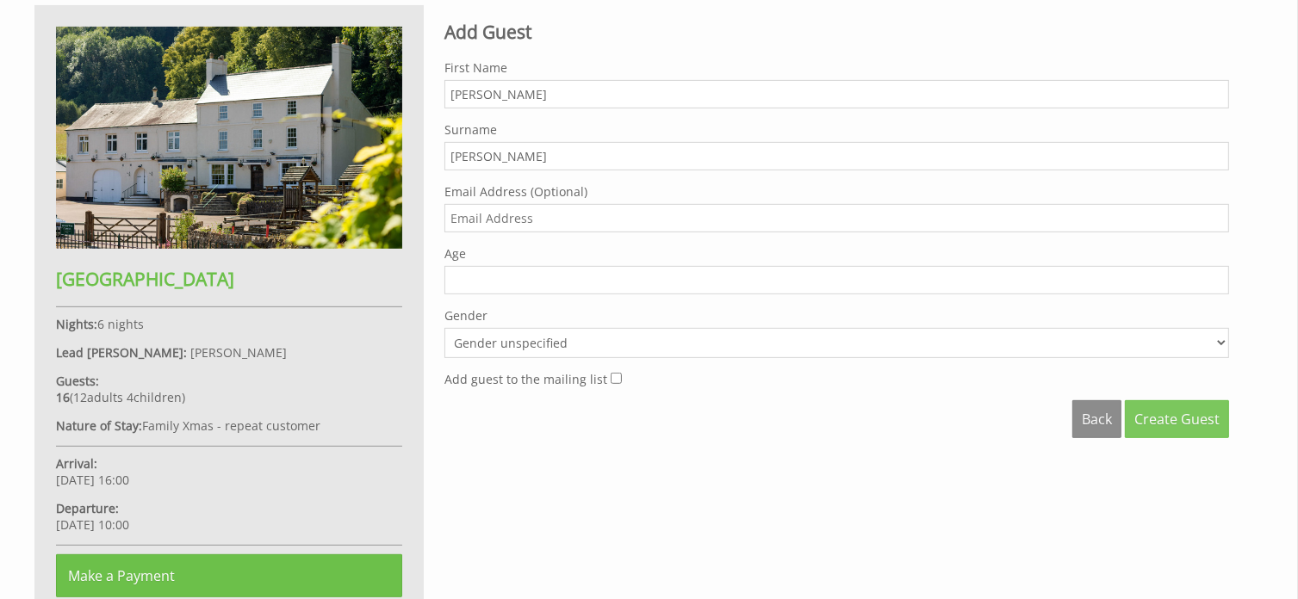
type input "[PERSON_NAME]"
click at [1178, 412] on span "Create Guest" at bounding box center [1176, 419] width 85 height 19
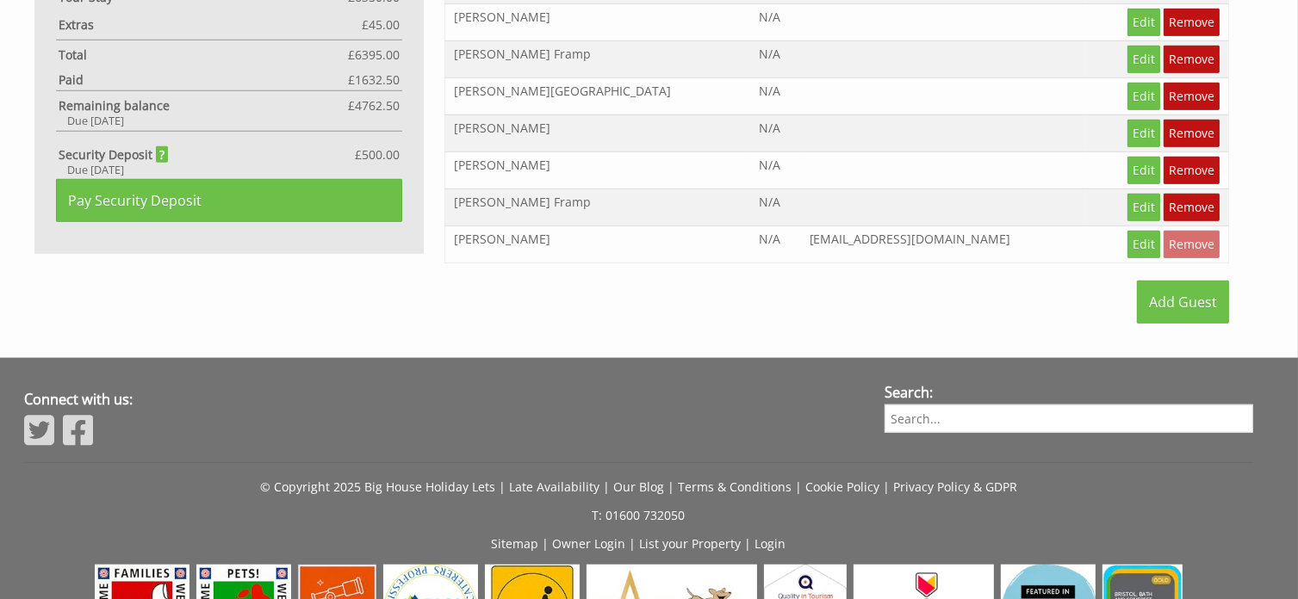
scroll to position [1434, 0]
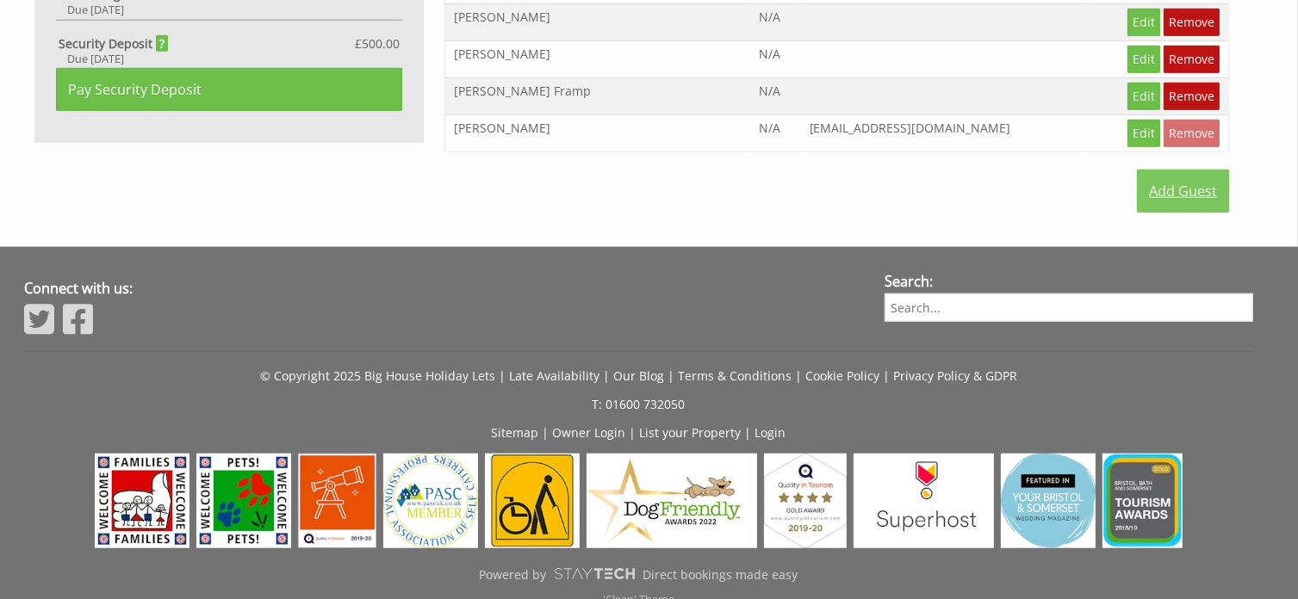
click at [1193, 170] on link "Add Guest" at bounding box center [1183, 191] width 92 height 43
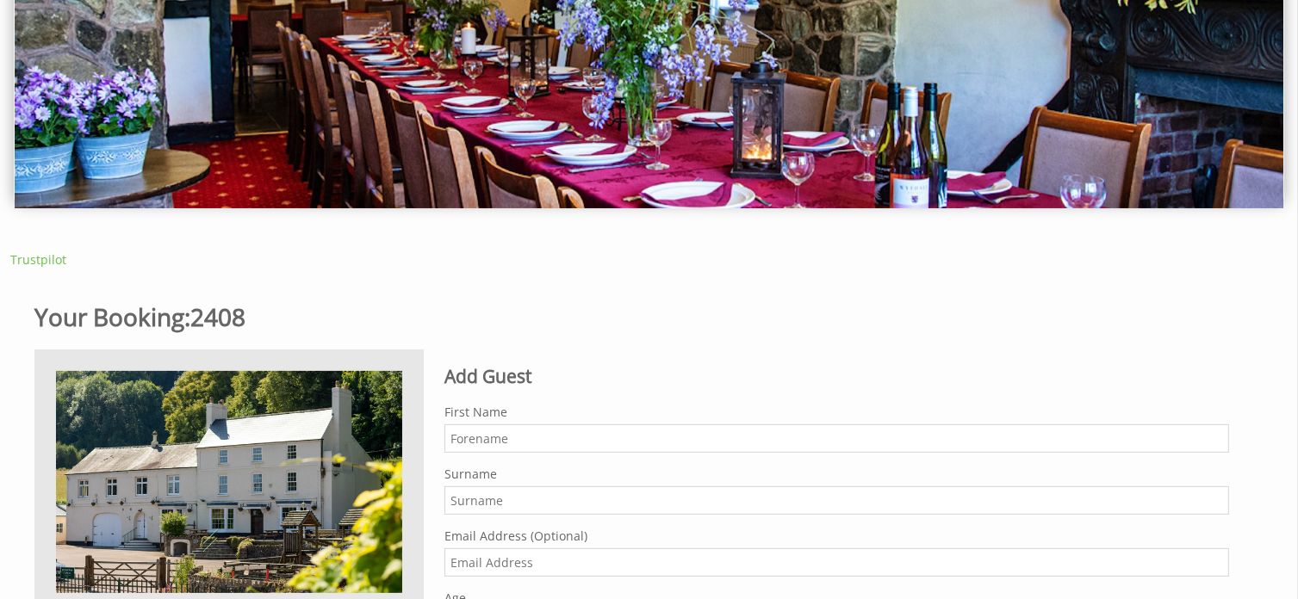
scroll to position [603, 0]
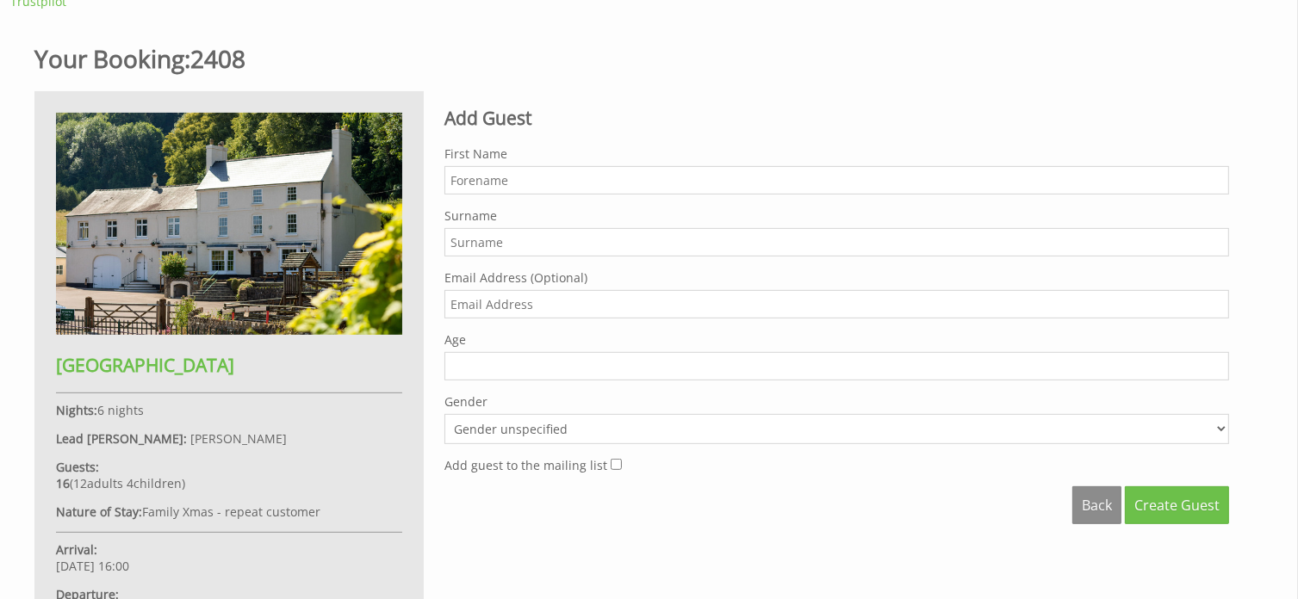
click at [486, 184] on input "First Name" at bounding box center [836, 180] width 784 height 28
type input "Isla"
click at [472, 246] on input "Surname" at bounding box center [836, 242] width 784 height 28
type input "[PERSON_NAME]"
click at [1182, 501] on span "Create Guest" at bounding box center [1176, 505] width 85 height 19
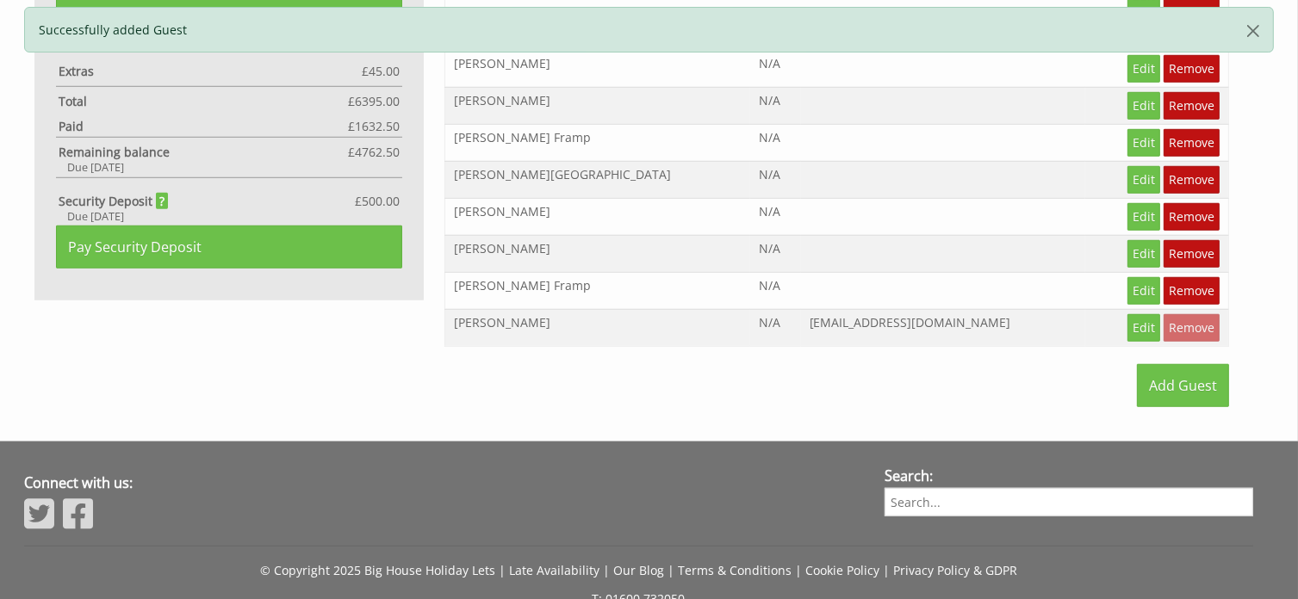
scroll to position [1292, 0]
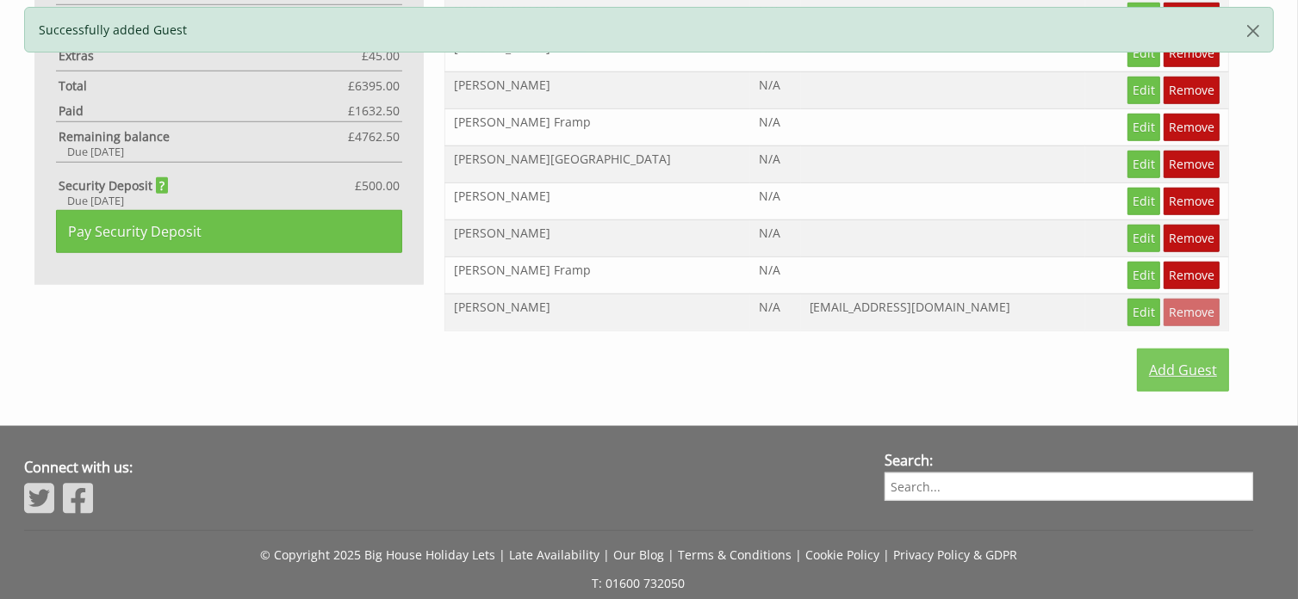
click at [1176, 349] on link "Add Guest" at bounding box center [1183, 370] width 92 height 43
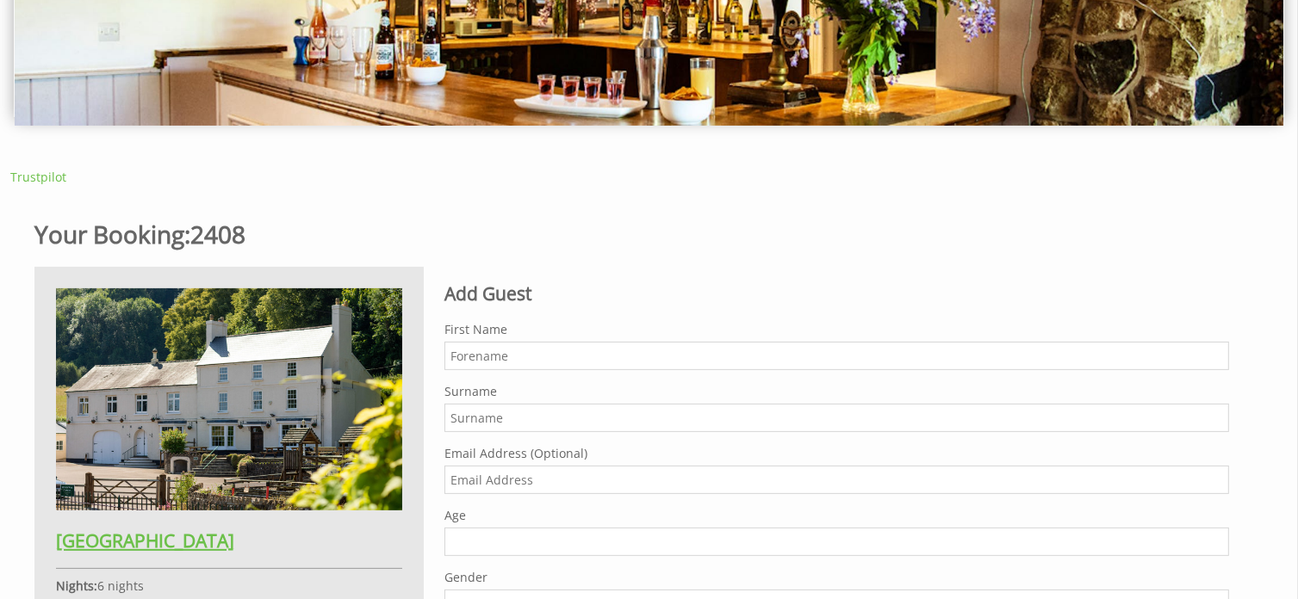
scroll to position [431, 0]
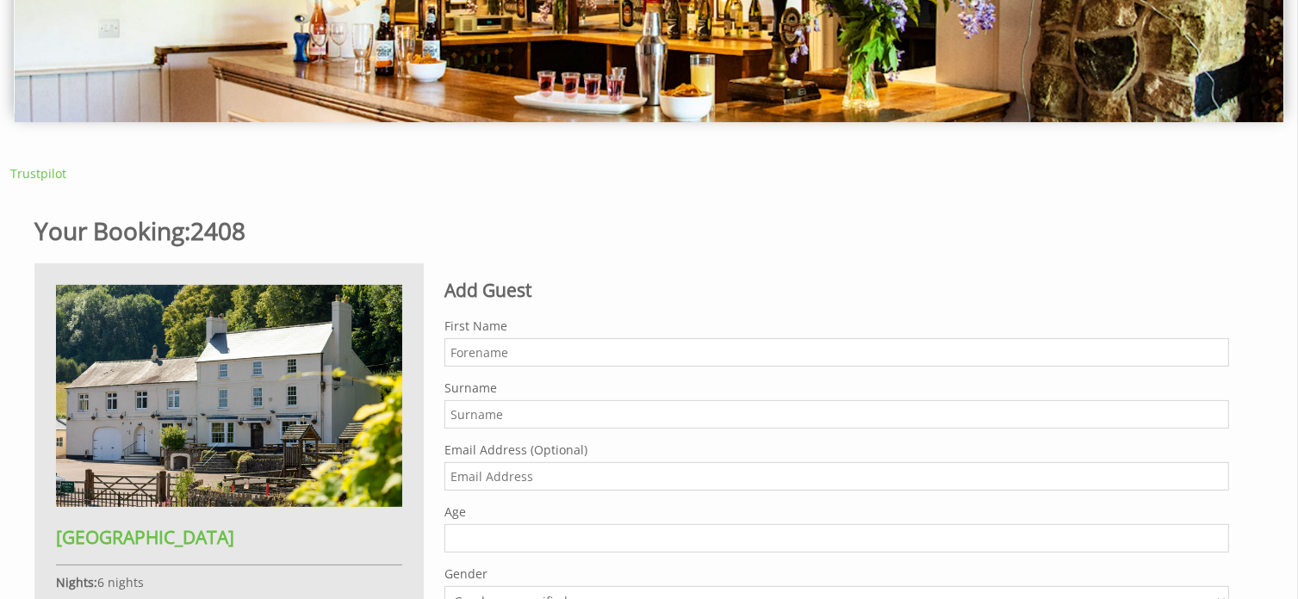
click at [481, 351] on input "First Name" at bounding box center [836, 352] width 784 height 28
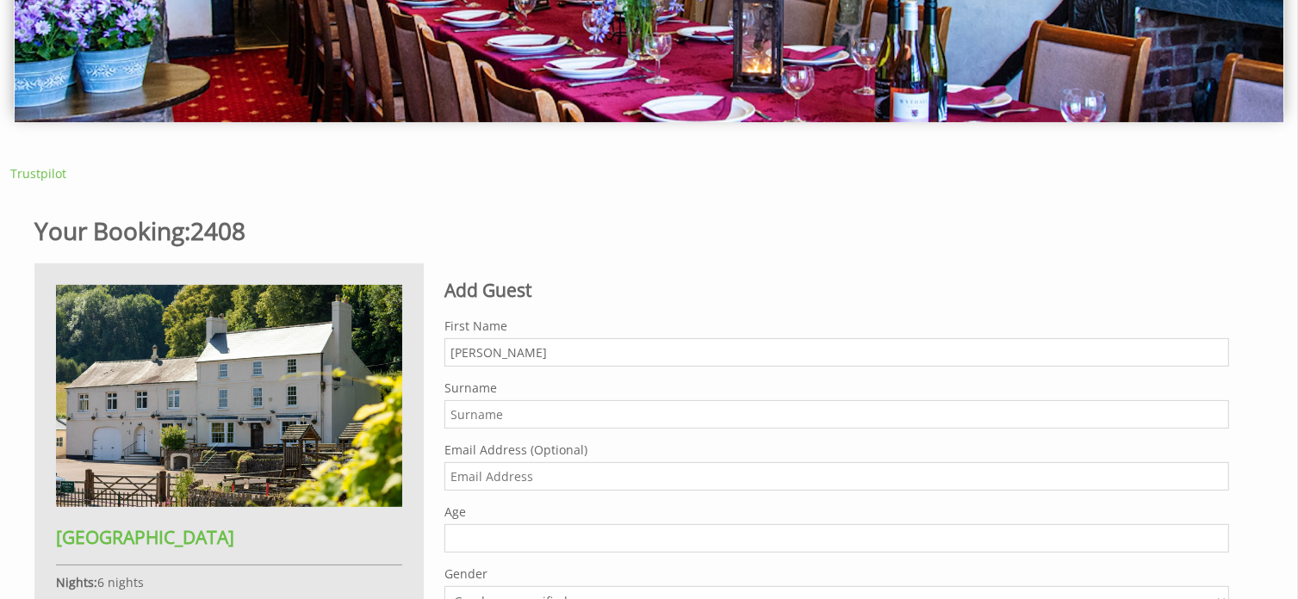
type input "[PERSON_NAME]"
click at [470, 417] on input "Surname" at bounding box center [836, 414] width 784 height 28
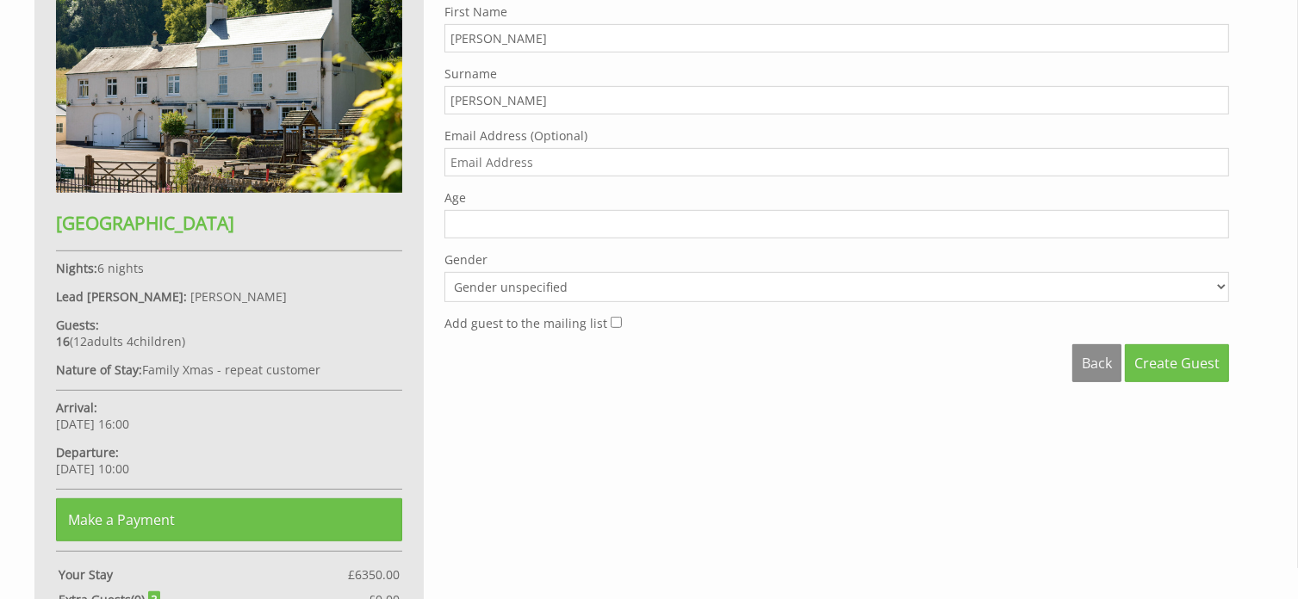
scroll to position [775, 0]
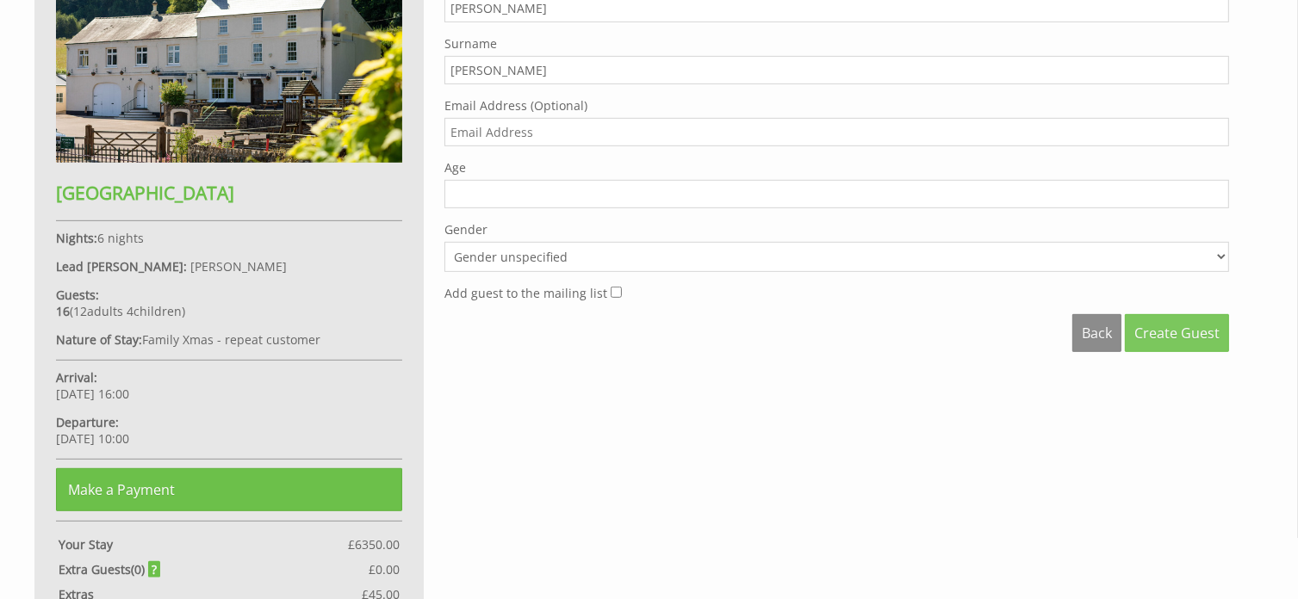
type input "[PERSON_NAME]"
click at [1170, 325] on span "Create Guest" at bounding box center [1176, 333] width 85 height 19
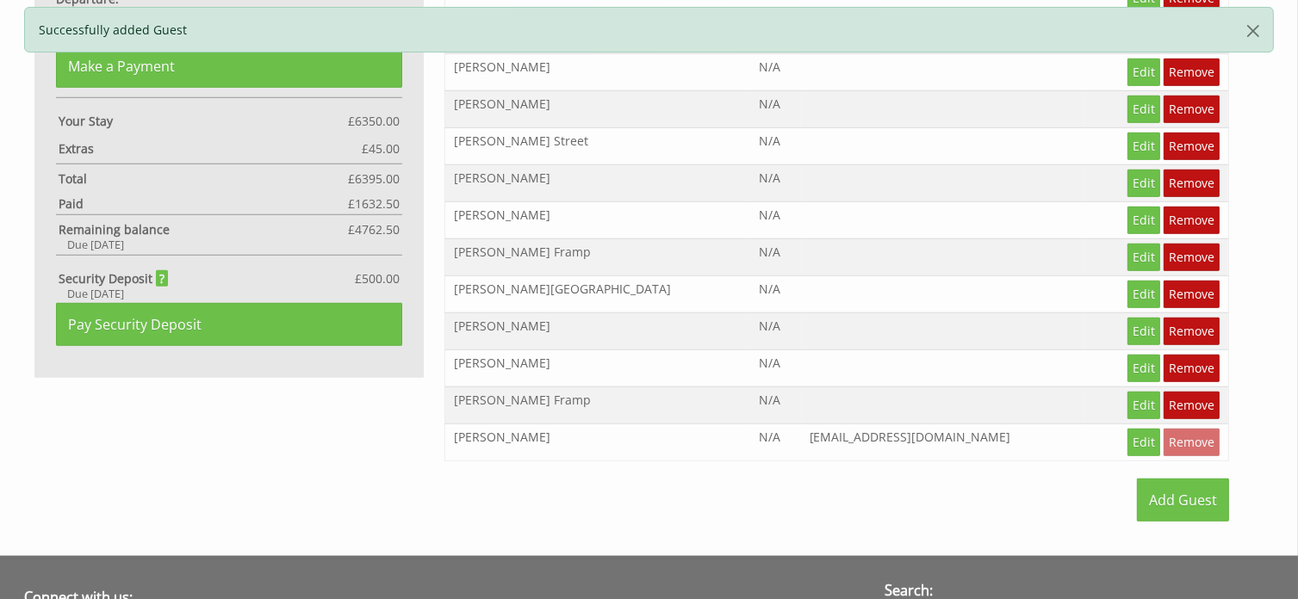
scroll to position [1205, 0]
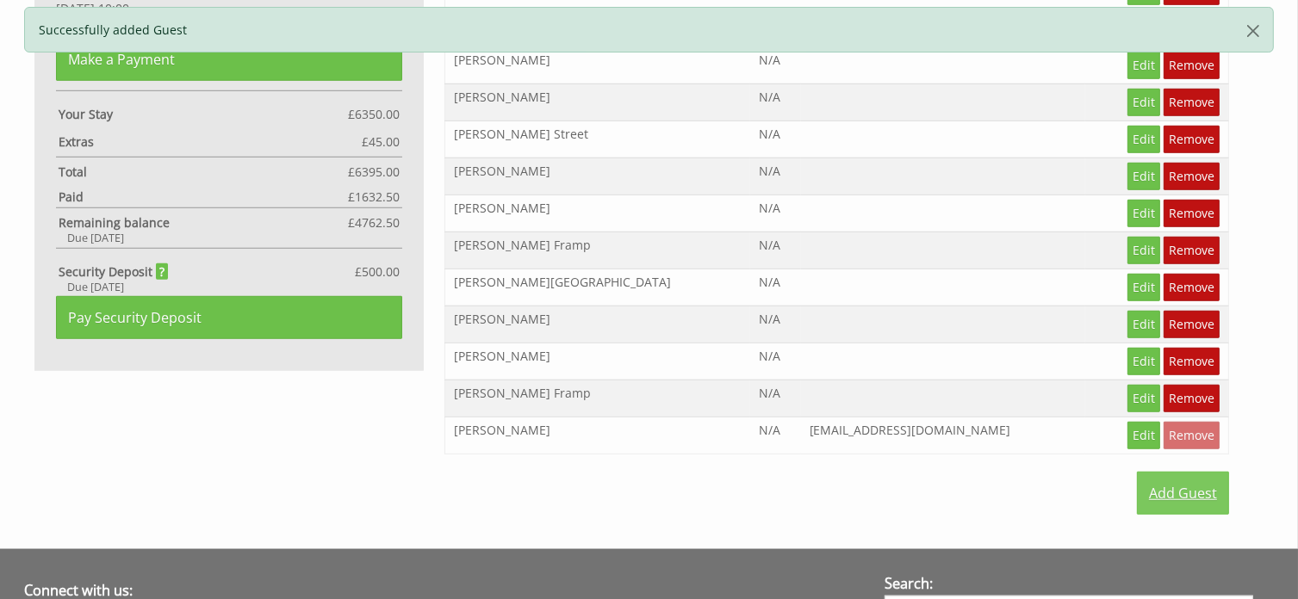
click at [1181, 472] on link "Add Guest" at bounding box center [1183, 493] width 92 height 43
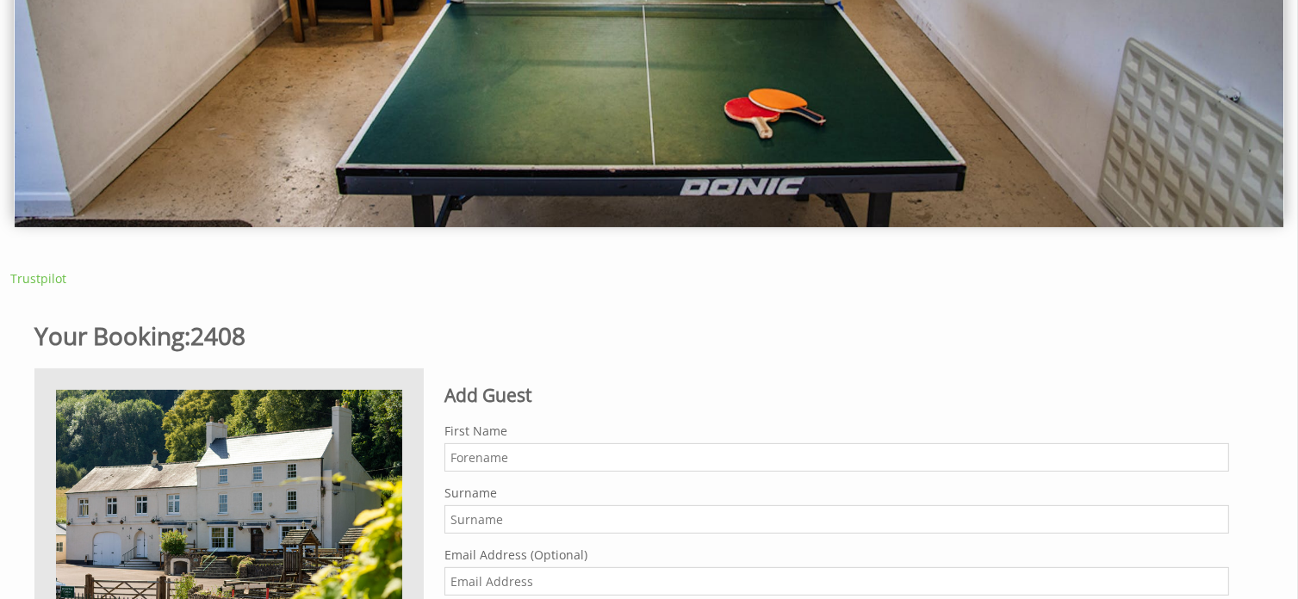
scroll to position [431, 0]
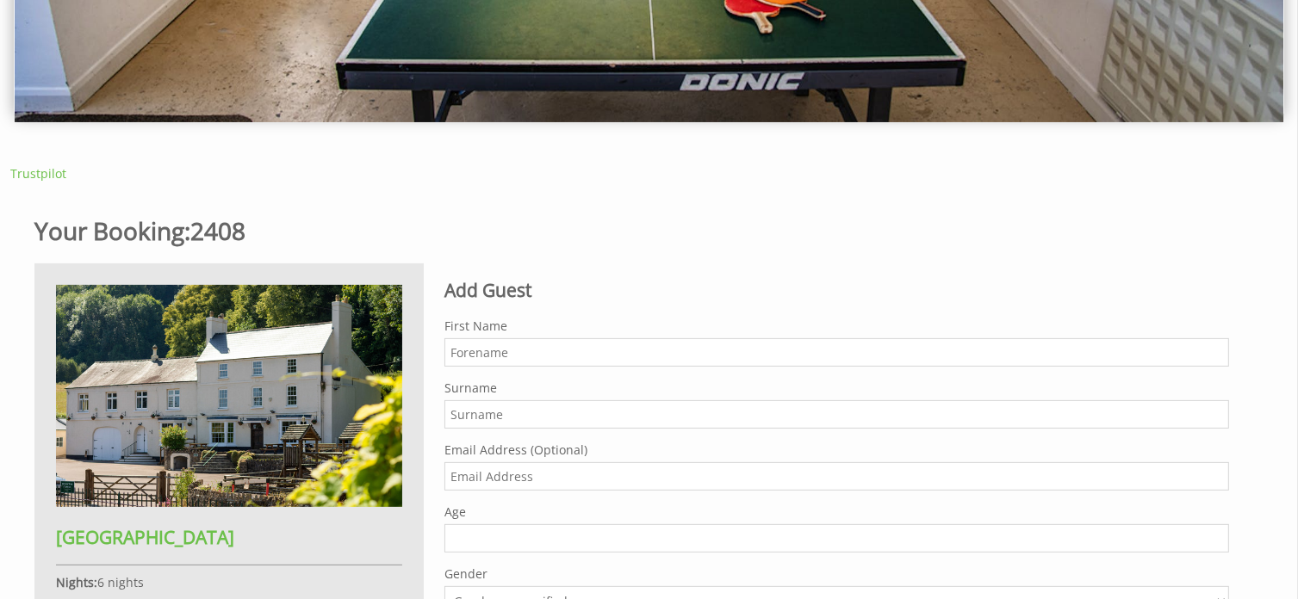
click at [468, 354] on input "First Name" at bounding box center [836, 352] width 784 height 28
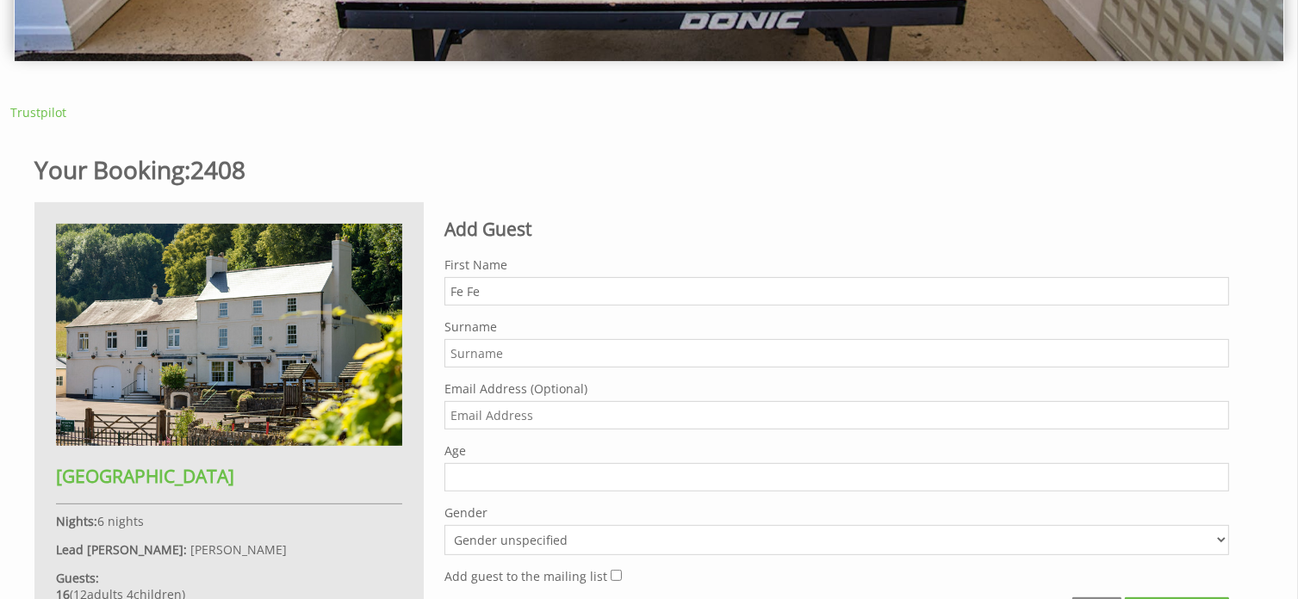
scroll to position [517, 0]
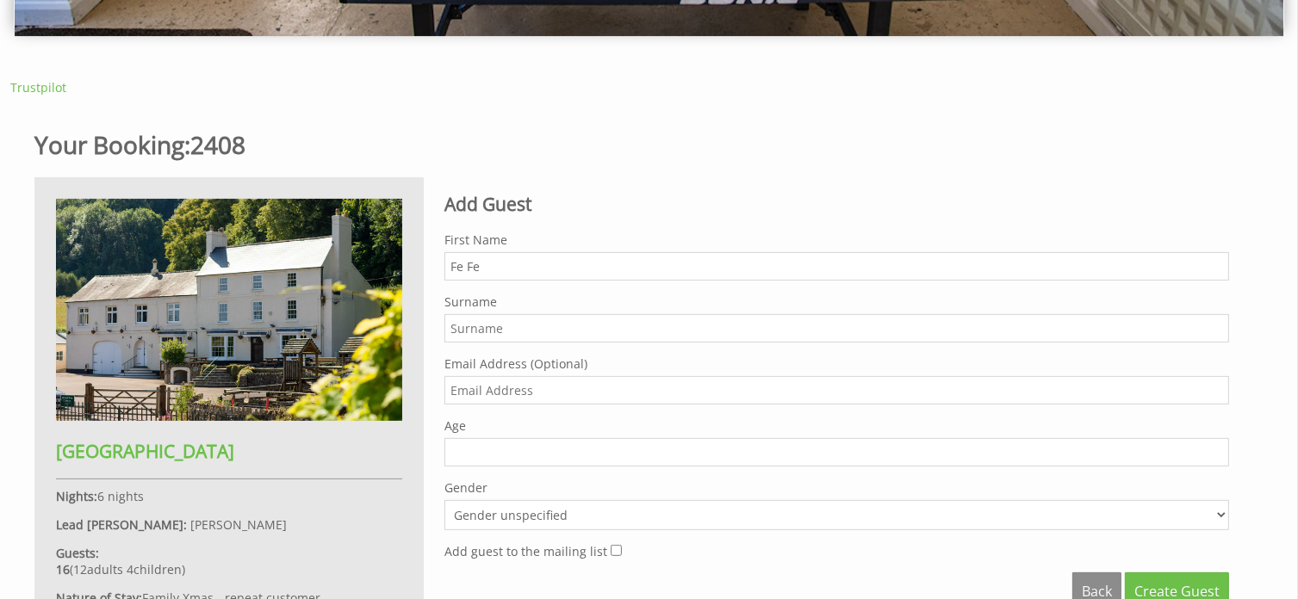
type input "Fe Fe"
click at [483, 329] on input "Surname" at bounding box center [836, 328] width 784 height 28
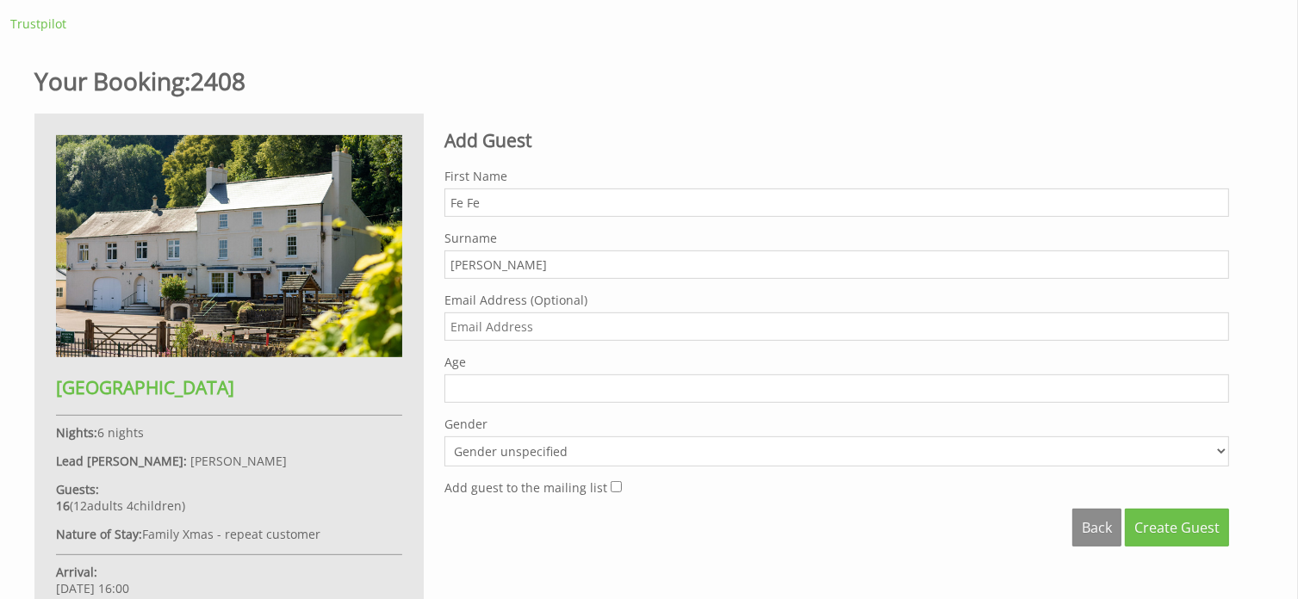
scroll to position [775, 0]
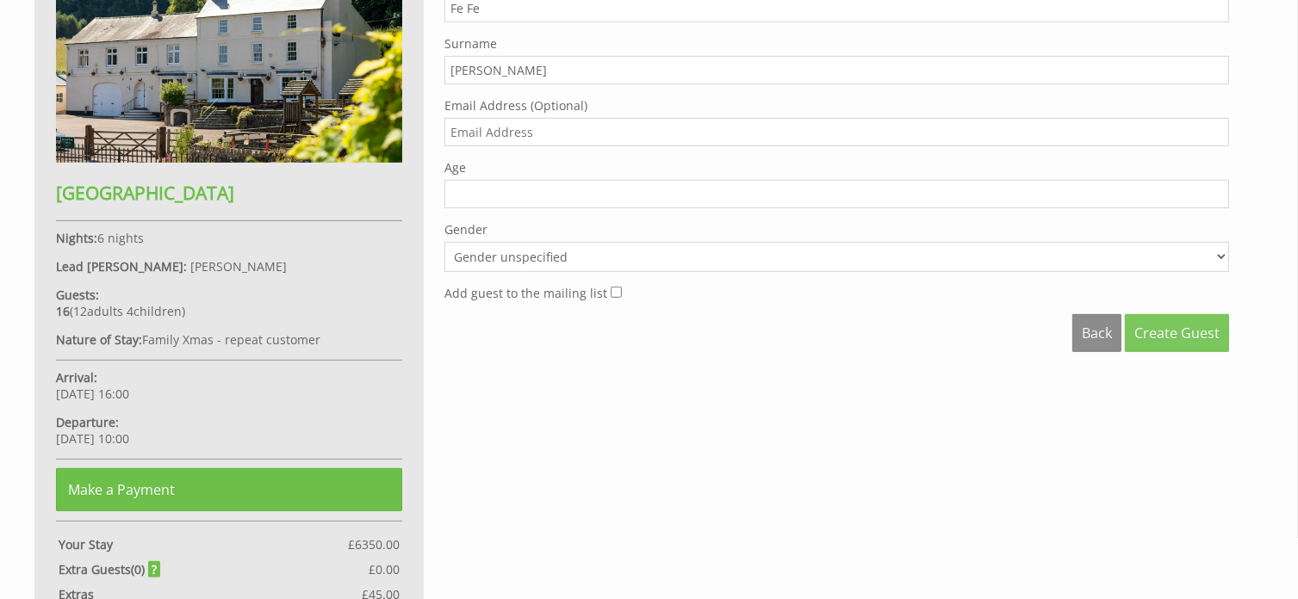
type input "[PERSON_NAME]"
click at [1178, 329] on span "Create Guest" at bounding box center [1176, 333] width 85 height 19
